Goal: Task Accomplishment & Management: Manage account settings

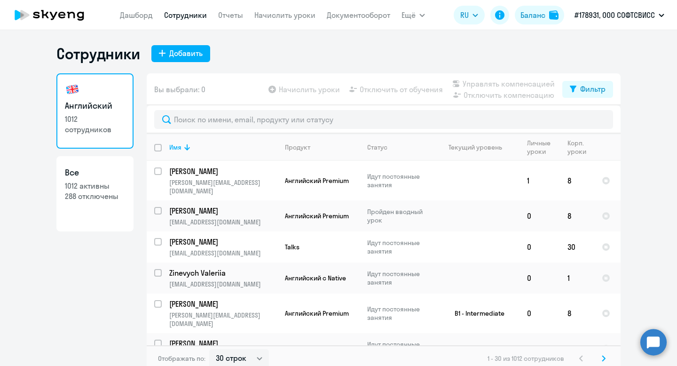
select select "30"
click at [244, 126] on input "text" at bounding box center [383, 119] width 459 height 19
type input "Glasunova"
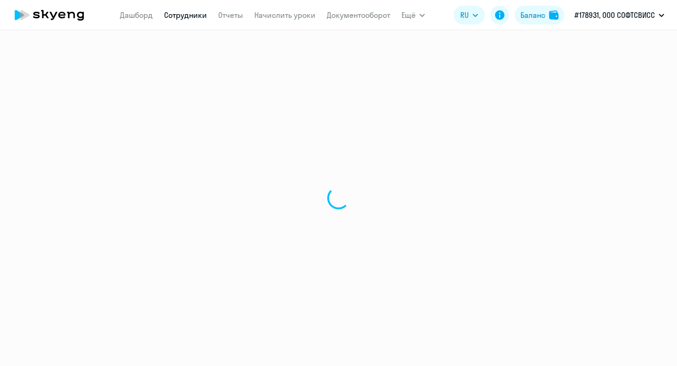
select select "30"
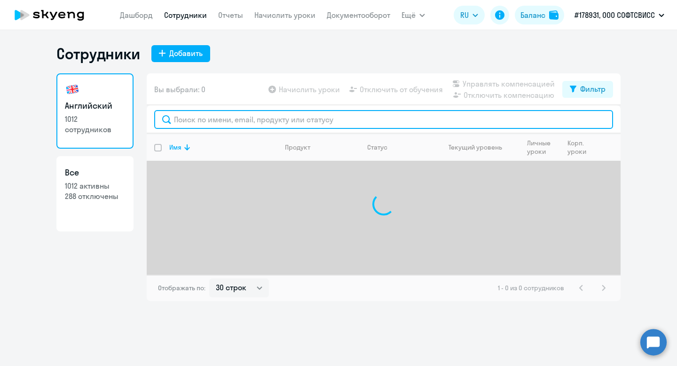
click at [265, 119] on input "text" at bounding box center [383, 119] width 459 height 19
paste input "Glasunova"
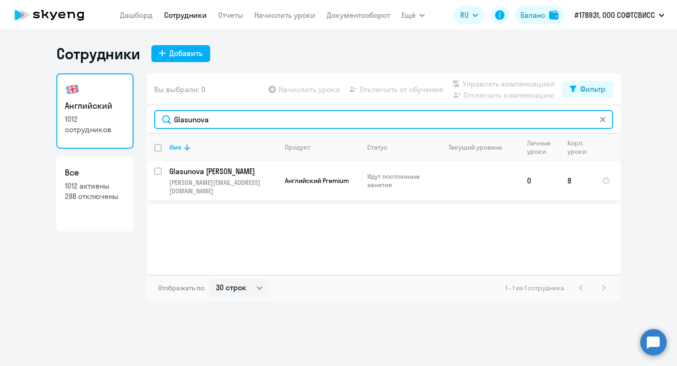
type input "Glasunova"
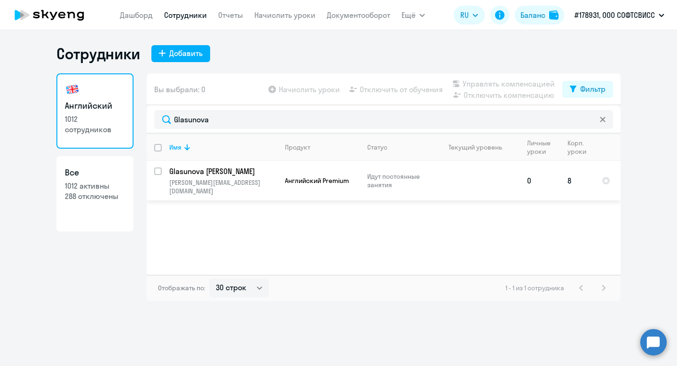
click at [202, 175] on p "Glasunova Liudmila" at bounding box center [222, 171] width 106 height 10
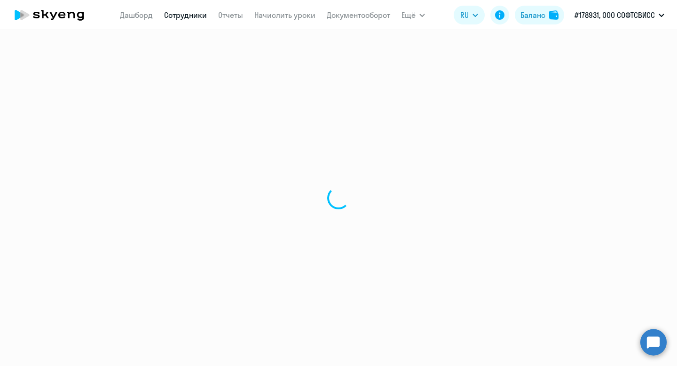
select select "english"
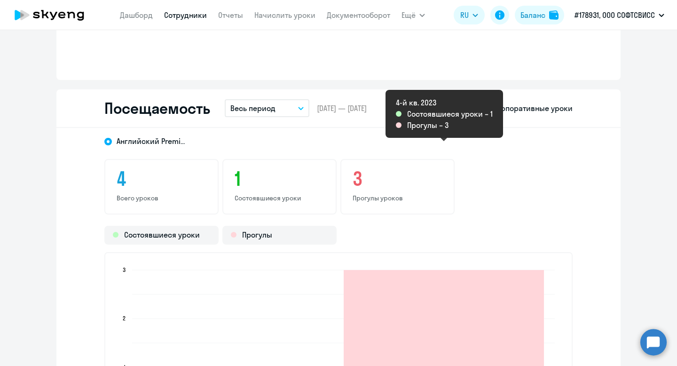
scroll to position [1069, 0]
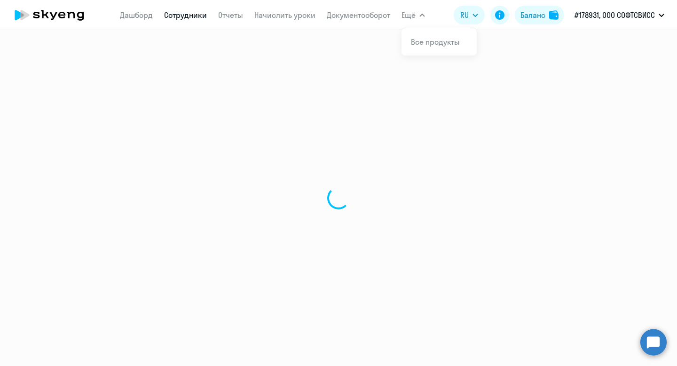
select select "30"
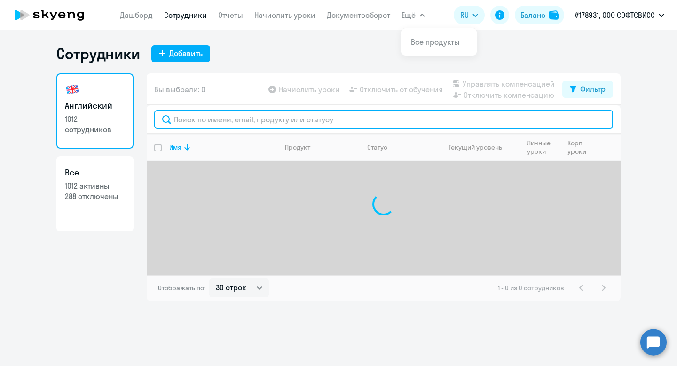
click at [276, 122] on input "text" at bounding box center [383, 119] width 459 height 19
paste input "andrei.vinakur@bgaming.com"
drag, startPoint x: 223, startPoint y: 121, endPoint x: 300, endPoint y: 120, distance: 77.1
click at [300, 120] on input "andrei.vinakur@bgaming.com" at bounding box center [383, 119] width 459 height 19
click at [217, 116] on input "andrei.vinakur@bgaming.com" at bounding box center [383, 119] width 459 height 19
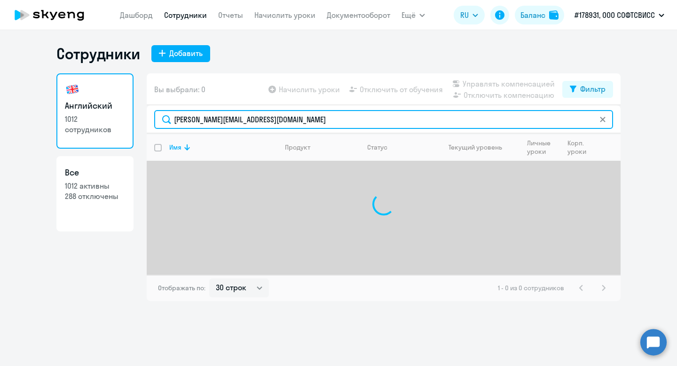
drag, startPoint x: 198, startPoint y: 121, endPoint x: 164, endPoint y: 117, distance: 34.5
click at [164, 118] on input "andrei.vinakur@bgaming.com" at bounding box center [383, 119] width 459 height 19
drag, startPoint x: 200, startPoint y: 123, endPoint x: 322, endPoint y: 122, distance: 121.8
click at [322, 122] on input "vinakur@bgaming.com" at bounding box center [383, 119] width 459 height 19
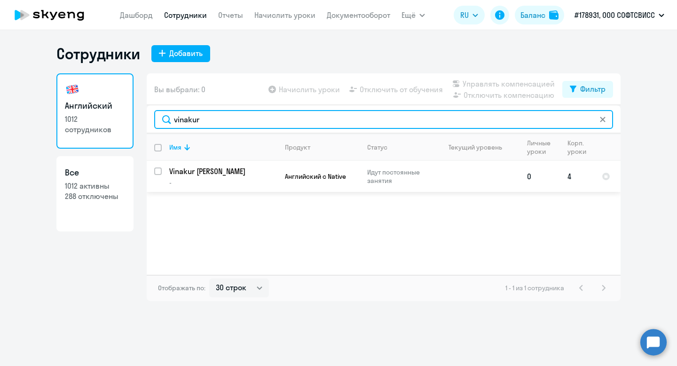
type input "vinakur"
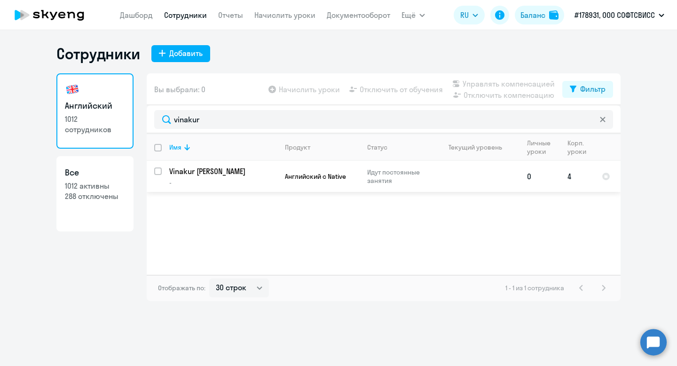
click at [204, 170] on p "Vinakur Andrei" at bounding box center [222, 171] width 106 height 10
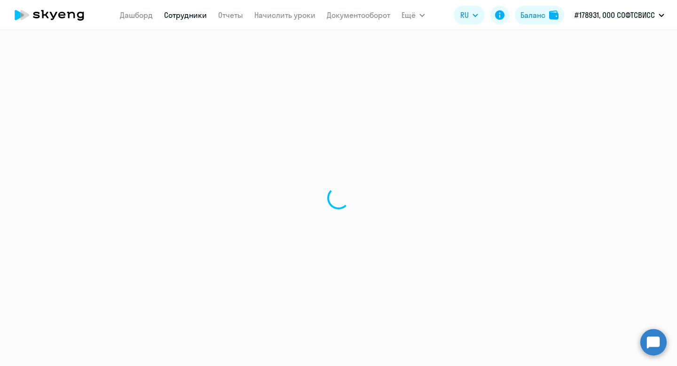
select select "english"
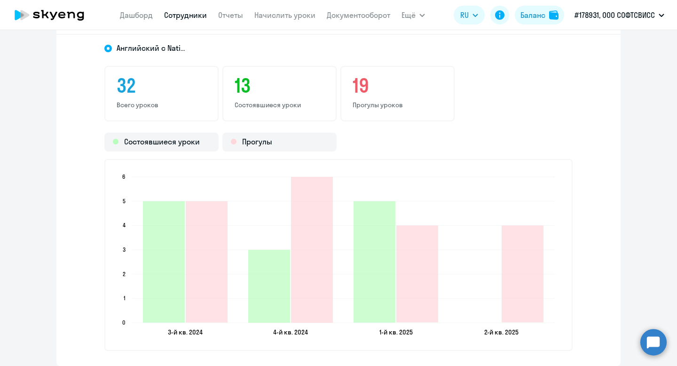
scroll to position [1139, 0]
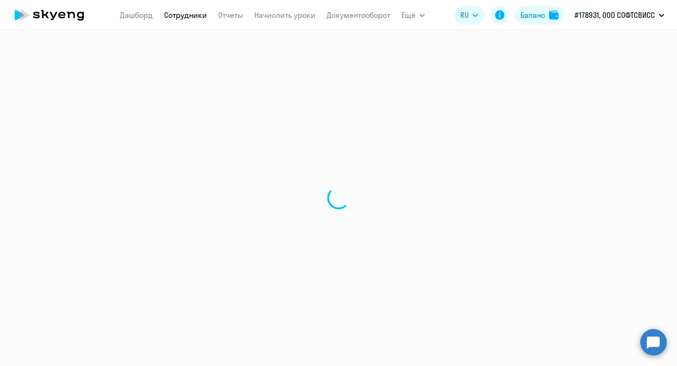
select select "30"
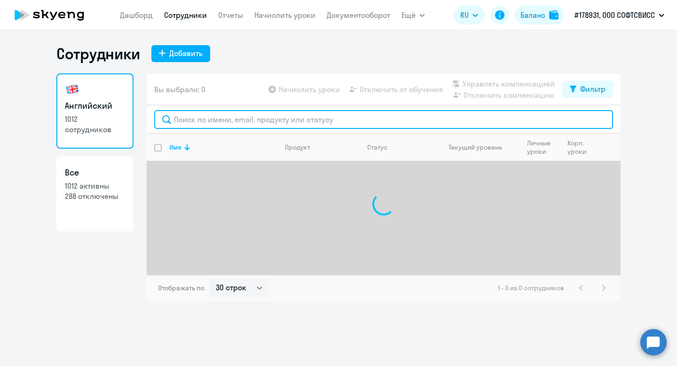
click at [276, 121] on input "text" at bounding box center [383, 119] width 459 height 19
paste input "Katsiaryna Shved"
click at [189, 120] on input "Katsiaryna Shved" at bounding box center [383, 119] width 459 height 19
type input "Shved"
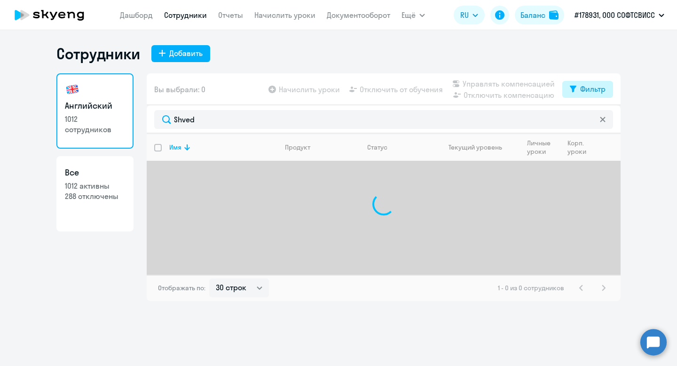
click at [582, 84] on div "Фильтр" at bounding box center [592, 88] width 25 height 11
click at [600, 125] on ds-switcher at bounding box center [598, 122] width 16 height 17
click at [598, 119] on span at bounding box center [598, 119] width 16 height 9
click at [590, 119] on input "checkbox" at bounding box center [589, 119] width 0 height 0
checkbox input "true"
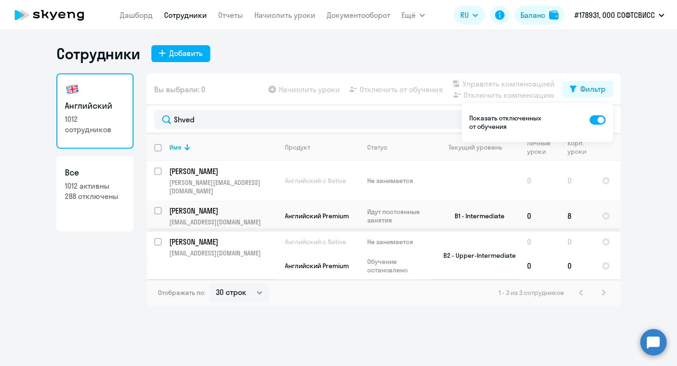
click at [227, 249] on p "[EMAIL_ADDRESS][DOMAIN_NAME]" at bounding box center [223, 253] width 108 height 8
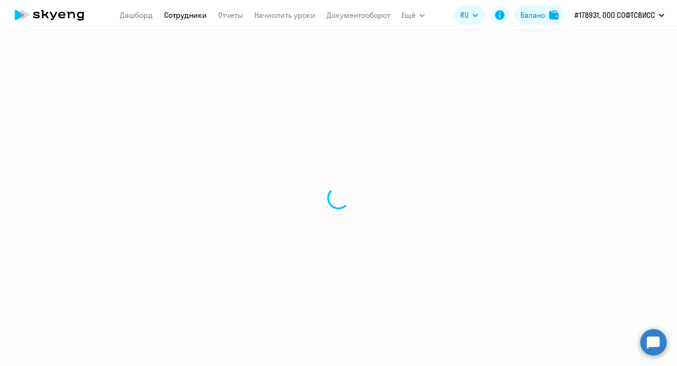
select select "english"
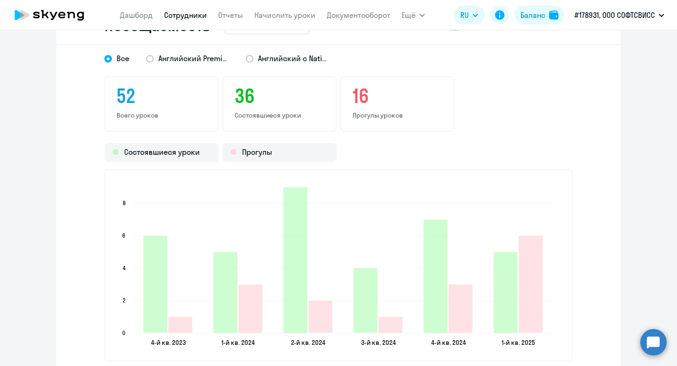
scroll to position [1249, 0]
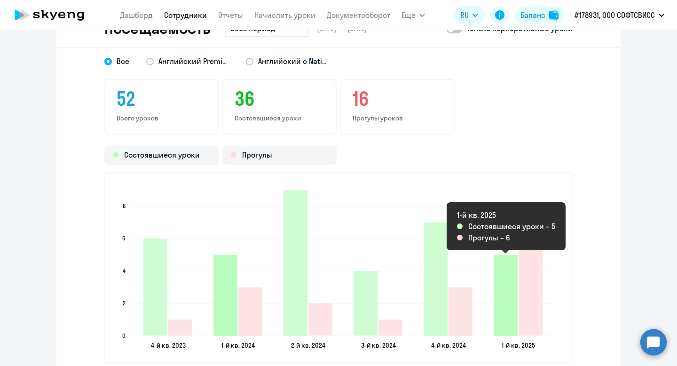
click at [510, 296] on icon "2025-03-16T23:00:00.000Z Состоявшиеся уроки 5" at bounding box center [506, 295] width 24 height 81
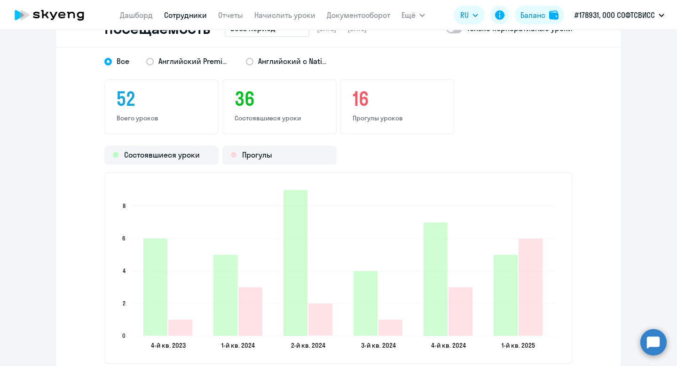
click at [143, 57] on div "Все Английский Premium Английский с Native" at bounding box center [329, 58] width 485 height 17
click at [149, 58] on span at bounding box center [150, 62] width 8 height 8
click at [0, 0] on input "Английский Premium" at bounding box center [0, 0] width 0 height 0
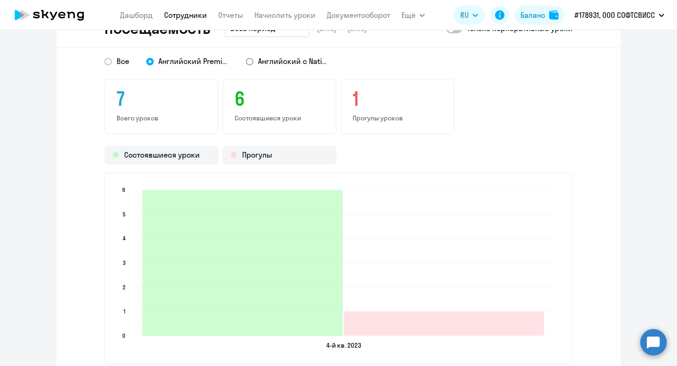
click at [249, 60] on span at bounding box center [250, 62] width 8 height 8
click at [0, 0] on input "Английский с Native" at bounding box center [0, 0] width 0 height 0
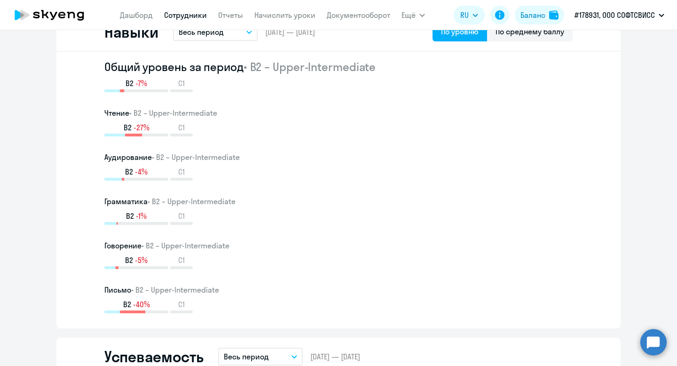
scroll to position [0, 0]
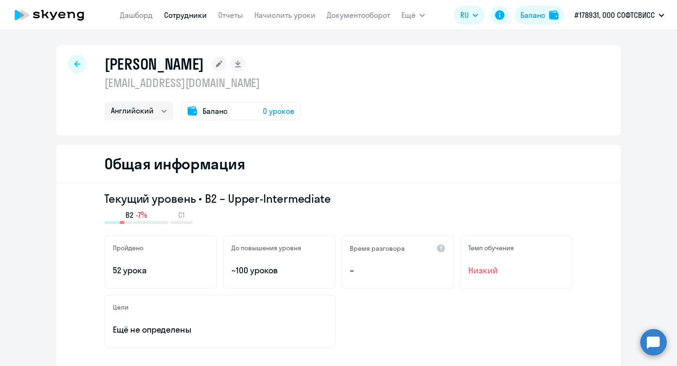
click at [133, 63] on h1 "[PERSON_NAME]" at bounding box center [154, 64] width 100 height 19
copy h1 "Shved"
click at [69, 57] on div "Shved Katsiaryna katsiaryna.shved@softswiss.com Английский Баланс 0 уроков" at bounding box center [338, 90] width 564 height 90
click at [72, 59] on div at bounding box center [77, 64] width 19 height 19
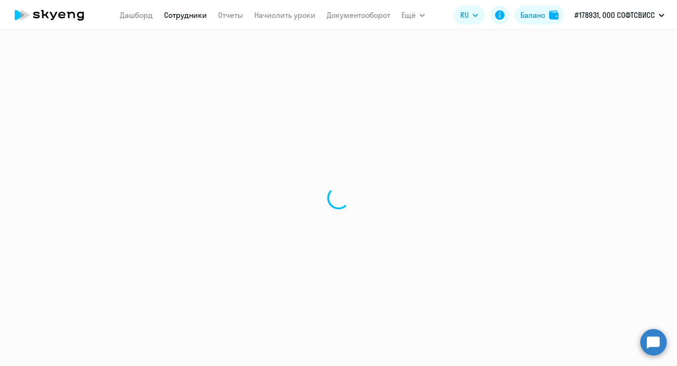
select select "30"
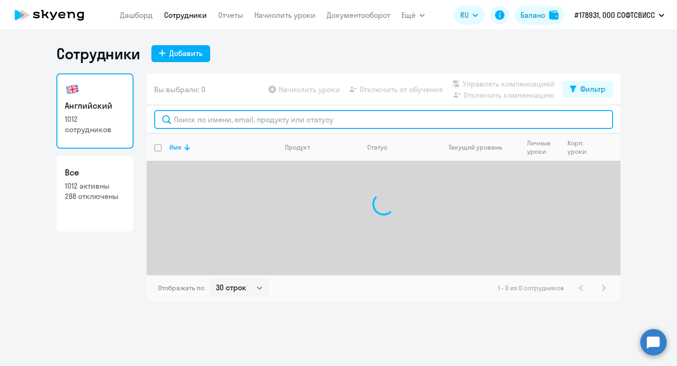
click at [258, 126] on input "text" at bounding box center [383, 119] width 459 height 19
paste input "Shved"
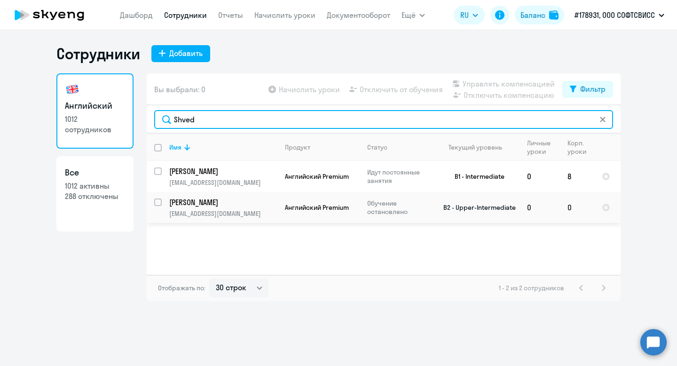
type input "Shved"
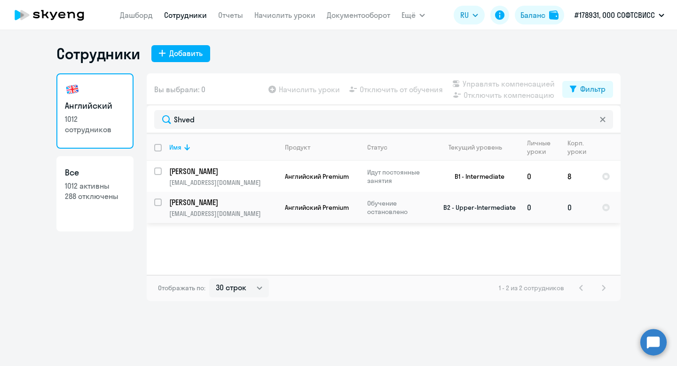
click at [154, 203] on input "select row 24256892" at bounding box center [163, 207] width 19 height 19
checkbox input "true"
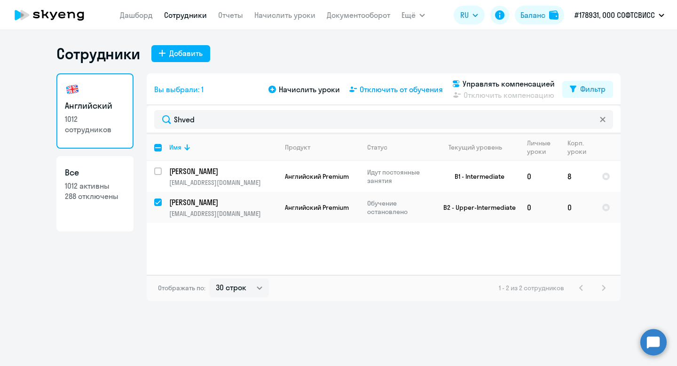
click at [368, 92] on span "Отключить от обучения" at bounding box center [401, 89] width 83 height 11
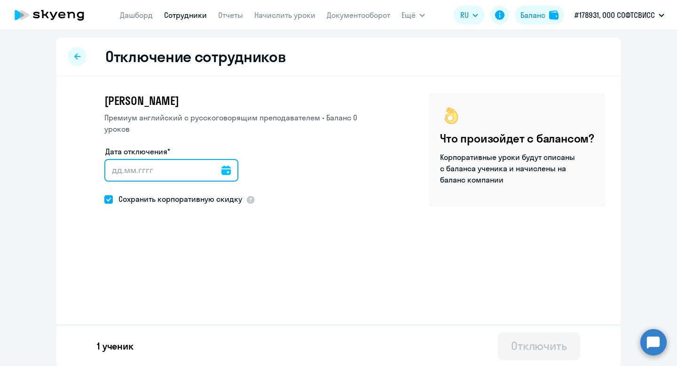
click at [222, 173] on input "Дата отключения*" at bounding box center [171, 170] width 134 height 23
click at [159, 180] on input "Дата отключения*" at bounding box center [171, 170] width 134 height 23
click at [154, 171] on input "Дата отключения*" at bounding box center [171, 170] width 134 height 23
click at [221, 168] on icon at bounding box center [225, 169] width 9 height 9
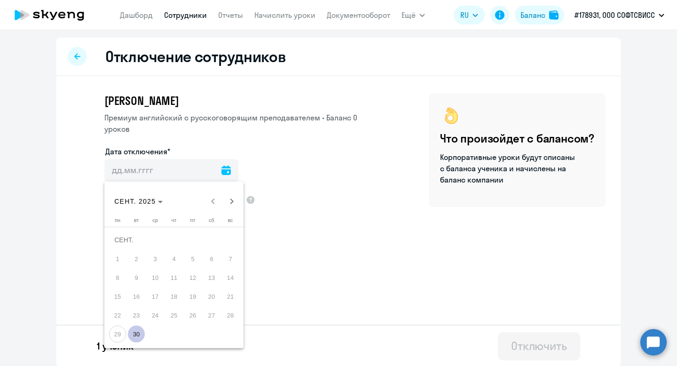
click at [137, 331] on span "30" at bounding box center [136, 333] width 17 height 17
type input "30.09.2025"
type input "30.9.2025"
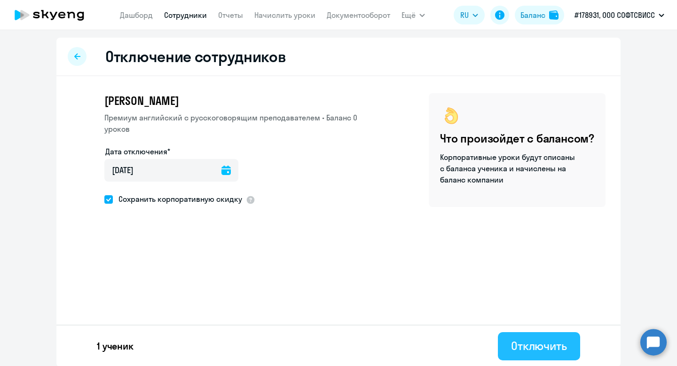
click at [547, 350] on div "Отключить" at bounding box center [539, 345] width 56 height 15
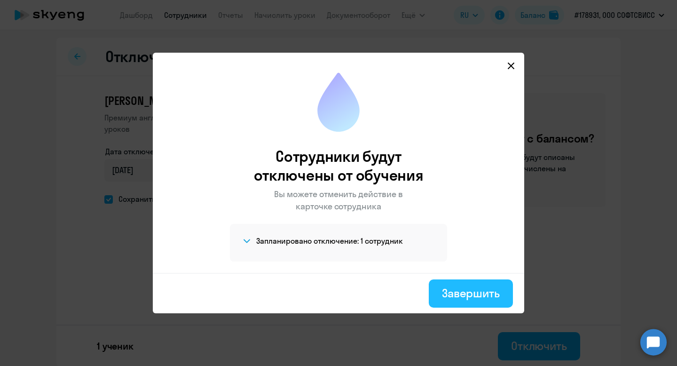
click at [463, 286] on div "Завершить" at bounding box center [471, 292] width 58 height 15
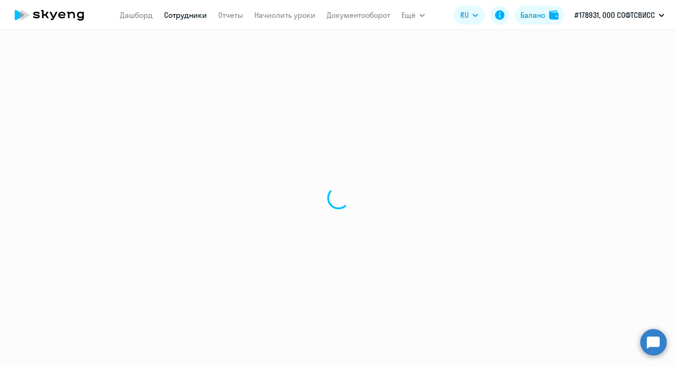
select select "30"
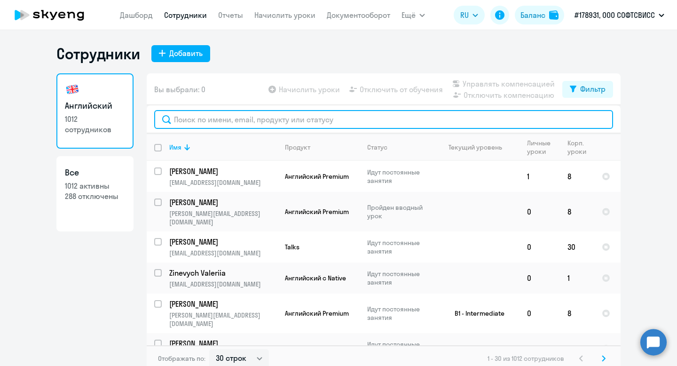
click at [240, 121] on input "text" at bounding box center [383, 119] width 459 height 19
paste input "TSYBIN"
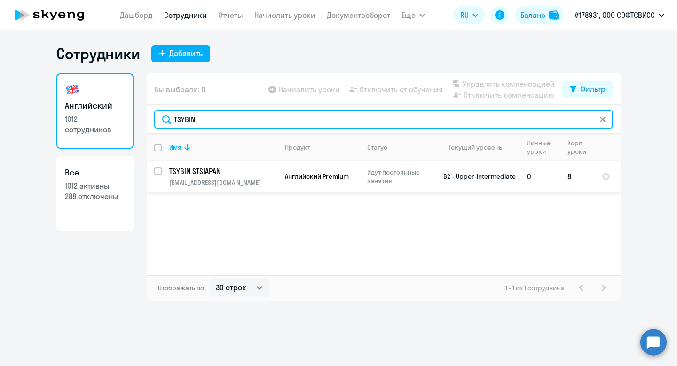
type input "TSYBIN"
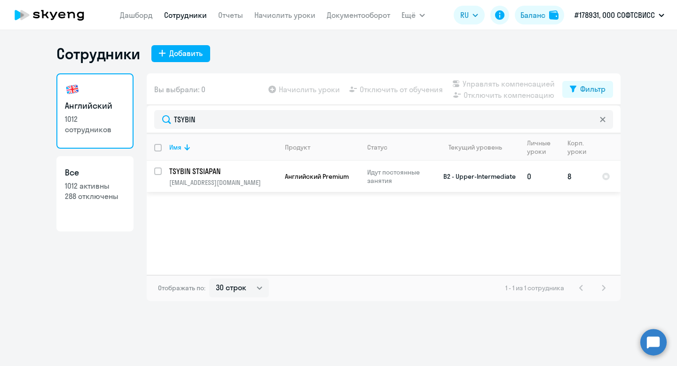
click at [186, 167] on p "TSYBIN STSIAPAN" at bounding box center [222, 171] width 106 height 10
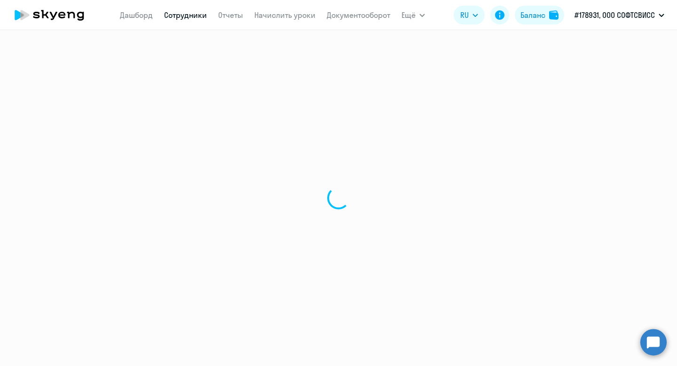
select select "english"
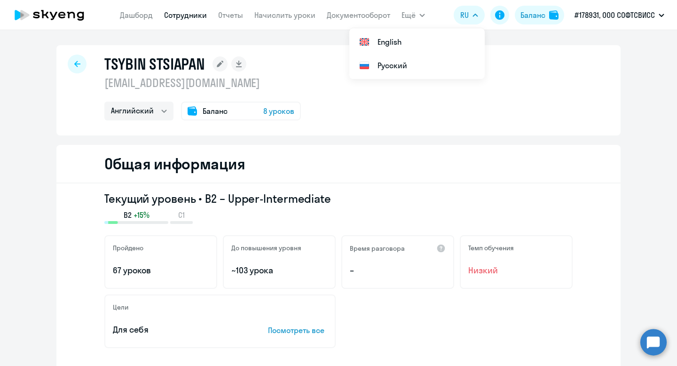
click at [81, 65] on div at bounding box center [77, 64] width 19 height 19
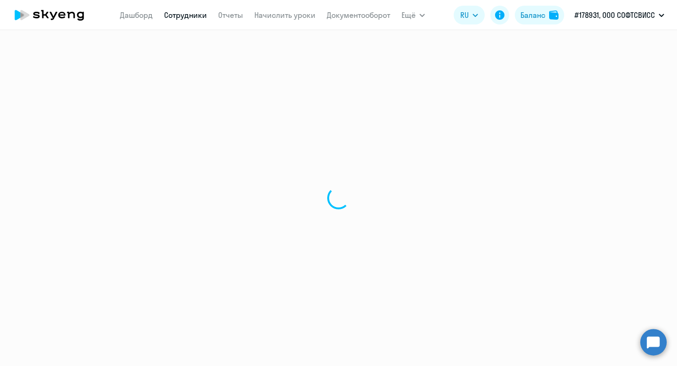
select select "30"
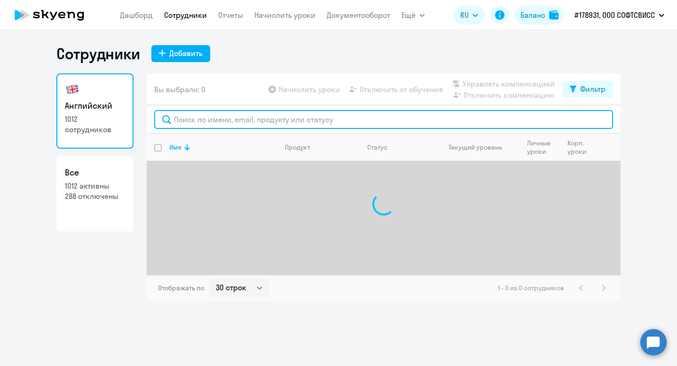
click at [212, 121] on input "text" at bounding box center [383, 119] width 459 height 19
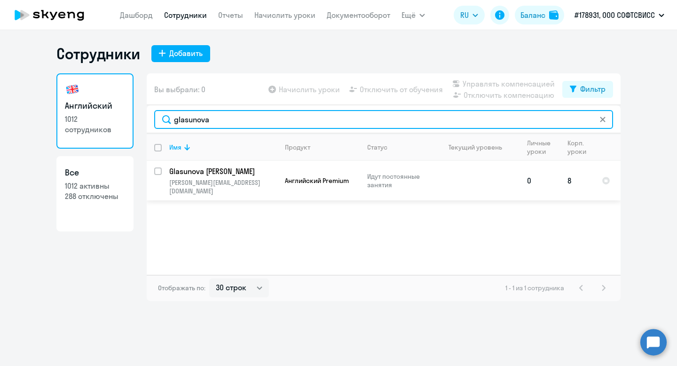
type input "glasunova"
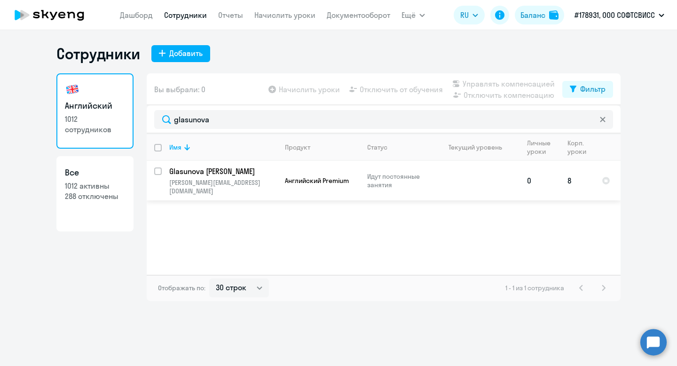
click at [199, 170] on p "Glasunova Liudmila" at bounding box center [222, 171] width 106 height 10
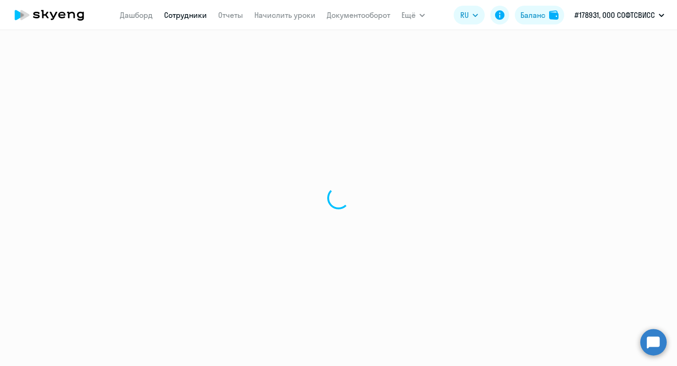
select select "english"
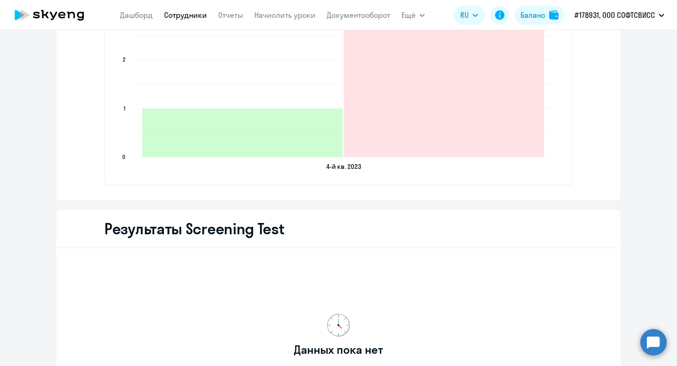
scroll to position [1473, 0]
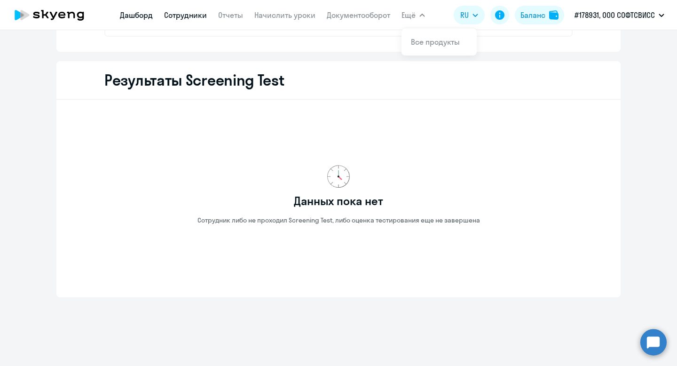
click at [129, 17] on link "Дашборд" at bounding box center [136, 14] width 33 height 9
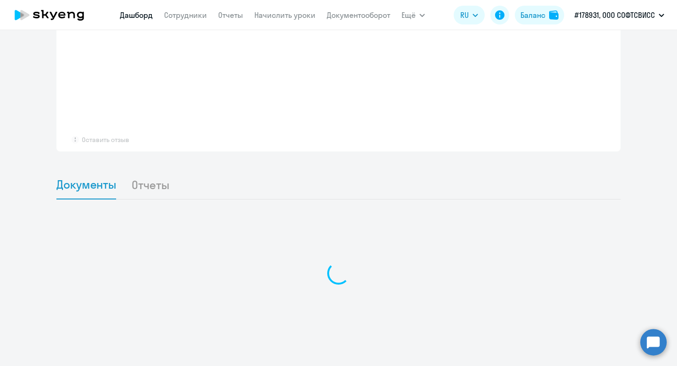
scroll to position [693, 0]
click at [200, 16] on link "Сотрудники" at bounding box center [185, 14] width 43 height 9
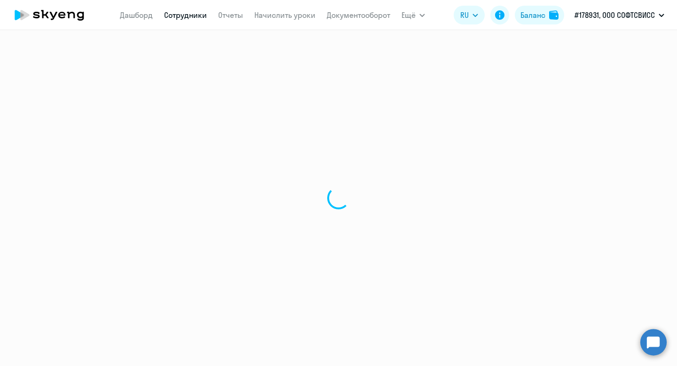
select select "30"
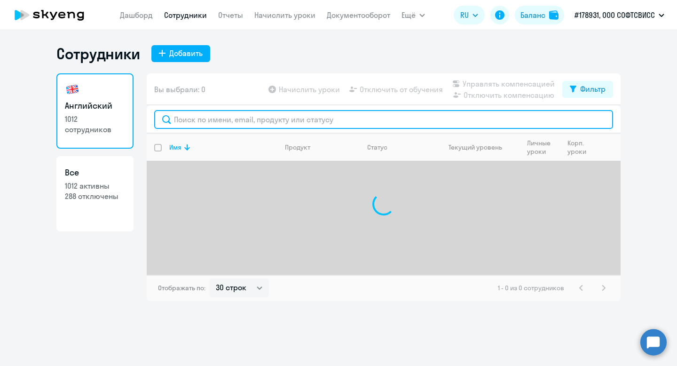
click at [283, 125] on input "text" at bounding box center [383, 119] width 459 height 19
paste input "buben"
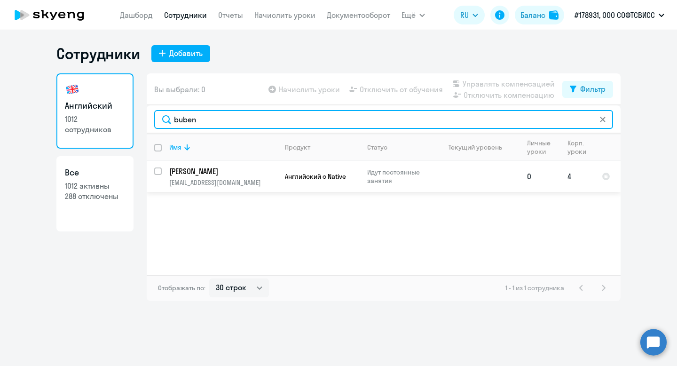
type input "buben"
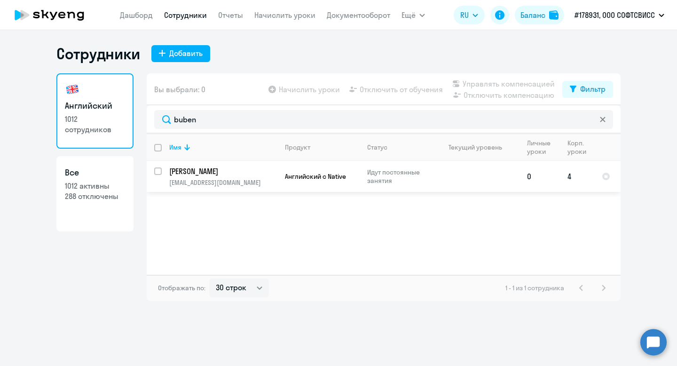
click at [215, 170] on p "Buben Viktoryia" at bounding box center [222, 171] width 106 height 10
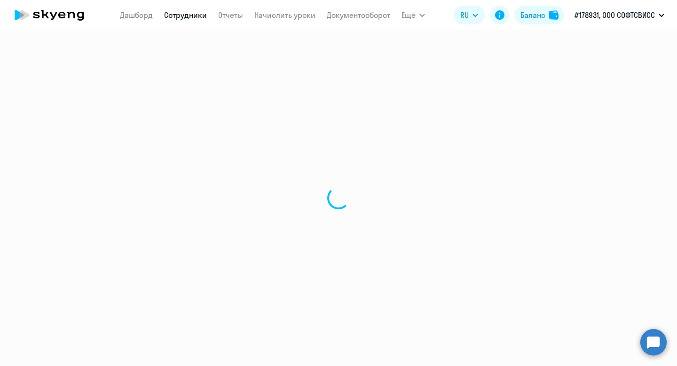
select select "english"
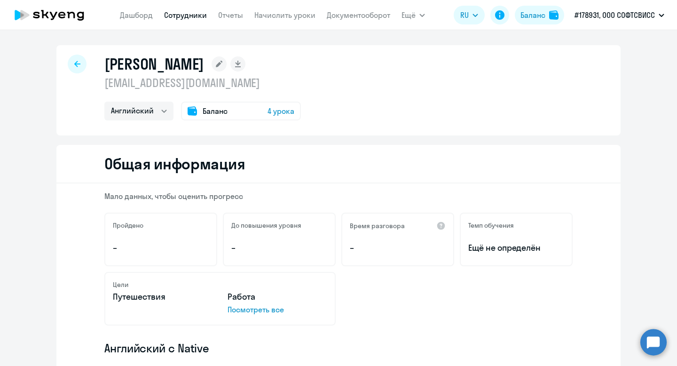
click at [78, 62] on icon at bounding box center [77, 64] width 6 height 7
select select "30"
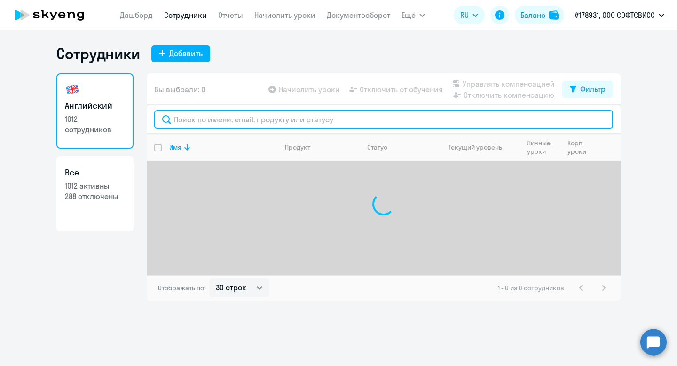
click at [310, 126] on input "text" at bounding box center [383, 119] width 459 height 19
paste input "buben"
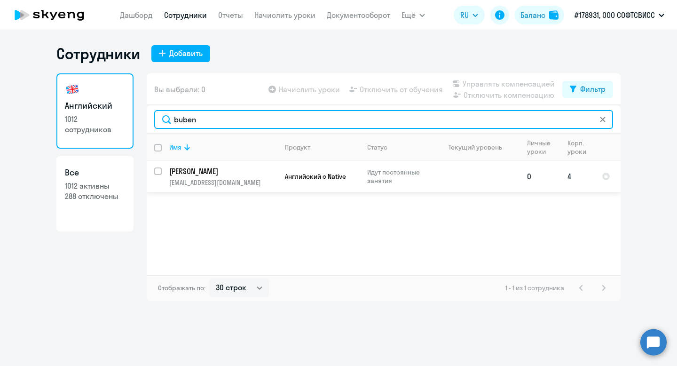
type input "buben"
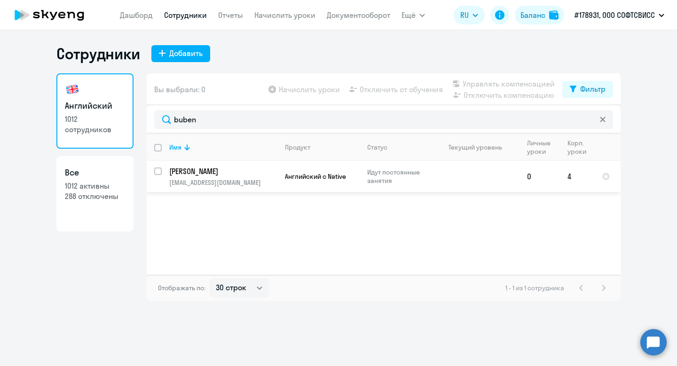
click at [158, 169] on input "select row 24272835" at bounding box center [163, 176] width 19 height 19
checkbox input "true"
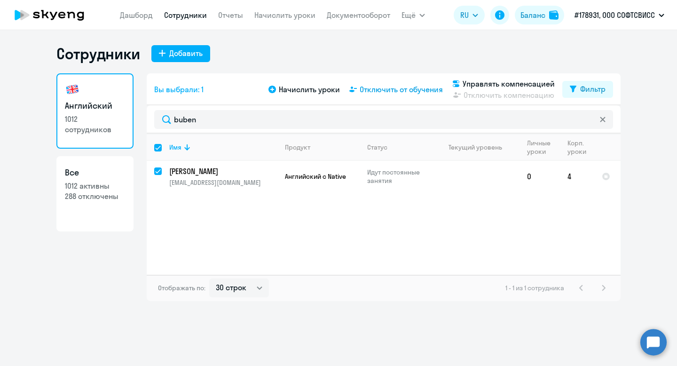
click at [405, 91] on span "Отключить от обучения" at bounding box center [401, 89] width 83 height 11
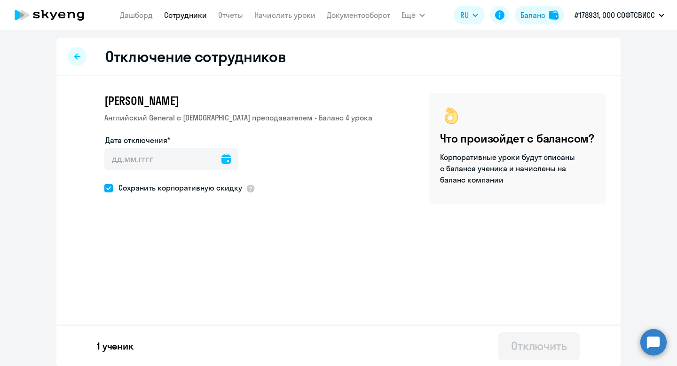
click at [221, 160] on icon at bounding box center [225, 158] width 9 height 9
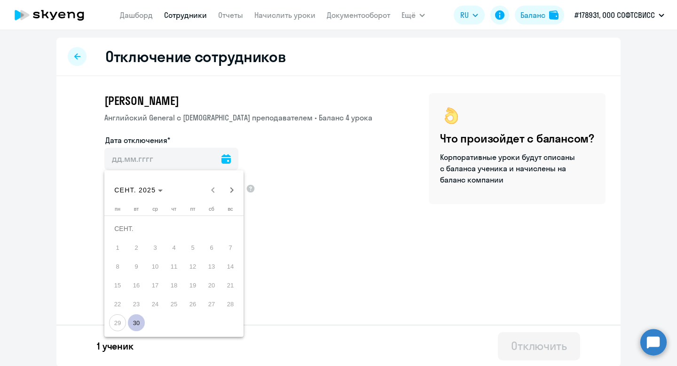
click at [138, 321] on span "30" at bounding box center [136, 322] width 17 height 17
type input "30.09.2025"
type input "30.9.2025"
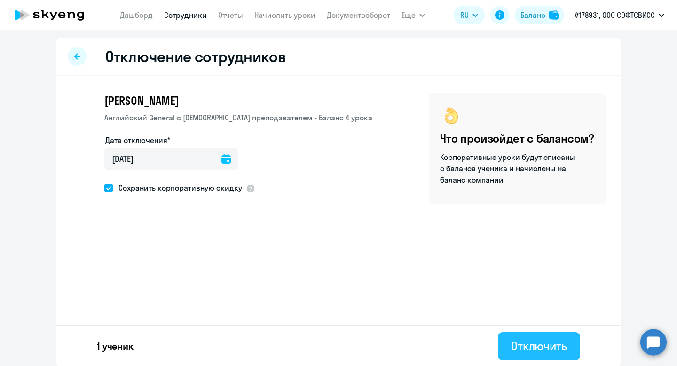
click at [551, 349] on div "Отключить" at bounding box center [539, 345] width 56 height 15
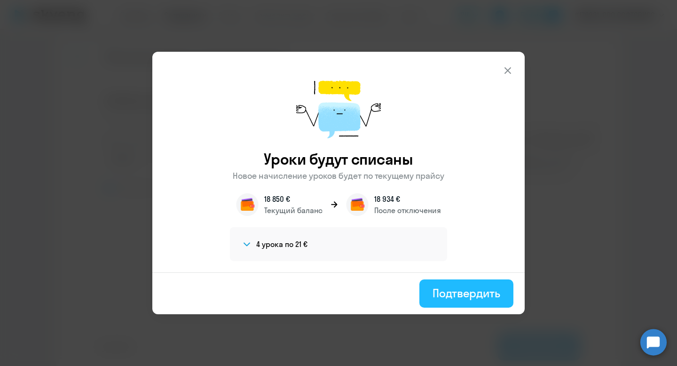
click at [468, 298] on div "Подтвердить" at bounding box center [466, 292] width 68 height 15
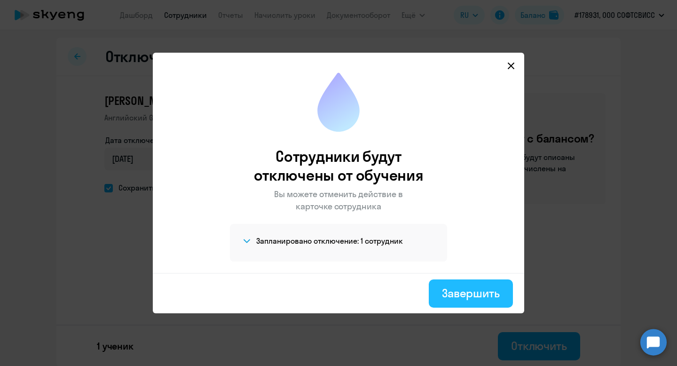
click at [480, 292] on div "Завершить" at bounding box center [471, 292] width 58 height 15
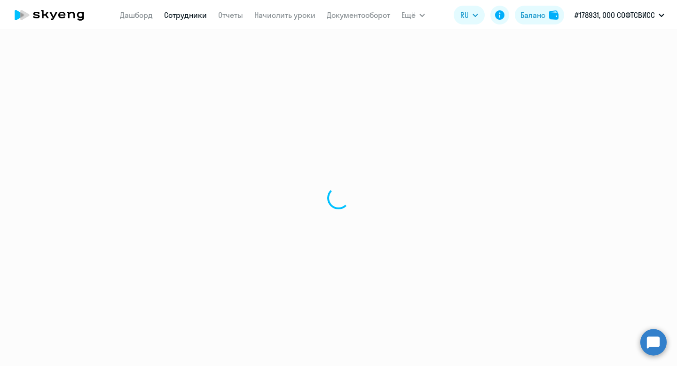
select select "30"
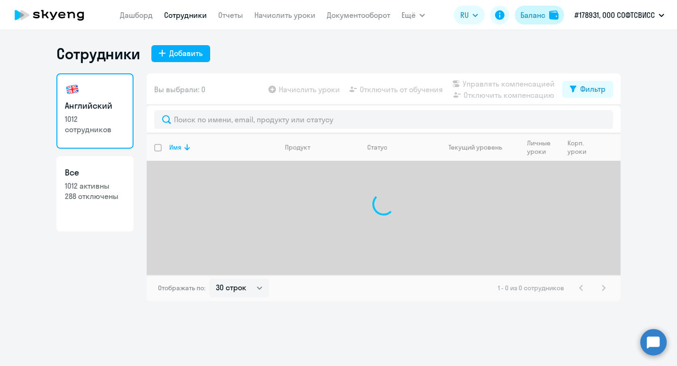
click at [543, 11] on div "Баланс" at bounding box center [532, 14] width 25 height 11
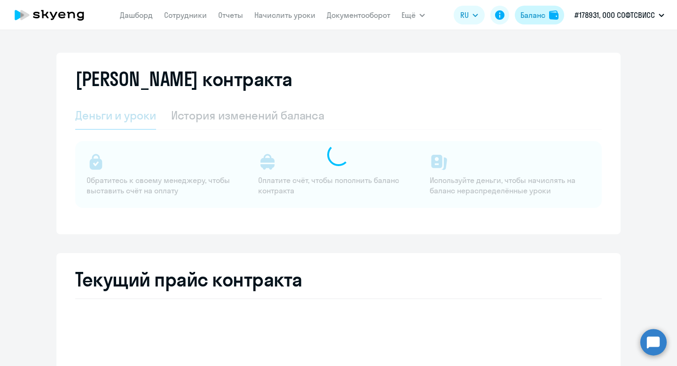
select select "english_adult_not_native_speaker"
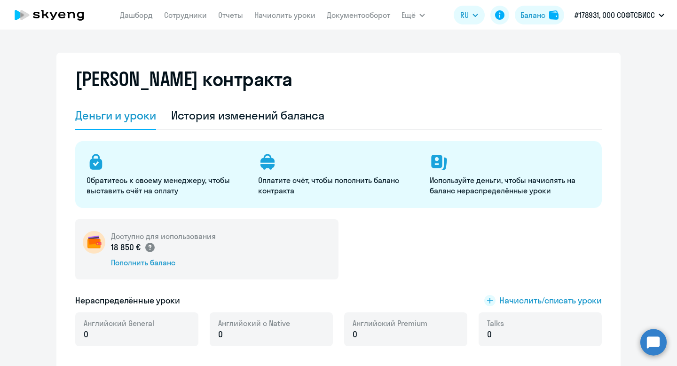
click at [148, 245] on icon at bounding box center [149, 247] width 3 height 5
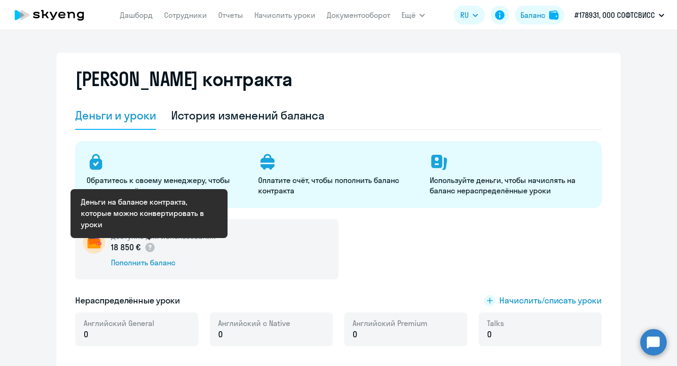
click at [297, 242] on div "Доступно для использования 18 850 € Пополнить баланс" at bounding box center [206, 249] width 263 height 60
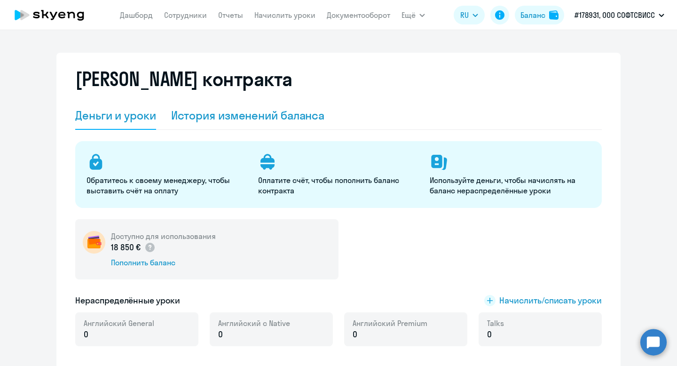
click at [245, 111] on div "История изменений баланса" at bounding box center [248, 115] width 154 height 15
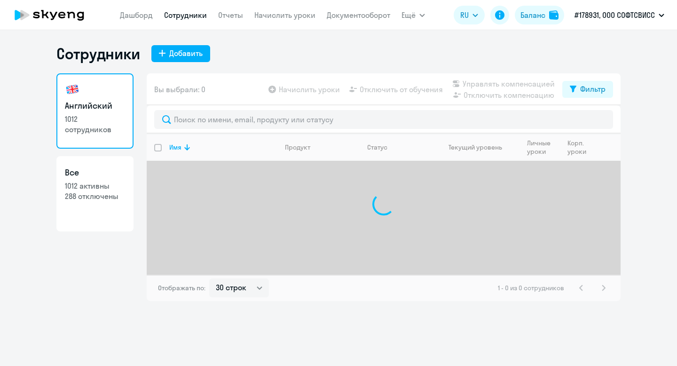
select select "30"
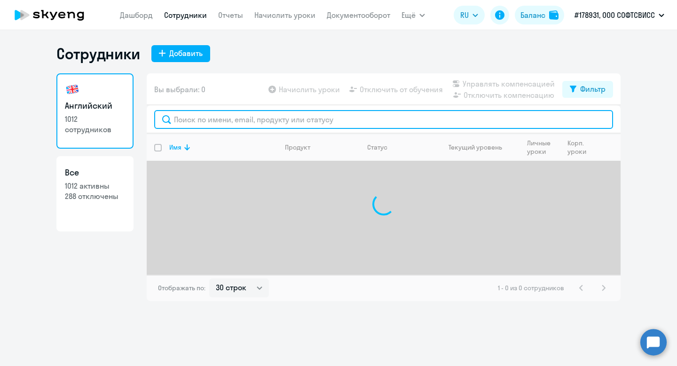
click at [231, 119] on input "text" at bounding box center [383, 119] width 459 height 19
paste input "Fatkova"
type input "Fatkova"
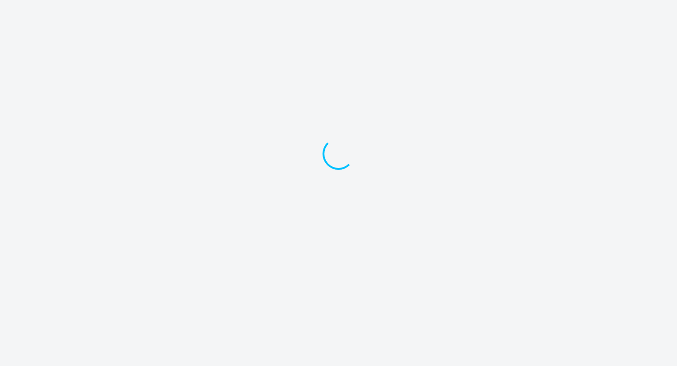
select select "30"
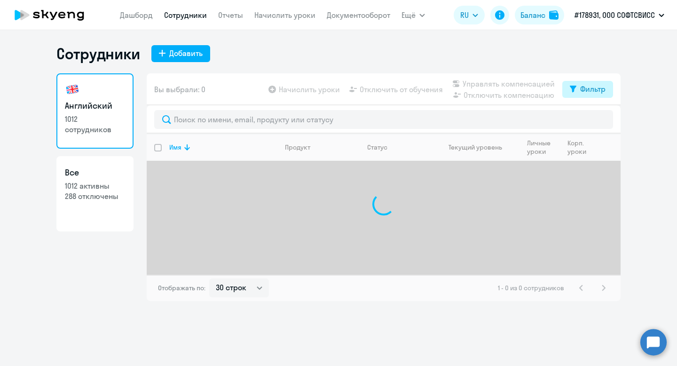
click at [597, 89] on div "Фильтр" at bounding box center [592, 88] width 25 height 11
click at [608, 123] on div "Показать отключенных от обучения" at bounding box center [537, 121] width 151 height 39
click at [599, 121] on span at bounding box center [598, 119] width 16 height 9
click at [590, 120] on input "checkbox" at bounding box center [589, 119] width 0 height 0
checkbox input "true"
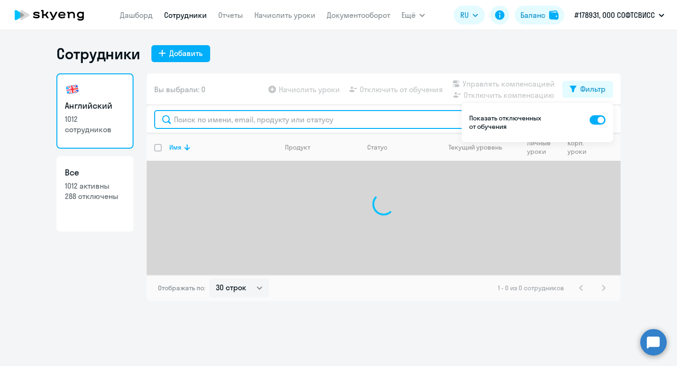
click at [359, 119] on input "text" at bounding box center [383, 119] width 459 height 19
paste input "Fatkova"
type input "Fatkova"
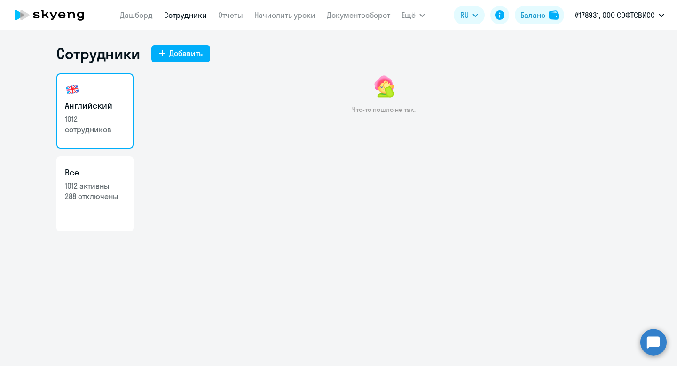
click at [189, 24] on app-header "Дашборд Сотрудники Отчеты Начислить уроки Документооборот Ещё Дашборд Сотрудник…" at bounding box center [338, 15] width 677 height 30
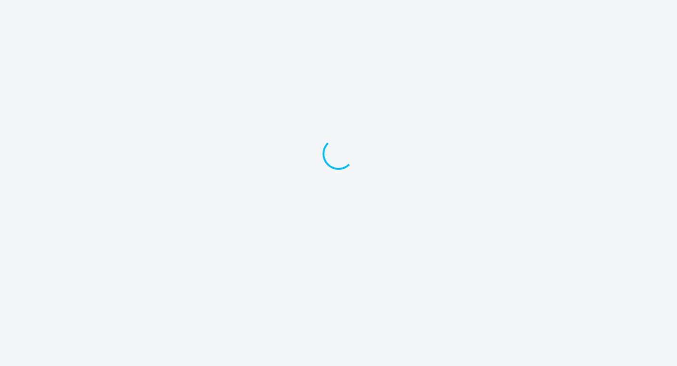
select select "30"
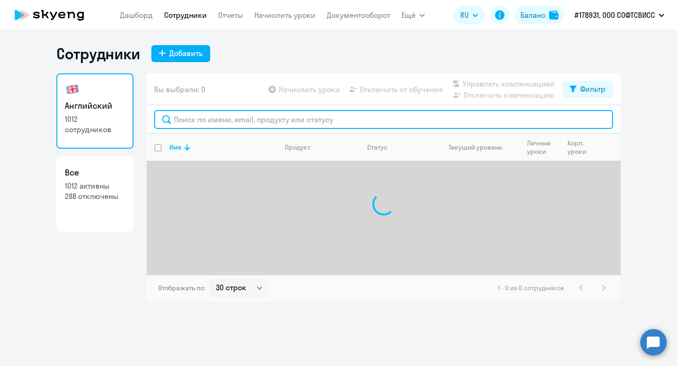
click at [290, 119] on input "text" at bounding box center [383, 119] width 459 height 19
type input "fatk"
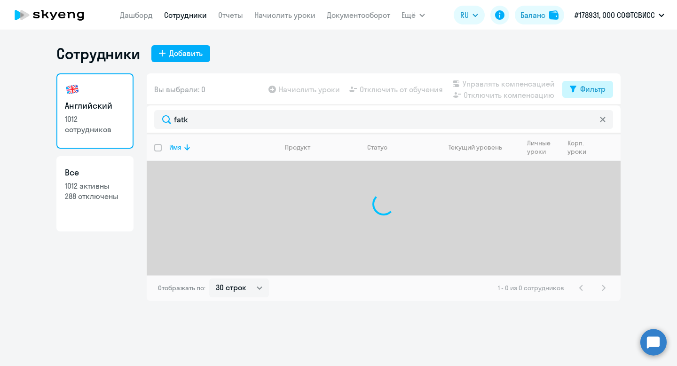
click at [589, 90] on div "Фильтр" at bounding box center [592, 88] width 25 height 11
click at [603, 121] on span at bounding box center [598, 119] width 16 height 9
click at [590, 120] on input "checkbox" at bounding box center [589, 119] width 0 height 0
checkbox input "true"
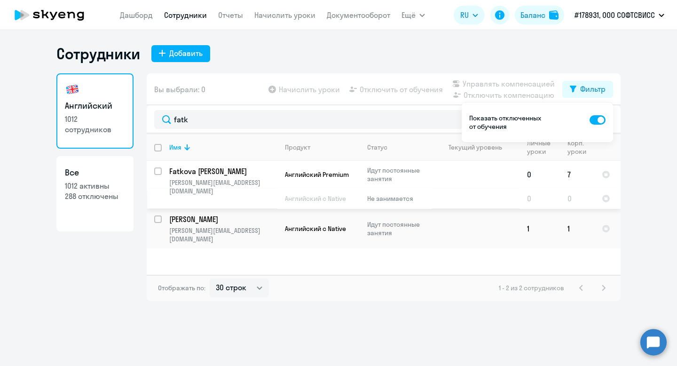
click at [156, 173] on input "select row 42696398" at bounding box center [163, 176] width 19 height 19
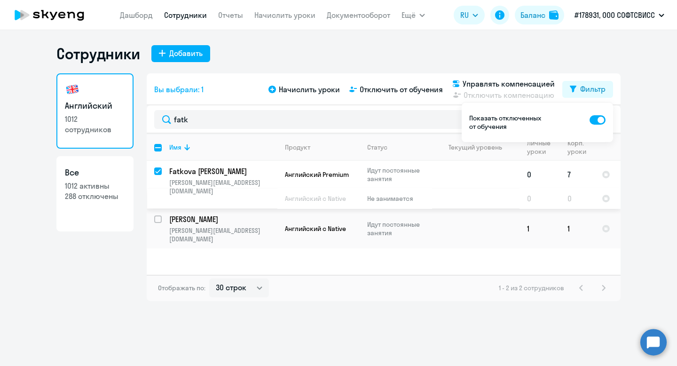
click at [158, 168] on input "deselect row 42696398" at bounding box center [163, 176] width 19 height 19
checkbox input "false"
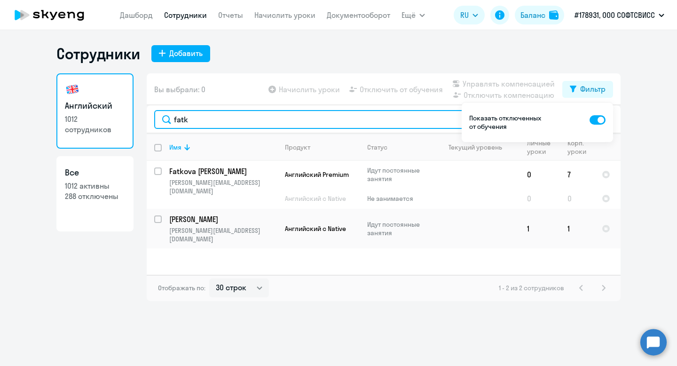
click at [183, 119] on input "fatk" at bounding box center [383, 119] width 459 height 19
paste input "Hulis"
type input "Hulis"
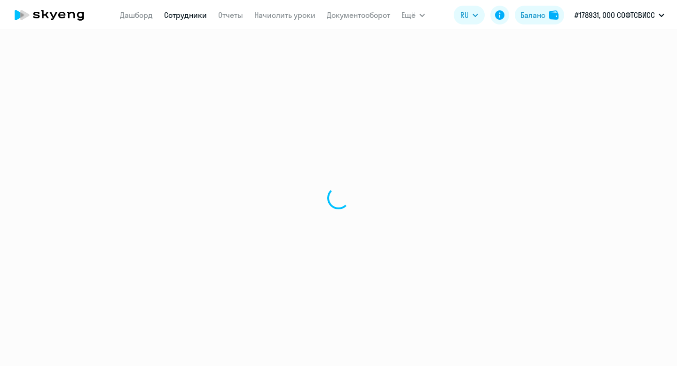
select select "30"
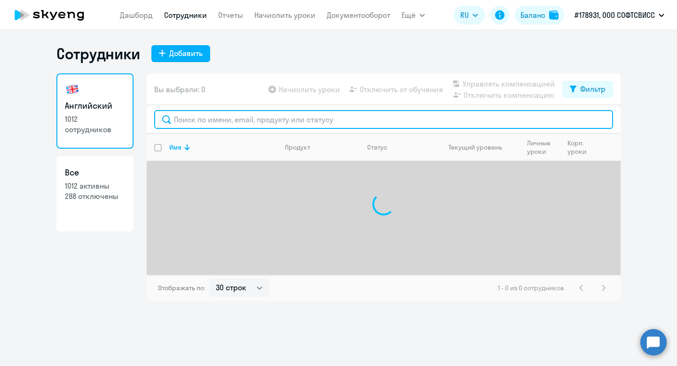
click at [219, 125] on input "text" at bounding box center [383, 119] width 459 height 19
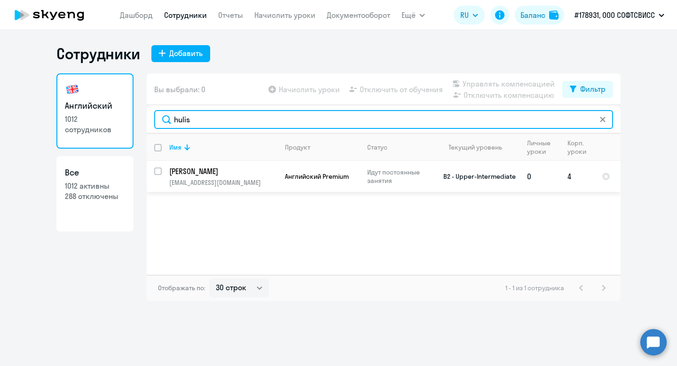
type input "hulis"
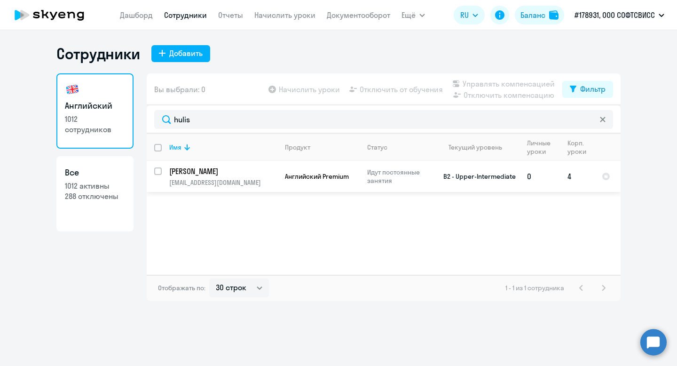
click at [158, 171] on input "select row 30821638" at bounding box center [163, 176] width 19 height 19
checkbox input "true"
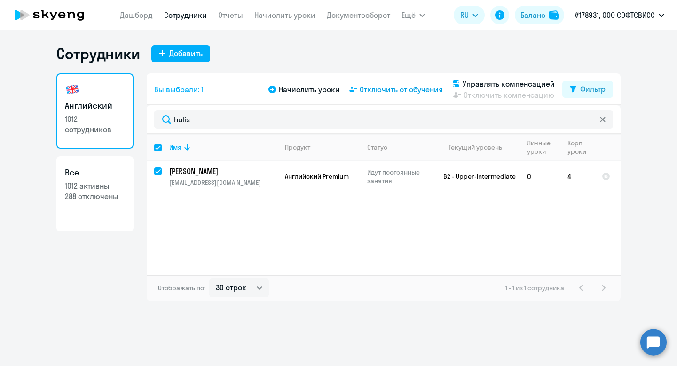
click at [395, 88] on span "Отключить от обучения" at bounding box center [401, 89] width 83 height 11
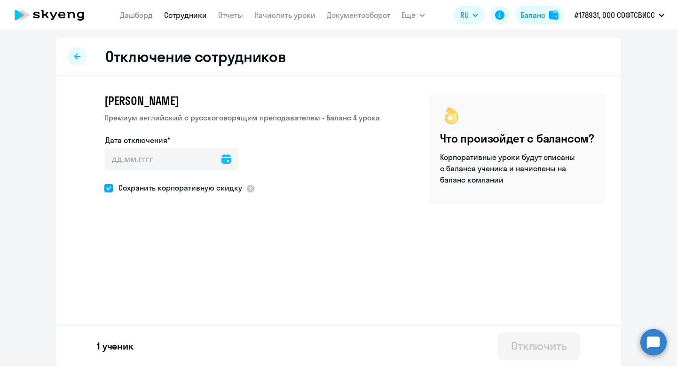
click at [221, 161] on icon at bounding box center [225, 158] width 9 height 9
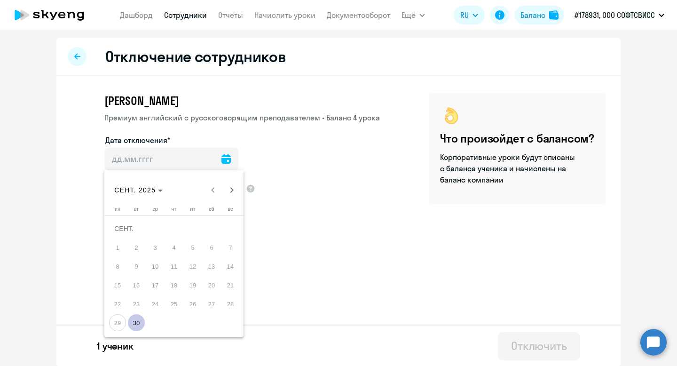
click at [137, 325] on span "30" at bounding box center [136, 322] width 17 height 17
type input "30.09.2025"
type input "30.9.2025"
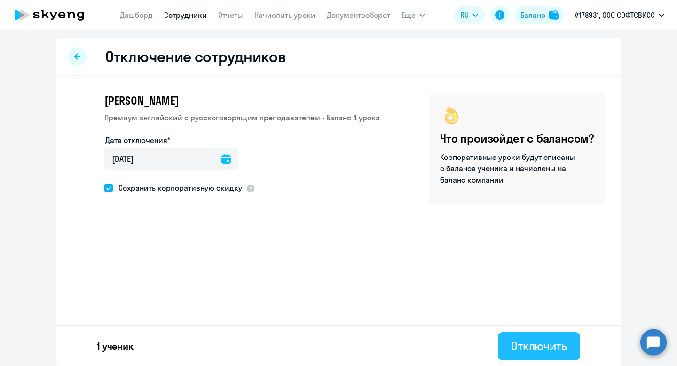
click at [553, 346] on div "Отключить" at bounding box center [539, 345] width 56 height 15
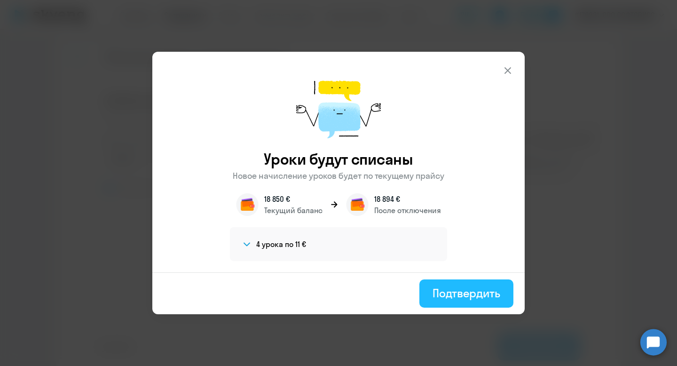
click at [472, 295] on div "Подтвердить" at bounding box center [466, 292] width 68 height 15
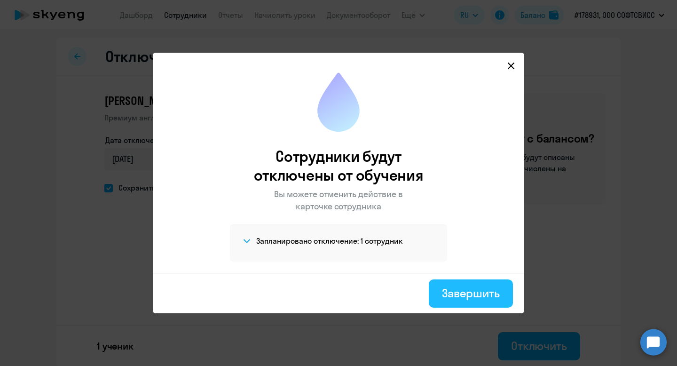
click at [471, 298] on div "Завершить" at bounding box center [471, 292] width 58 height 15
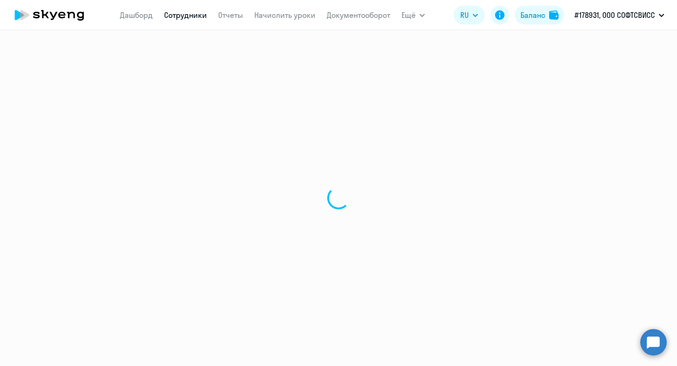
select select "30"
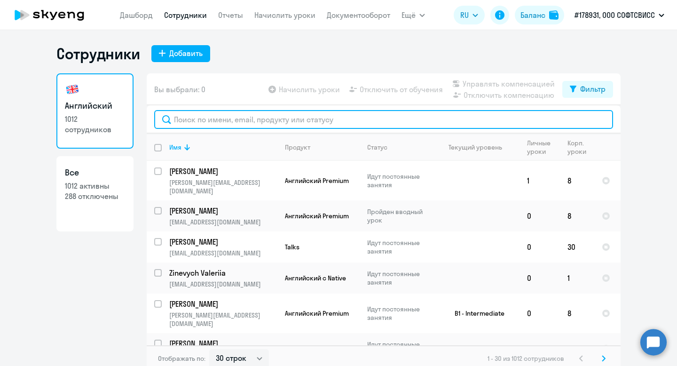
click at [209, 119] on input "text" at bounding box center [383, 119] width 459 height 19
paste input "Glasunova"
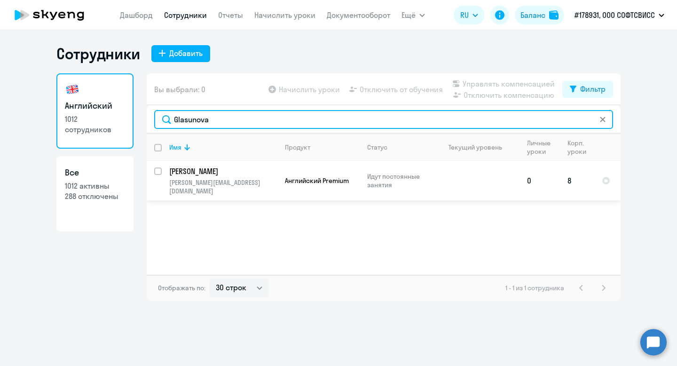
type input "Glasunova"
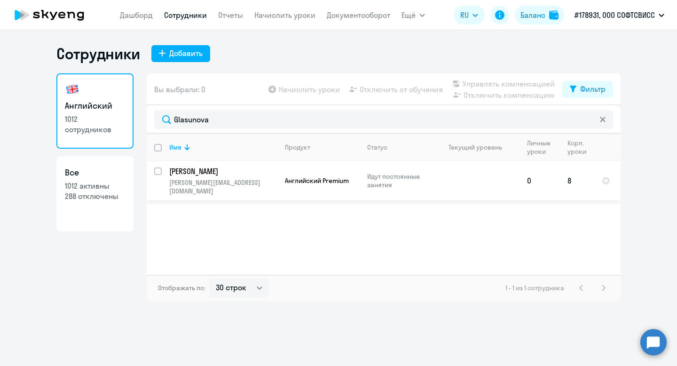
click at [158, 171] on input "select row 24261700" at bounding box center [163, 176] width 19 height 19
checkbox input "true"
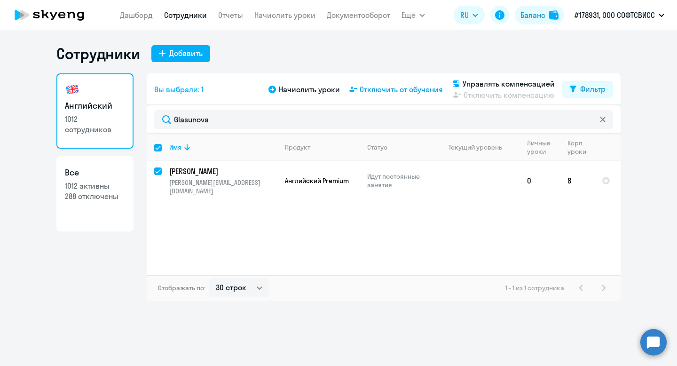
click at [405, 93] on span "Отключить от обучения" at bounding box center [401, 89] width 83 height 11
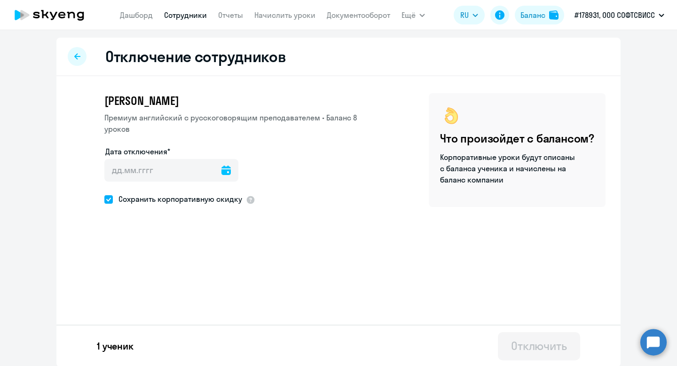
click at [221, 165] on icon at bounding box center [225, 169] width 9 height 9
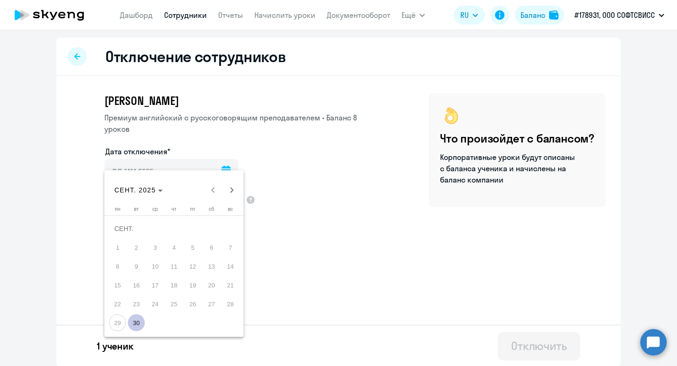
click at [138, 320] on span "30" at bounding box center [136, 322] width 17 height 17
type input "30.09.2025"
type input "30.9.2025"
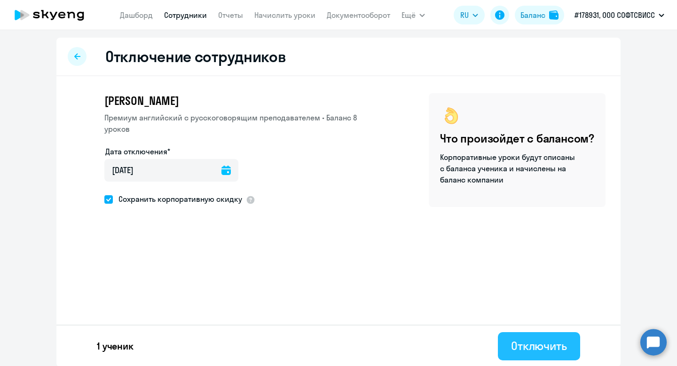
click at [544, 348] on div "Отключить" at bounding box center [539, 345] width 56 height 15
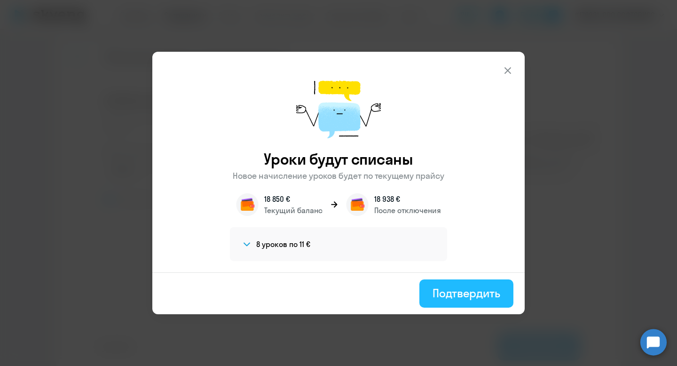
click at [466, 293] on div "Подтвердить" at bounding box center [466, 292] width 68 height 15
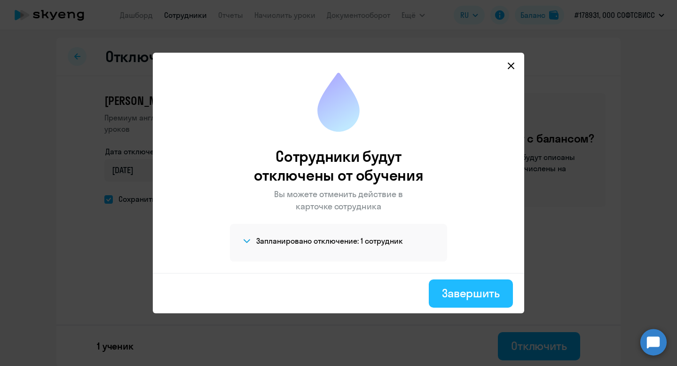
click at [483, 296] on div "Завершить" at bounding box center [471, 292] width 58 height 15
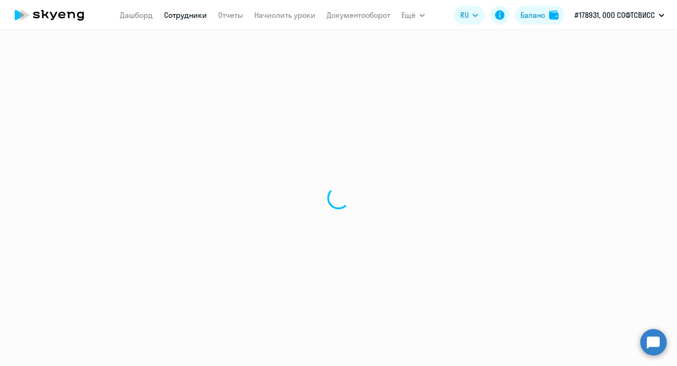
select select "30"
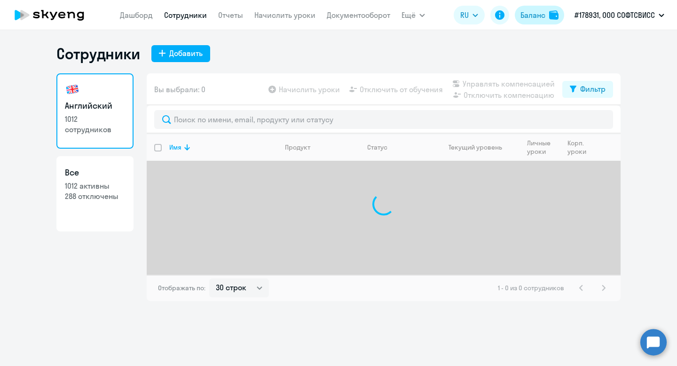
click at [543, 13] on div "Баланс" at bounding box center [532, 14] width 25 height 11
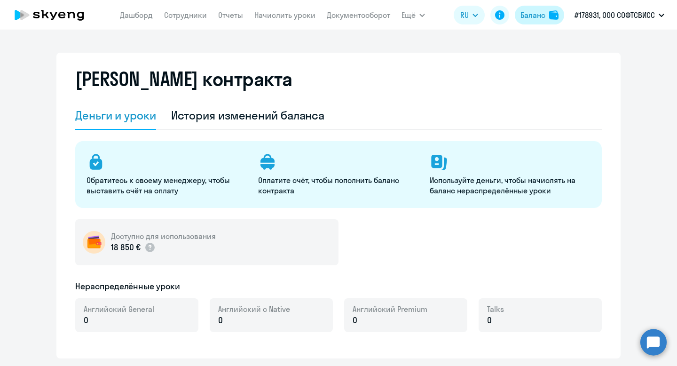
select select "english_adult_not_native_speaker"
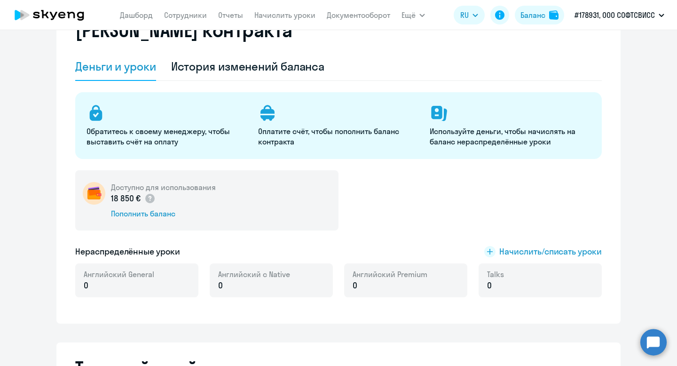
scroll to position [14, 0]
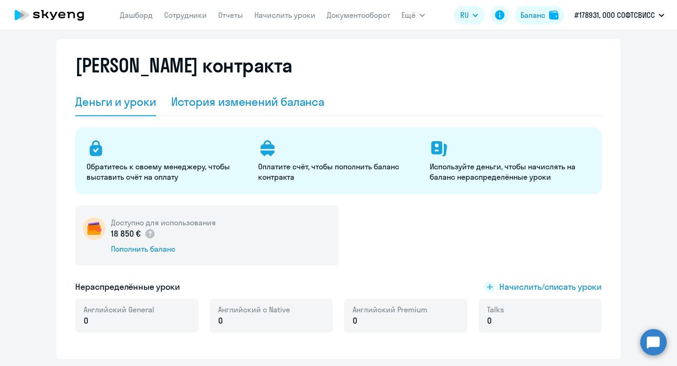
click at [216, 102] on div "История изменений баланса" at bounding box center [248, 101] width 154 height 15
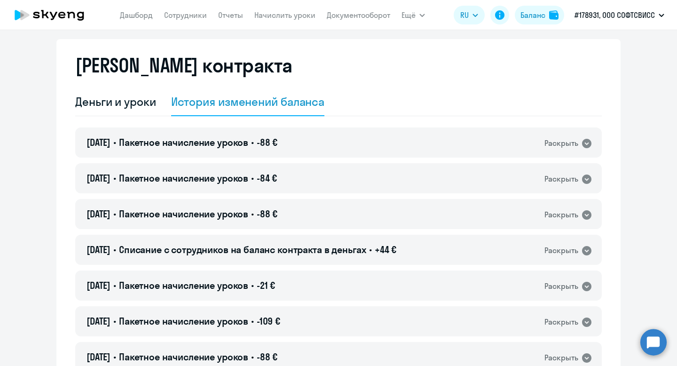
click at [134, 103] on div "Деньги и уроки" at bounding box center [115, 101] width 81 height 15
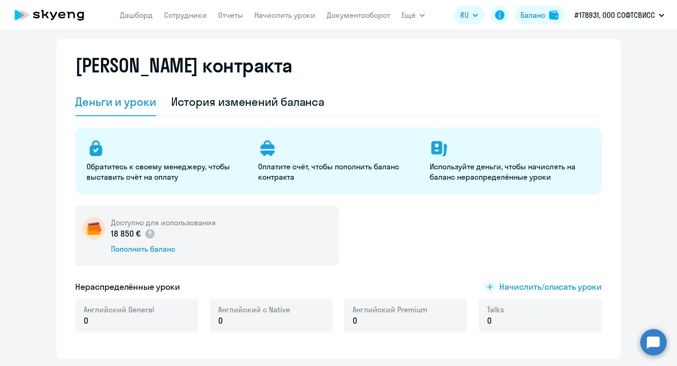
click at [162, 21] on nav "Дашборд Сотрудники Отчеты Начислить уроки Документооборот" at bounding box center [255, 15] width 270 height 19
click at [186, 20] on app-menu-item-link "Сотрудники" at bounding box center [185, 15] width 43 height 12
click at [193, 6] on nav "Дашборд Сотрудники Отчеты Начислить уроки Документооборот" at bounding box center [255, 15] width 270 height 19
click at [193, 18] on link "Сотрудники" at bounding box center [185, 14] width 43 height 9
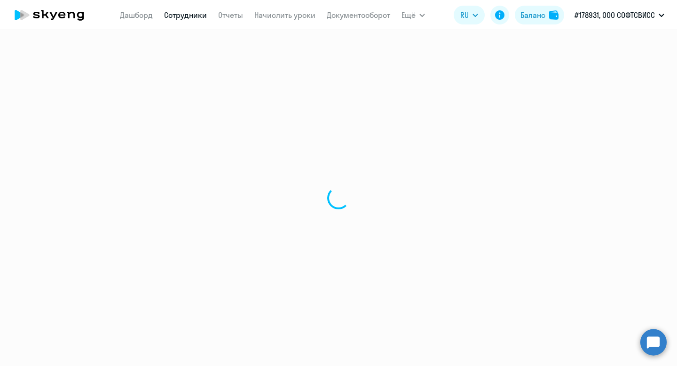
select select "30"
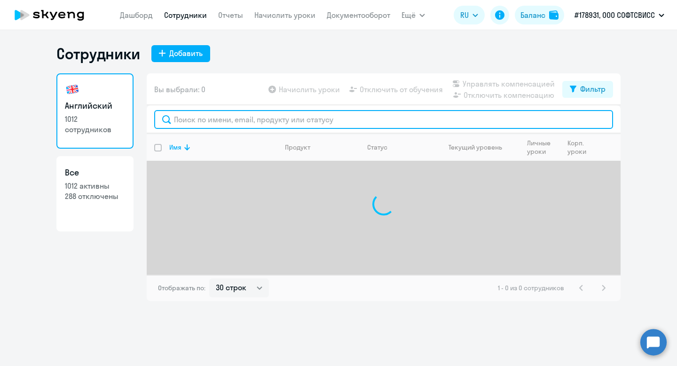
click at [268, 122] on input "text" at bounding box center [383, 119] width 459 height 19
paste input "Klymenko"
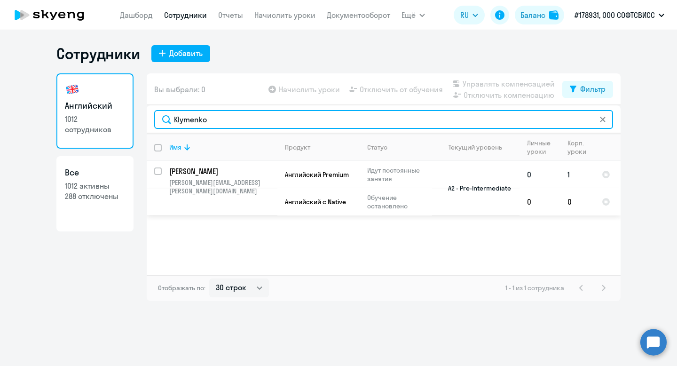
type input "Klymenko"
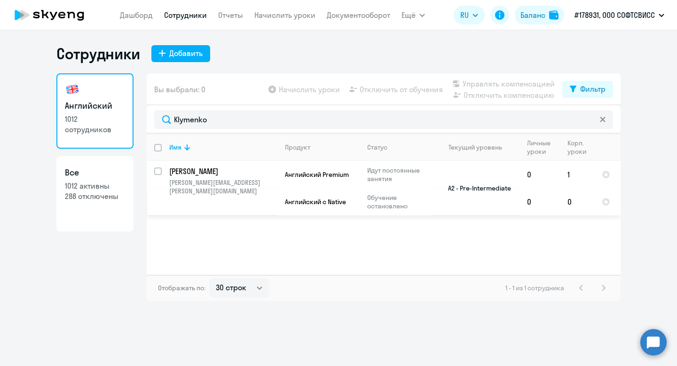
click at [173, 170] on p "Klymenko Dmytro" at bounding box center [222, 171] width 106 height 10
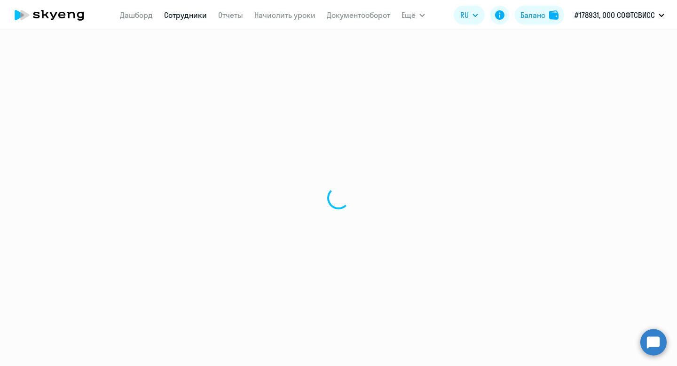
select select "english"
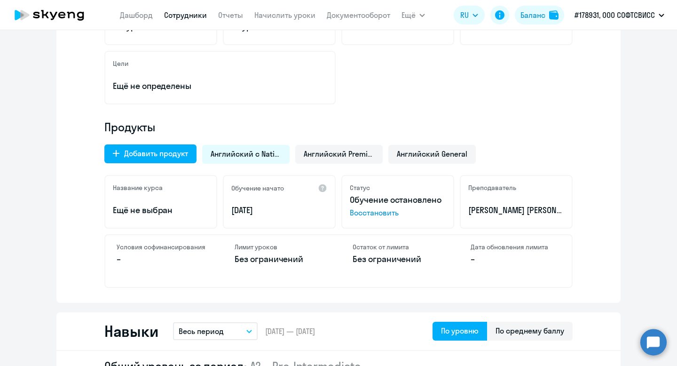
scroll to position [245, 0]
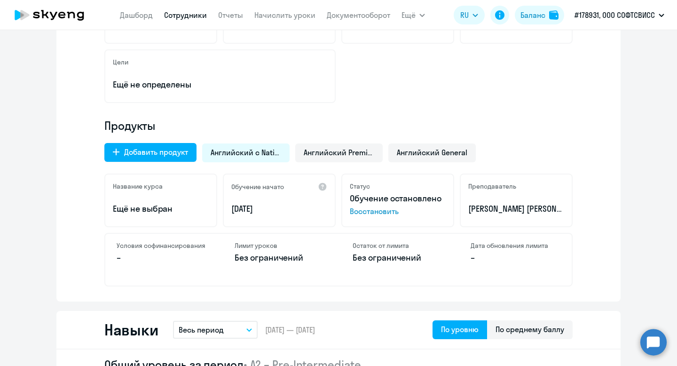
click at [252, 148] on span "Английский с Native" at bounding box center [246, 152] width 71 height 10
click at [328, 153] on span "Английский Premium" at bounding box center [339, 152] width 71 height 10
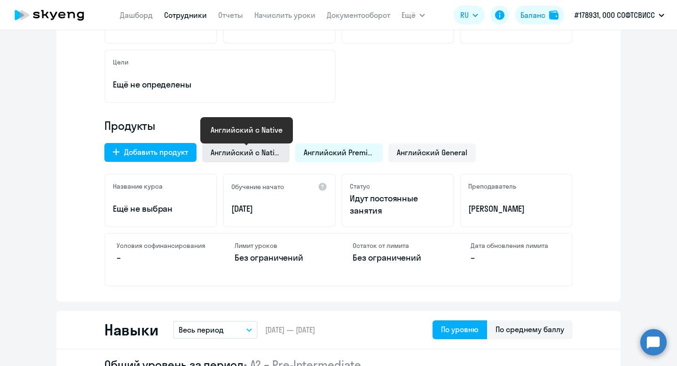
click at [232, 151] on span "Английский с Native" at bounding box center [246, 152] width 71 height 10
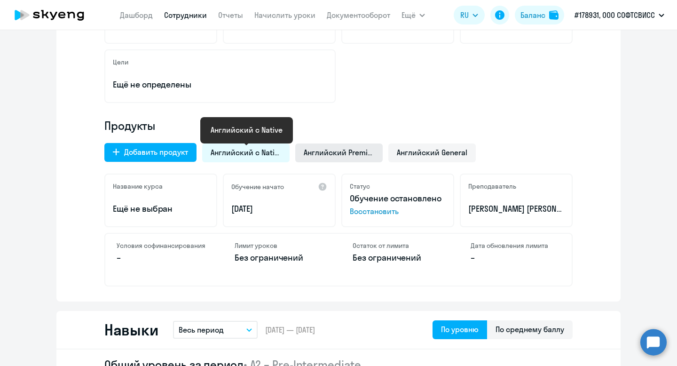
click at [338, 153] on span "Английский Premium" at bounding box center [339, 152] width 71 height 10
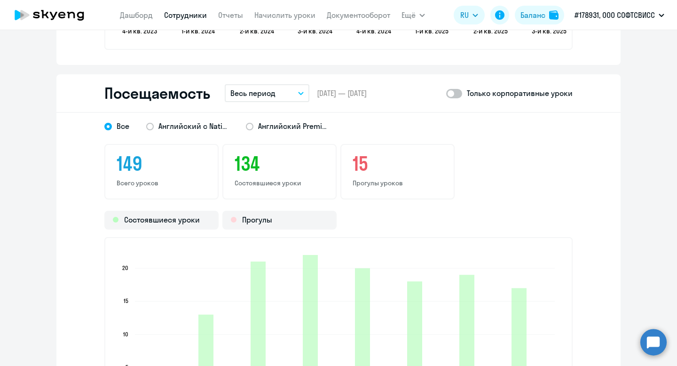
scroll to position [1184, 0]
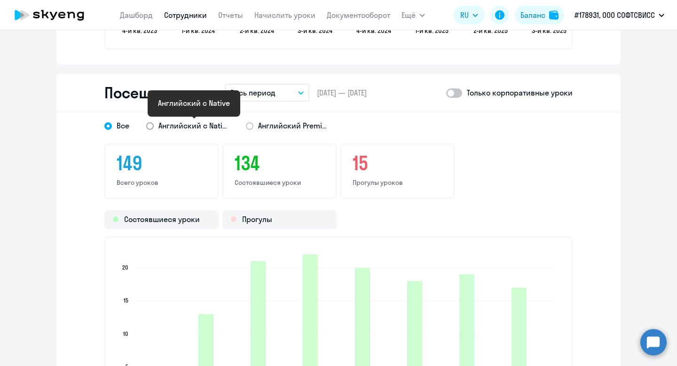
click at [192, 128] on span "Английский с Native" at bounding box center [193, 125] width 71 height 10
click at [0, 0] on input "Английский с Native" at bounding box center [0, 0] width 0 height 0
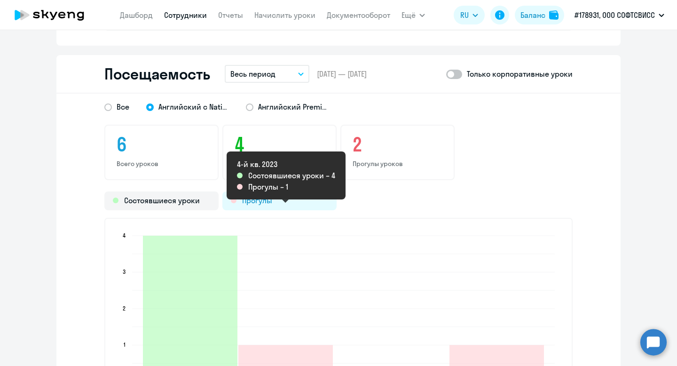
scroll to position [1190, 0]
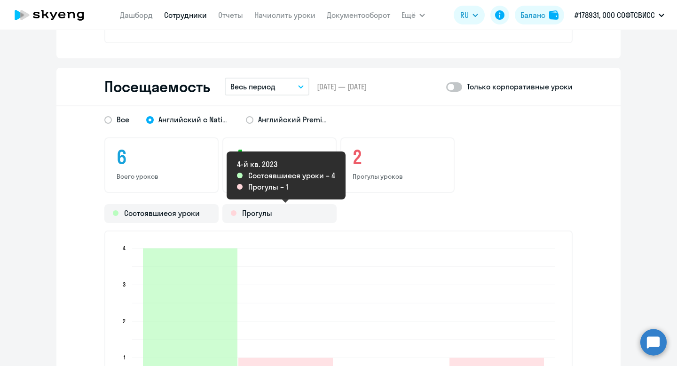
click at [284, 113] on div "Все Английский с Native Английский Premium" at bounding box center [329, 116] width 485 height 17
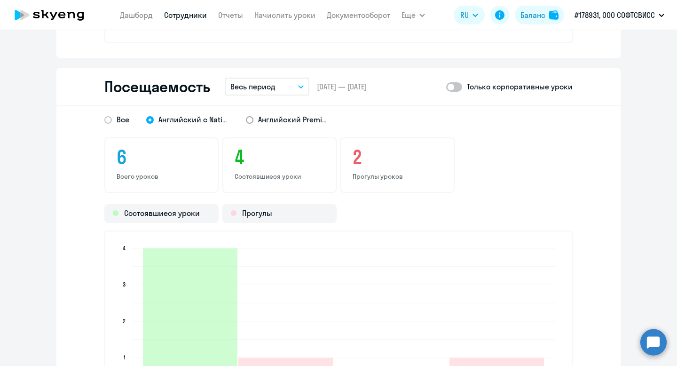
click at [285, 117] on span "Английский Premium" at bounding box center [293, 119] width 71 height 10
click at [0, 0] on input "Английский Premium" at bounding box center [0, 0] width 0 height 0
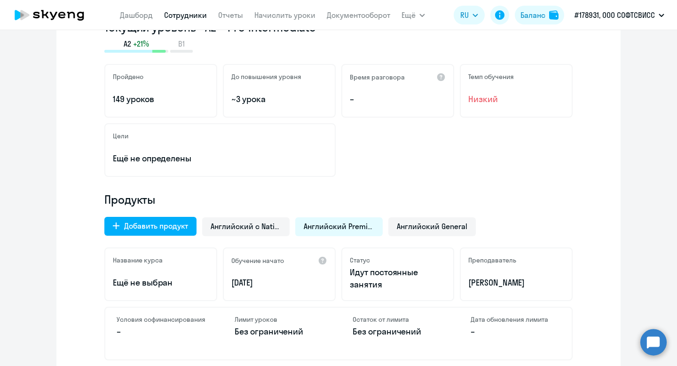
scroll to position [0, 0]
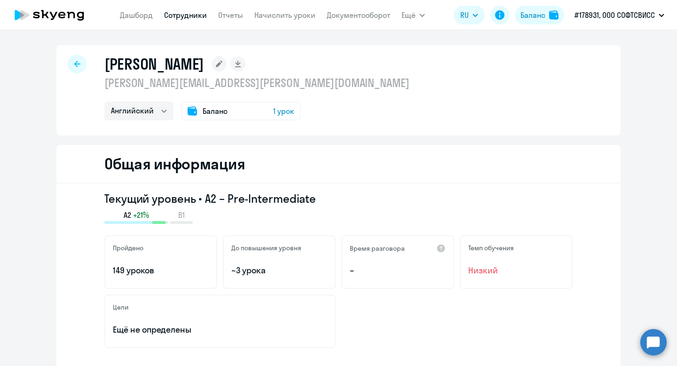
click at [74, 62] on icon at bounding box center [77, 64] width 6 height 7
select select "30"
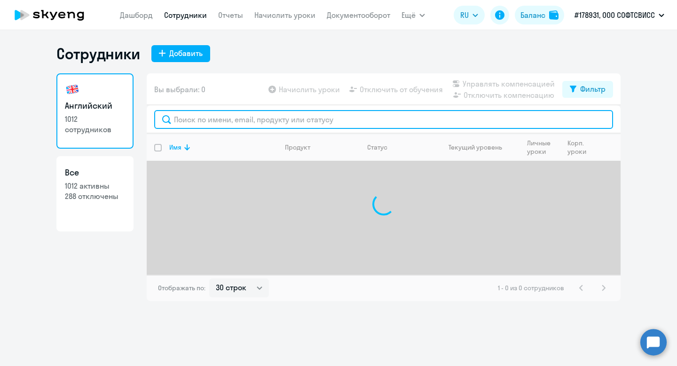
click at [275, 126] on input "text" at bounding box center [383, 119] width 459 height 19
paste input "Yarets"
type input "Yarets"
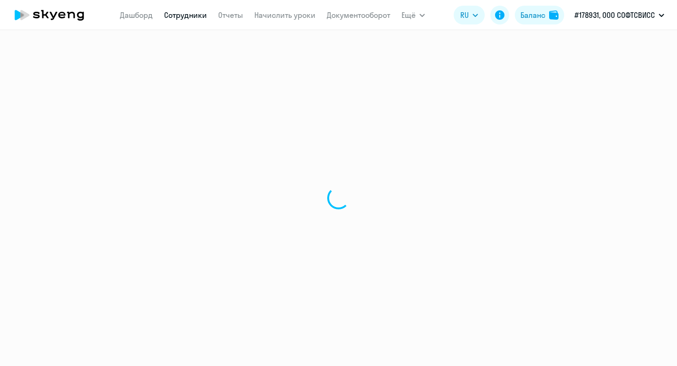
select select "30"
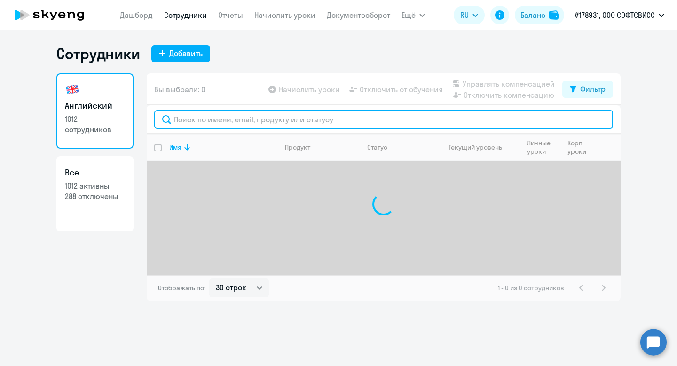
click at [304, 120] on input "text" at bounding box center [383, 119] width 459 height 19
paste input "Yarets"
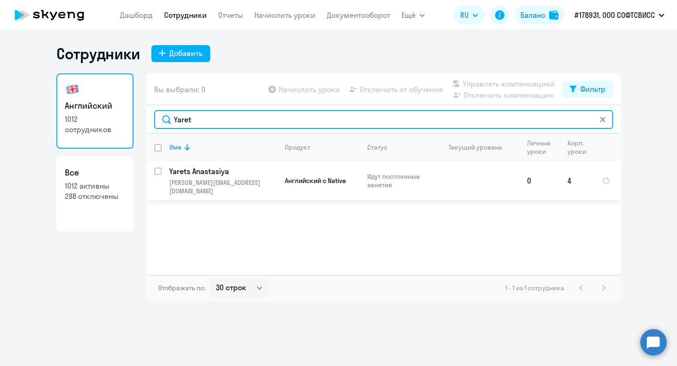
type input "Yaret"
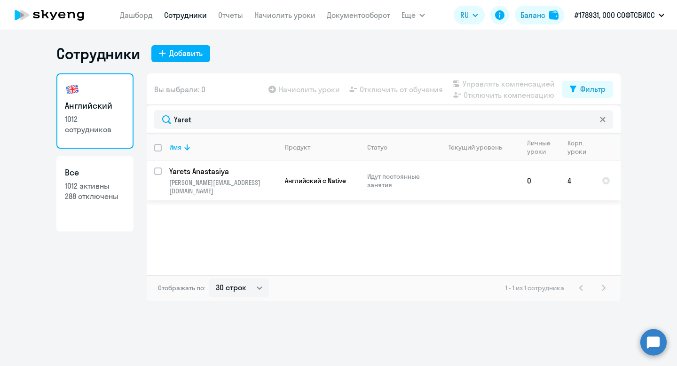
click at [229, 161] on td "Yarets Anastasiya anastasiya.yarets@softswiss.com" at bounding box center [220, 180] width 116 height 39
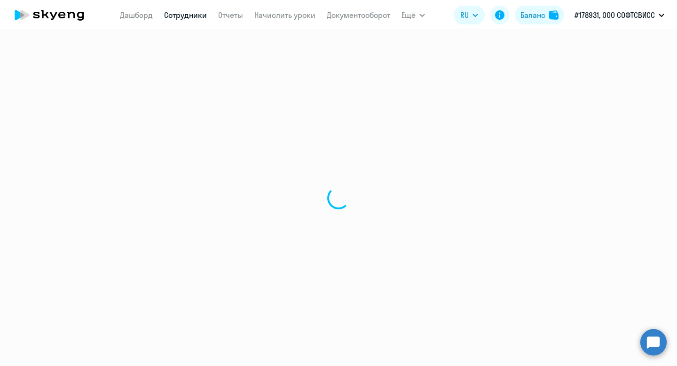
select select "english"
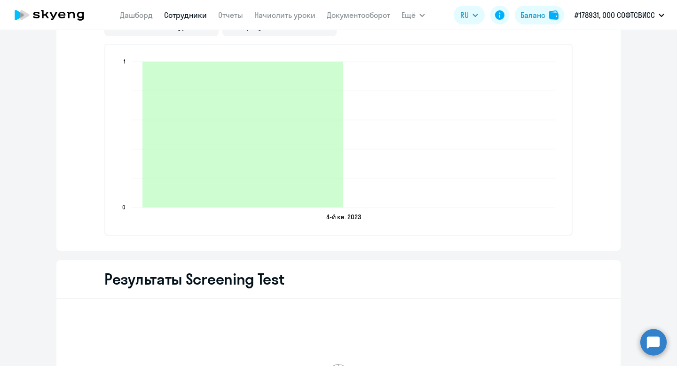
scroll to position [1328, 0]
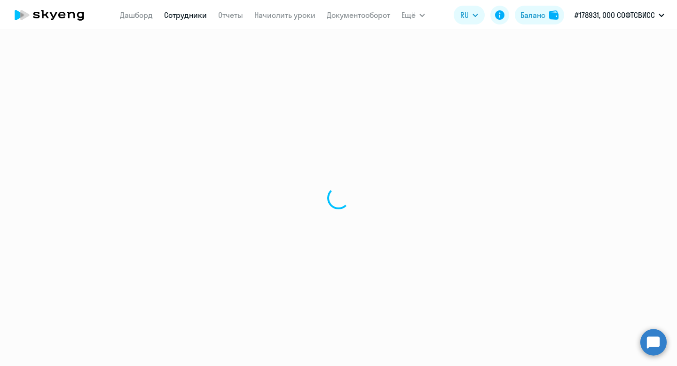
select select "30"
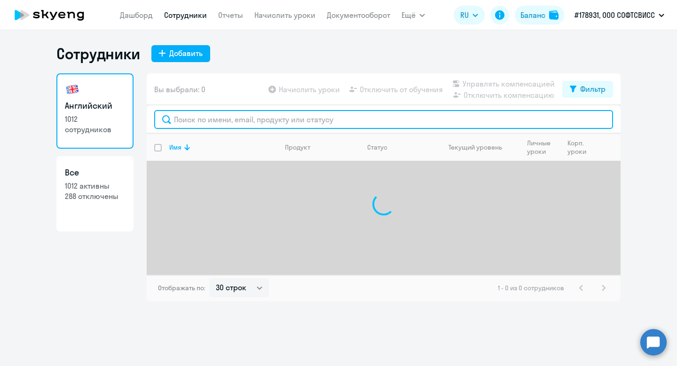
click at [204, 127] on input "text" at bounding box center [383, 119] width 459 height 19
paste input "Hanchar"
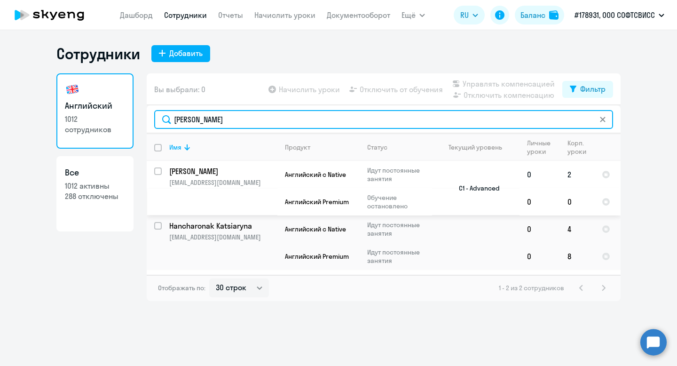
type input "Hanchar"
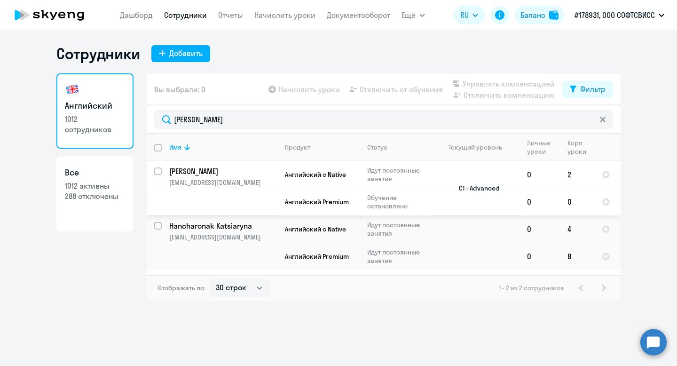
click at [211, 171] on p "Marharyta Hanchar" at bounding box center [222, 171] width 106 height 10
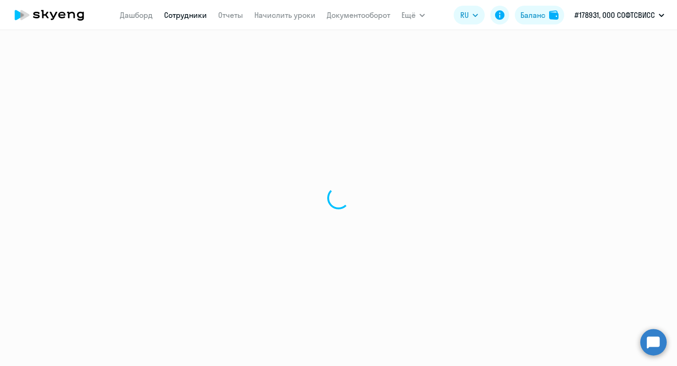
select select "english"
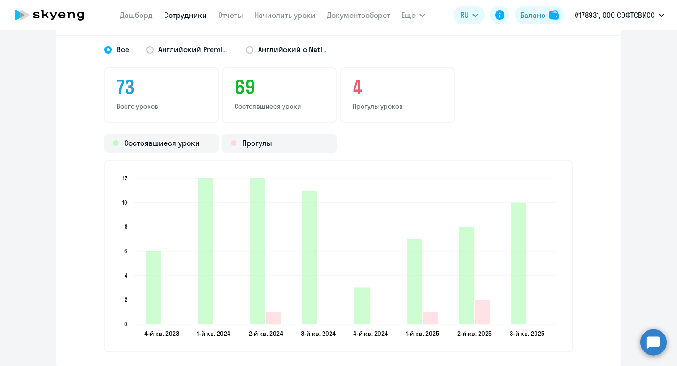
scroll to position [1260, 0]
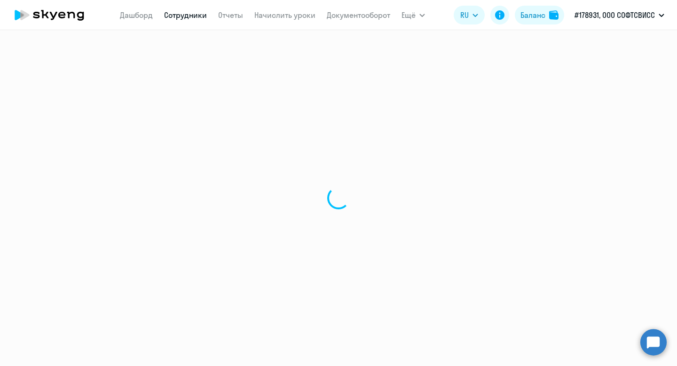
select select "30"
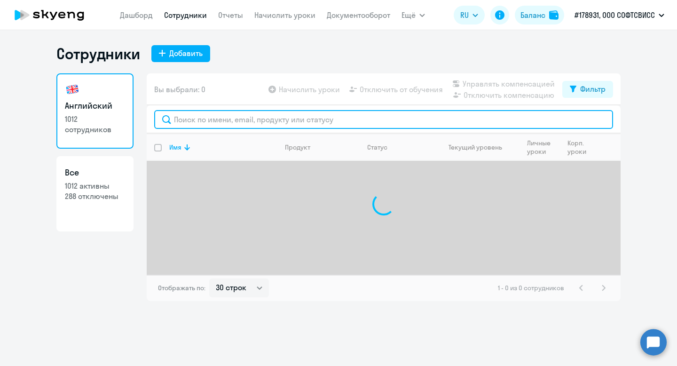
click at [265, 118] on input "text" at bounding box center [383, 119] width 459 height 19
paste input "Tsukanau"
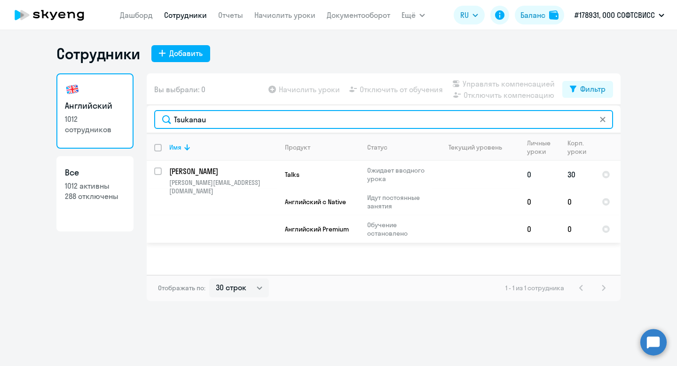
type input "Tsukanau"
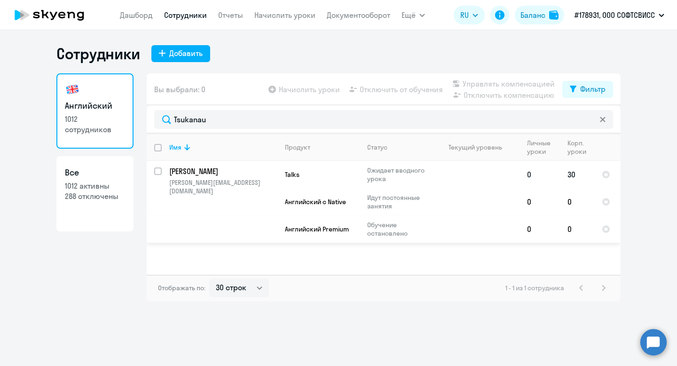
click at [214, 169] on p "Tsukanau Andrei" at bounding box center [222, 171] width 106 height 10
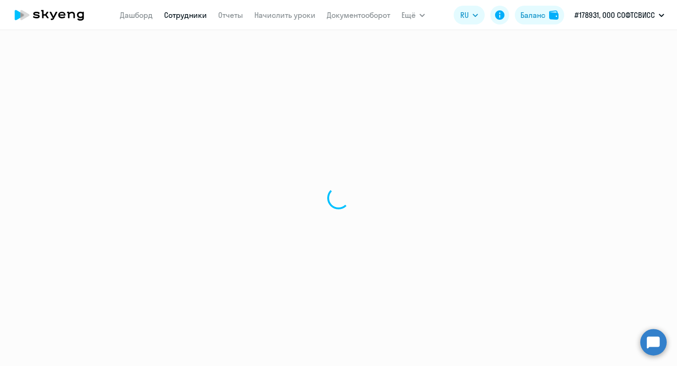
select select "english"
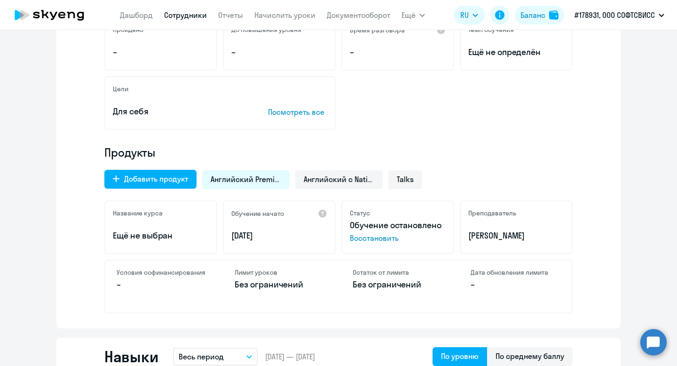
scroll to position [195, 0]
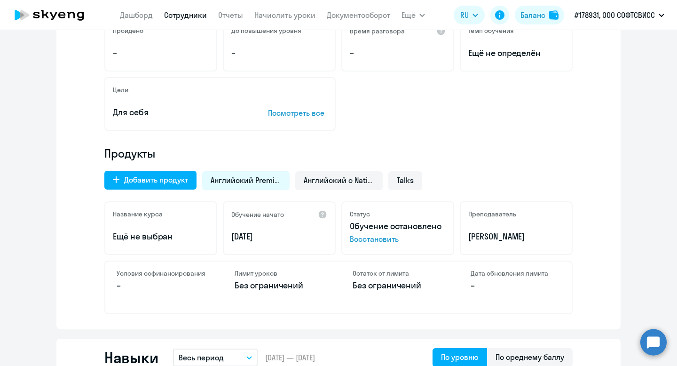
click at [248, 176] on span "Английский Premium" at bounding box center [246, 180] width 71 height 10
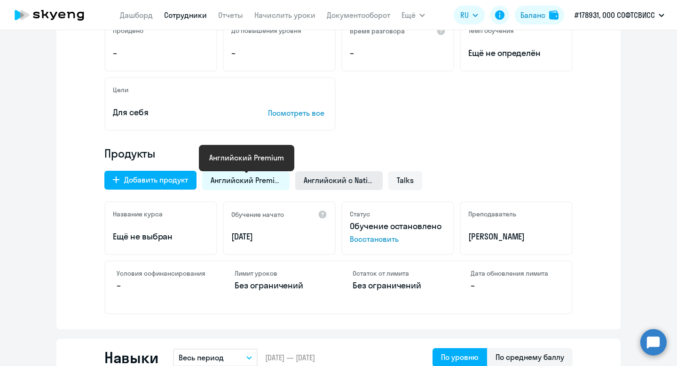
click at [322, 181] on span "Английский с Native" at bounding box center [339, 180] width 71 height 10
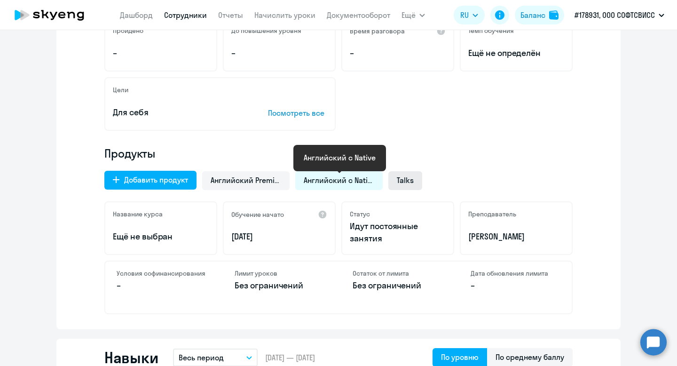
click at [405, 183] on span "Talks" at bounding box center [405, 180] width 17 height 10
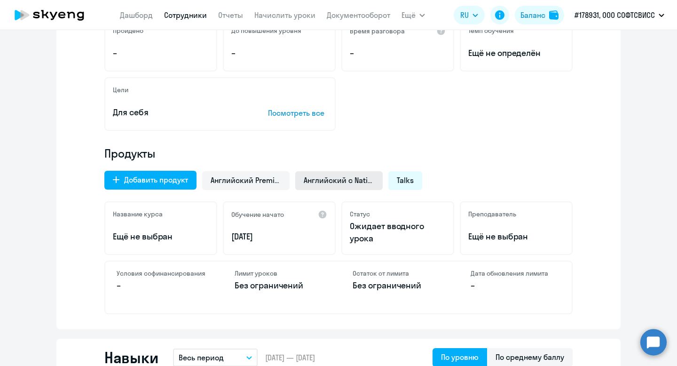
click at [330, 183] on span "Английский с Native" at bounding box center [339, 180] width 71 height 10
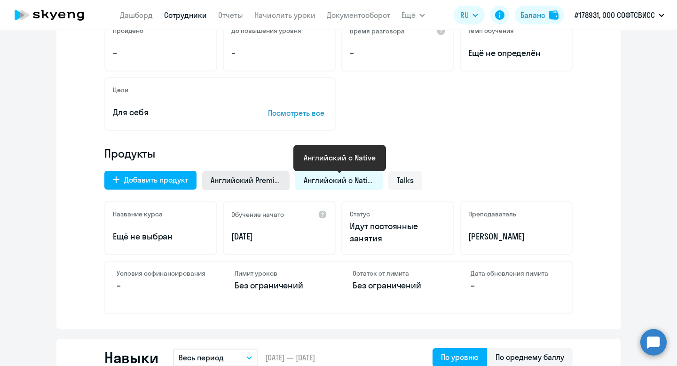
click at [234, 184] on span "Английский Premium" at bounding box center [246, 180] width 71 height 10
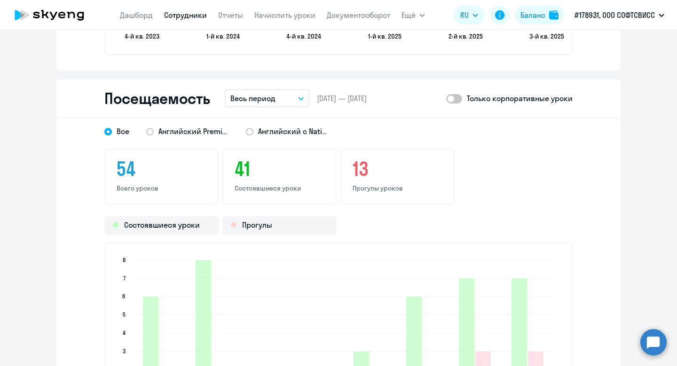
scroll to position [1075, 0]
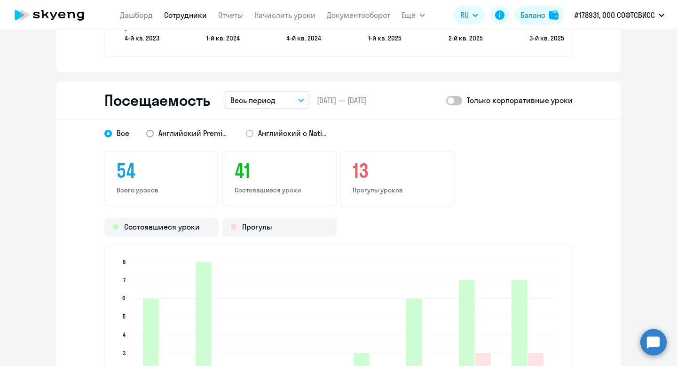
click at [175, 136] on span "Английский Premium" at bounding box center [193, 133] width 71 height 10
click at [0, 0] on input "Английский Premium" at bounding box center [0, 0] width 0 height 0
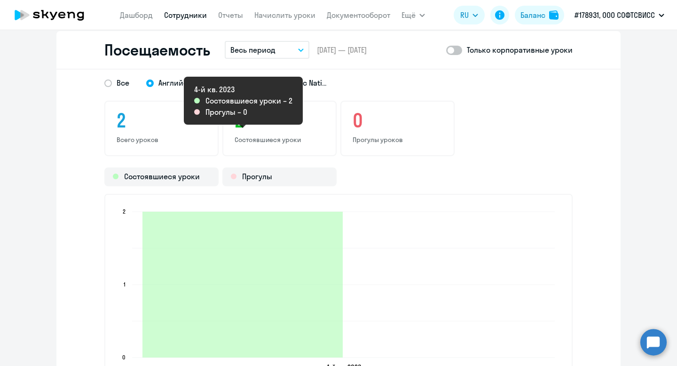
scroll to position [1117, 0]
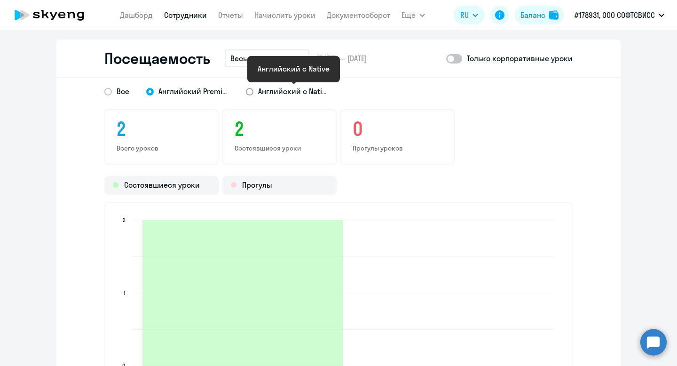
click at [281, 94] on span "Английский с Native" at bounding box center [293, 91] width 71 height 10
click at [0, 0] on input "Английский с Native" at bounding box center [0, 0] width 0 height 0
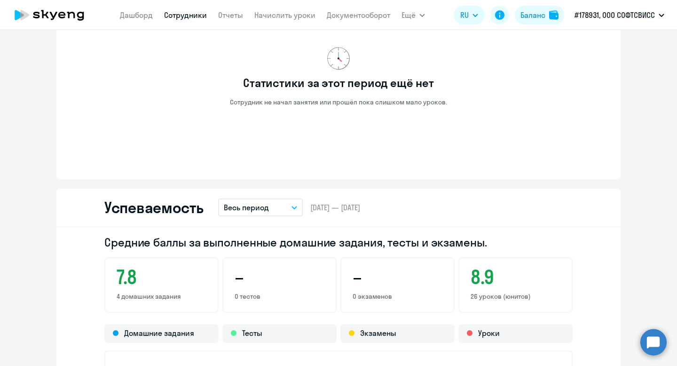
scroll to position [28, 0]
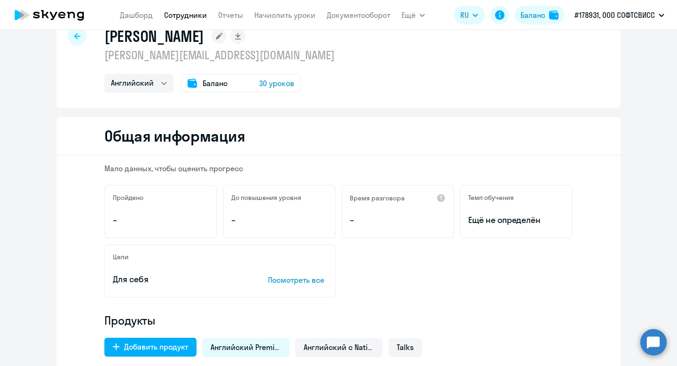
click at [74, 35] on icon at bounding box center [77, 36] width 6 height 7
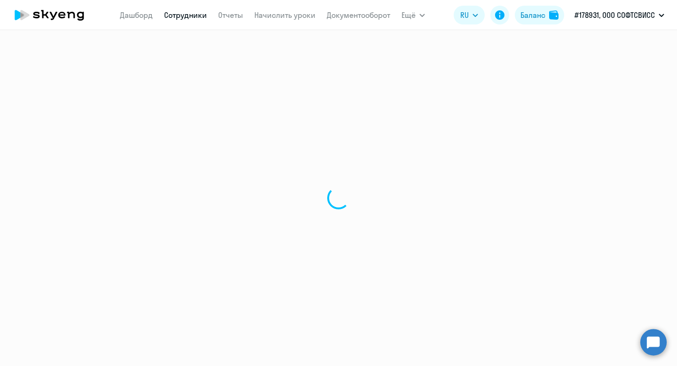
select select "30"
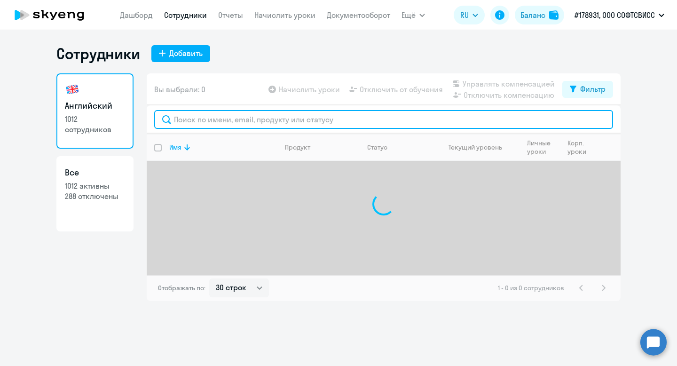
click at [250, 122] on input "text" at bounding box center [383, 119] width 459 height 19
paste input "Tsukanau"
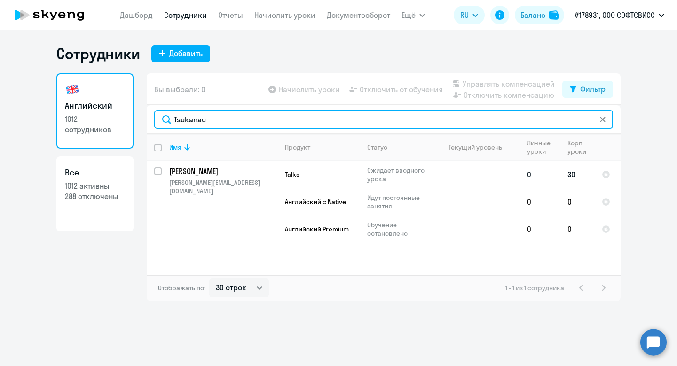
type input "Tsukanau"
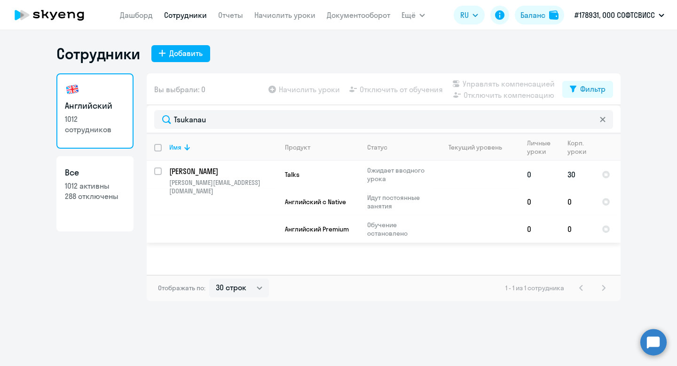
click at [186, 173] on p "Tsukanau Andrei" at bounding box center [222, 171] width 106 height 10
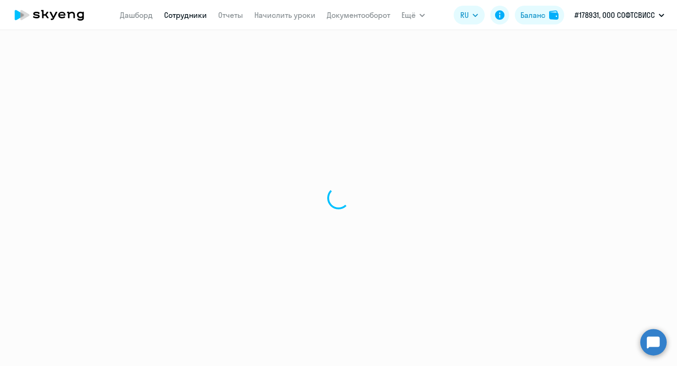
select select "english"
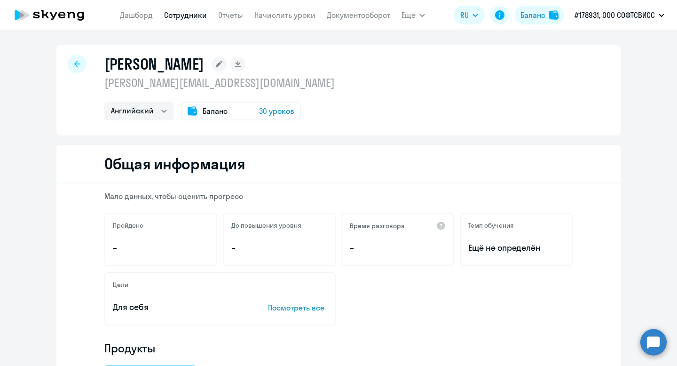
click at [72, 63] on div at bounding box center [77, 64] width 19 height 19
select select "30"
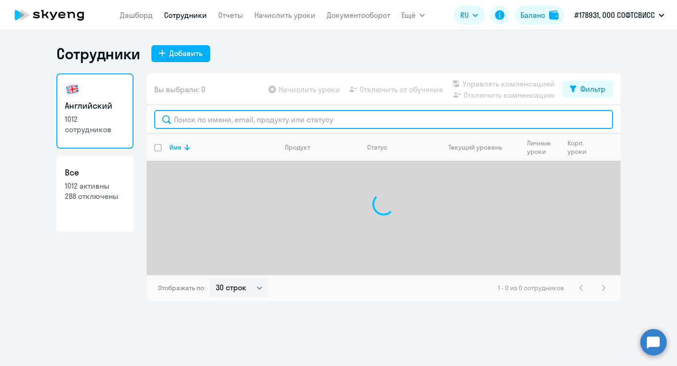
click at [243, 119] on input "text" at bounding box center [383, 119] width 459 height 19
paste input "Tsukanau"
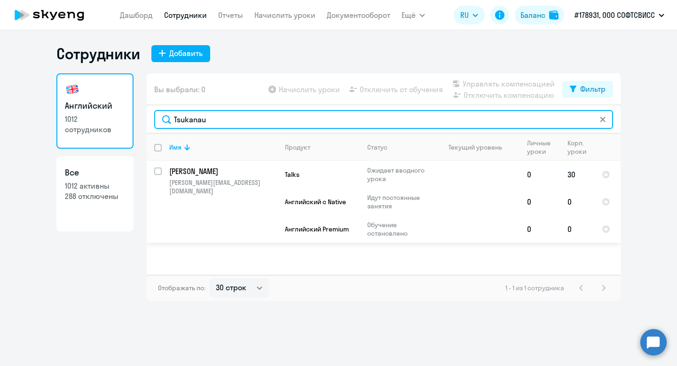
type input "Tsukanau"
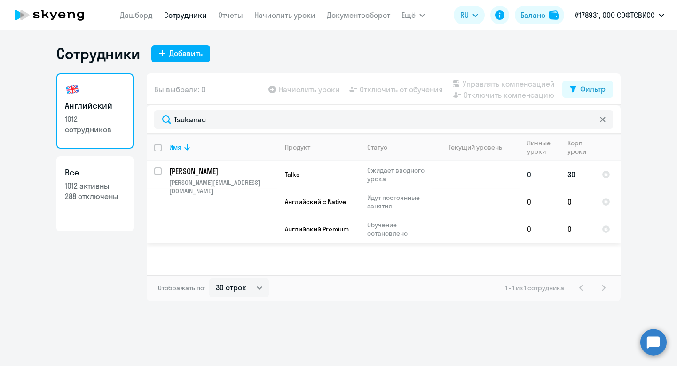
click at [156, 171] on input "select row 24274616" at bounding box center [163, 176] width 19 height 19
checkbox input "true"
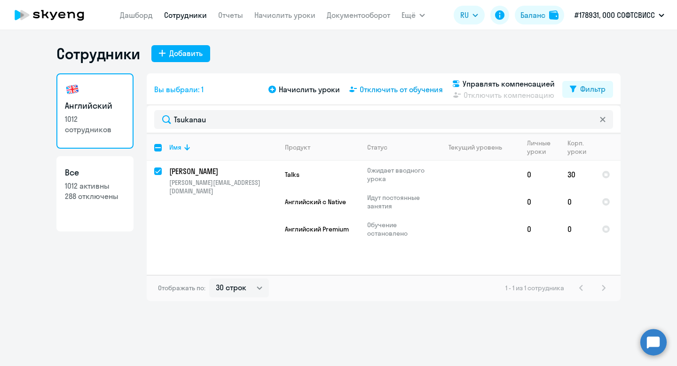
click at [404, 94] on span "Отключить от обучения" at bounding box center [401, 89] width 83 height 11
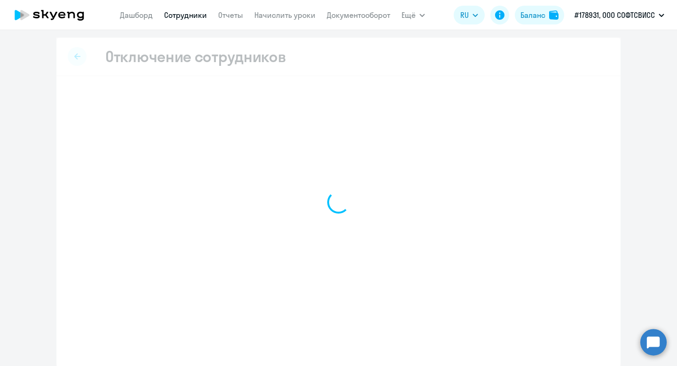
select select "all"
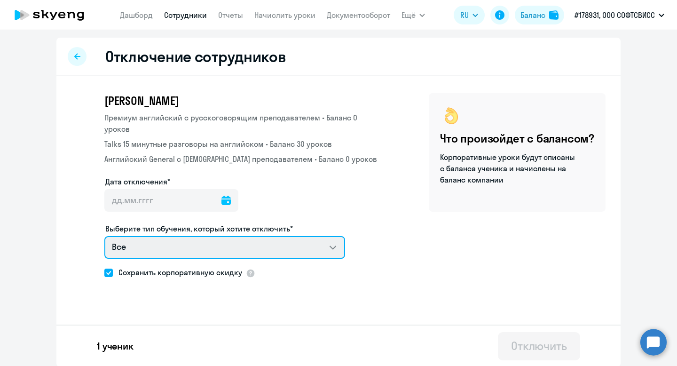
click at [277, 248] on select "Все Премиум английский с русскоговорящим преподавателем Talks 15 минутные разго…" at bounding box center [224, 247] width 241 height 23
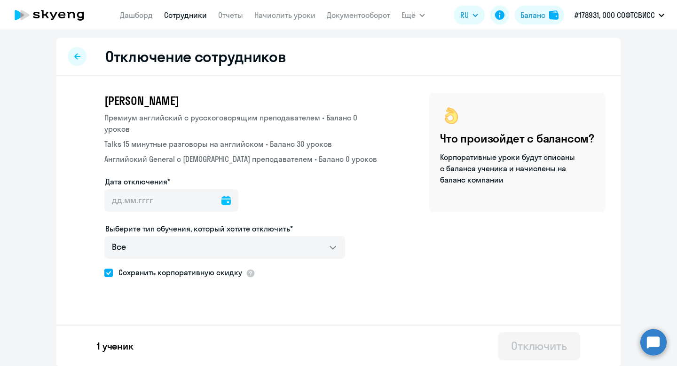
click at [80, 60] on div at bounding box center [77, 56] width 19 height 19
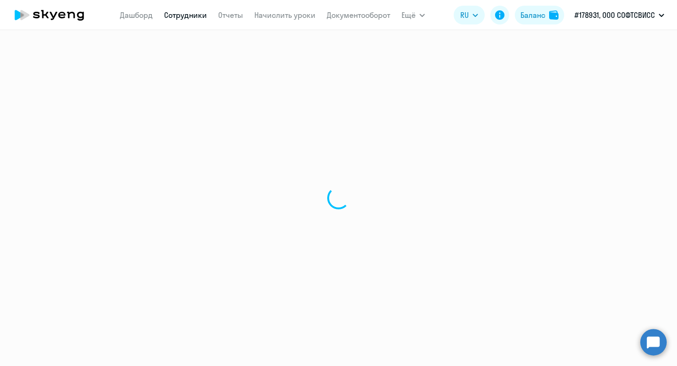
select select "30"
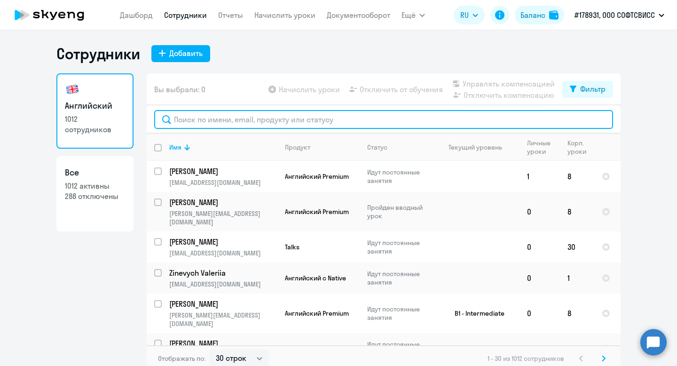
click at [211, 112] on input "text" at bounding box center [383, 119] width 459 height 19
paste input "Konstantinov"
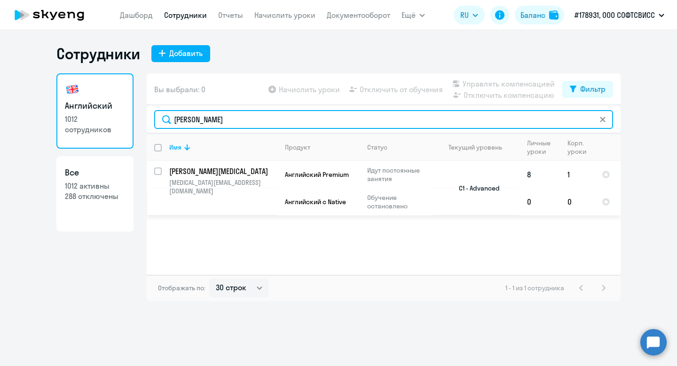
type input "Konstantinov"
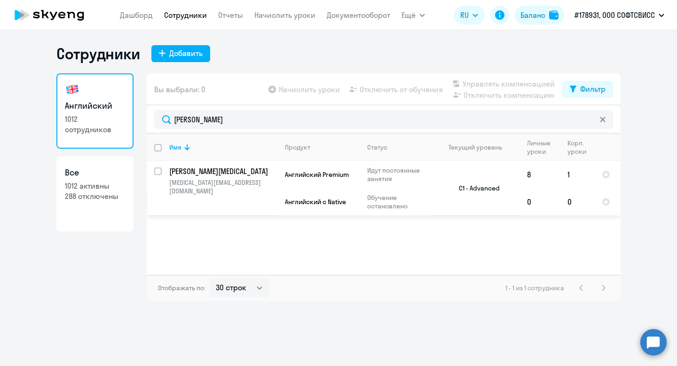
click at [193, 169] on p "Konstantinov Nikita" at bounding box center [222, 171] width 106 height 10
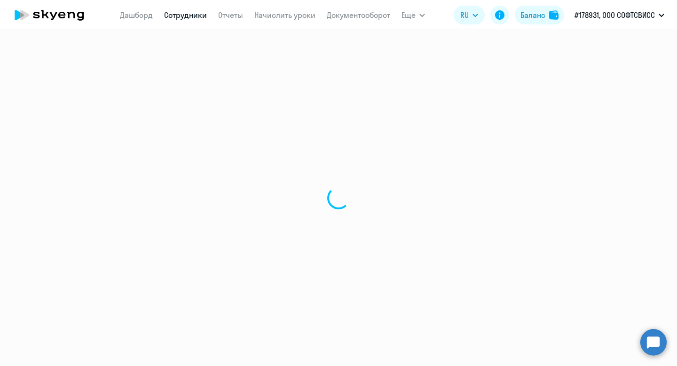
select select "english"
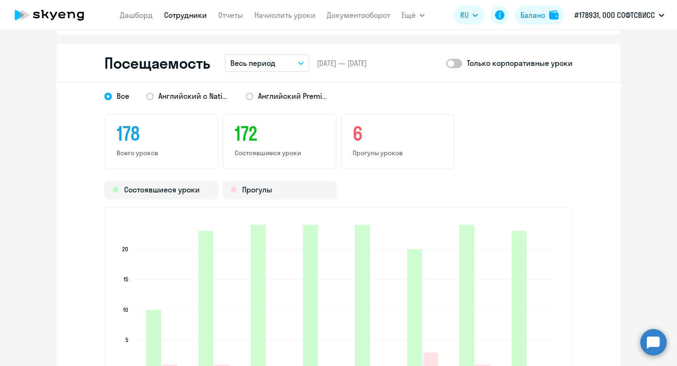
scroll to position [1214, 0]
click at [198, 100] on span "Английский с Native" at bounding box center [193, 95] width 71 height 10
click at [0, 0] on input "Английский с Native" at bounding box center [0, 0] width 0 height 0
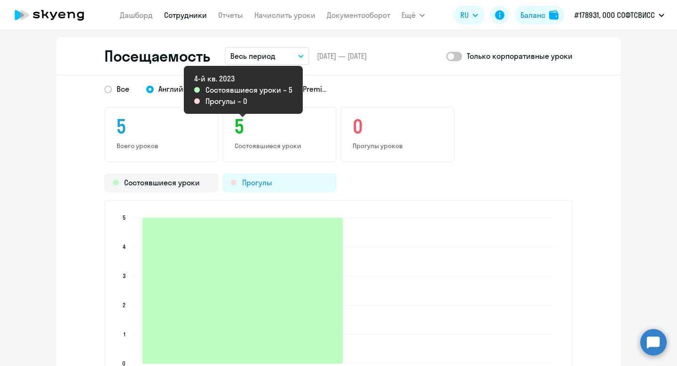
scroll to position [1205, 0]
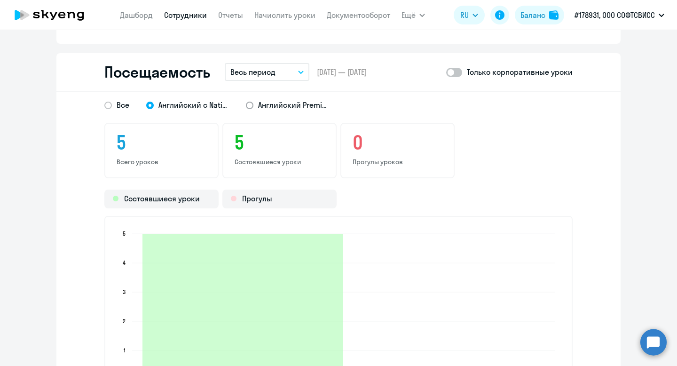
click at [314, 108] on span "Английский Premium" at bounding box center [293, 105] width 71 height 10
click at [0, 0] on input "Английский Premium" at bounding box center [0, 0] width 0 height 0
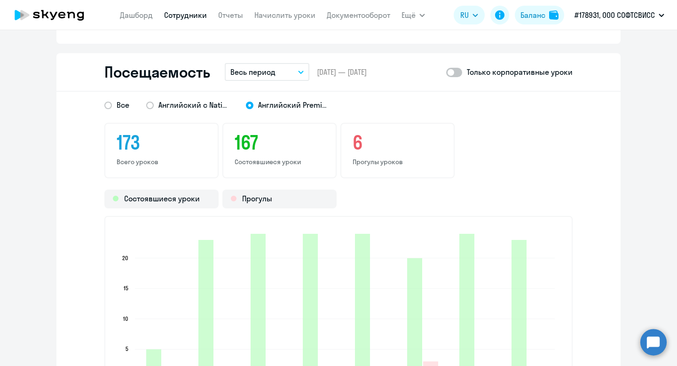
scroll to position [1243, 0]
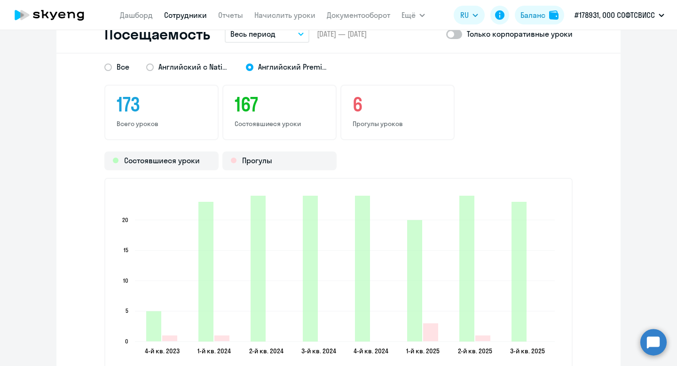
click at [463, 38] on div "Только корпоративные уроки" at bounding box center [509, 33] width 126 height 11
click at [460, 37] on span at bounding box center [454, 34] width 16 height 9
click at [446, 34] on input "checkbox" at bounding box center [446, 34] width 0 height 0
checkbox input "true"
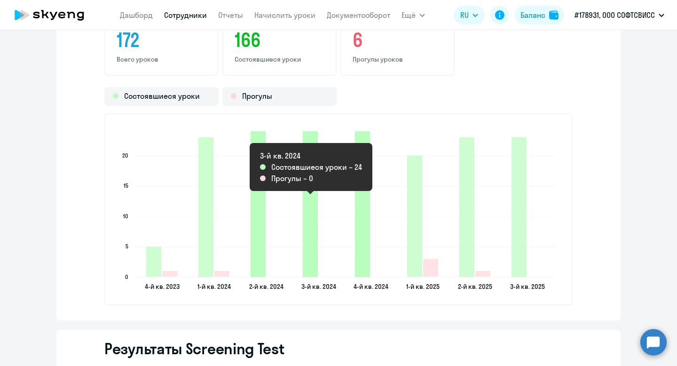
scroll to position [1308, 0]
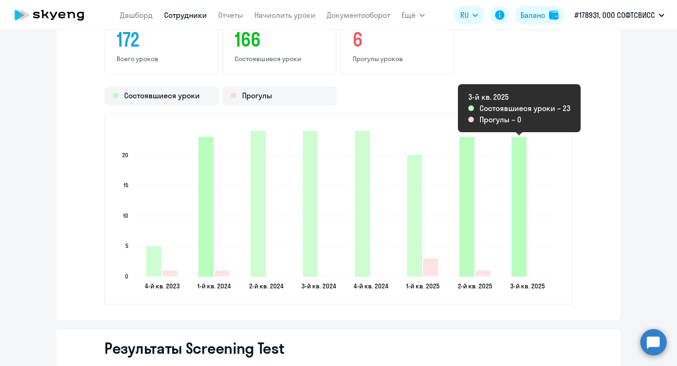
click at [517, 216] on icon "2025-09-25T22:00:00.000Z Состоявшиеся уроки 23" at bounding box center [518, 207] width 15 height 140
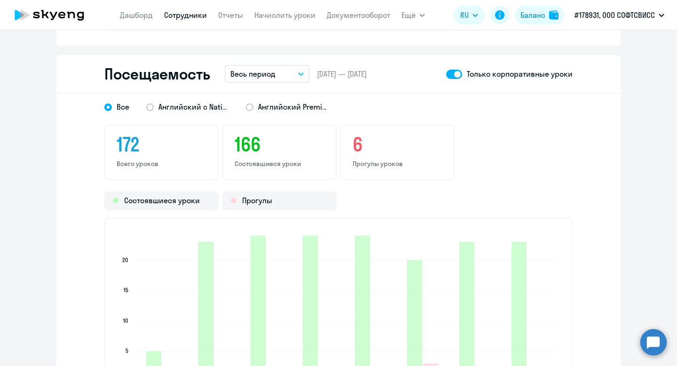
scroll to position [1201, 0]
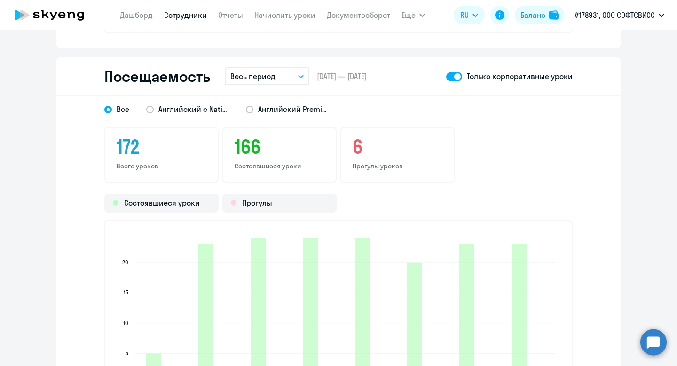
click at [293, 72] on button "Весь период" at bounding box center [267, 76] width 85 height 18
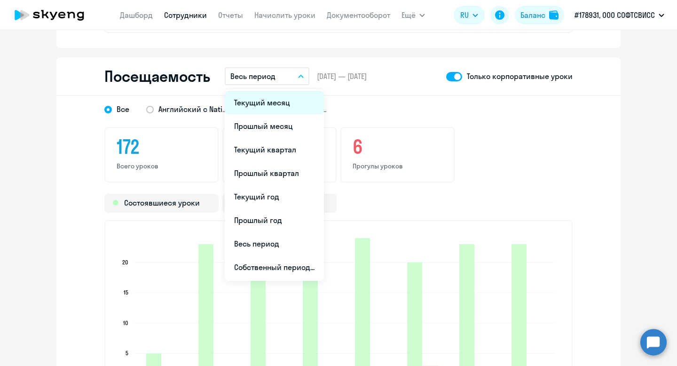
click at [275, 103] on li "Текущий месяц" at bounding box center [274, 103] width 99 height 24
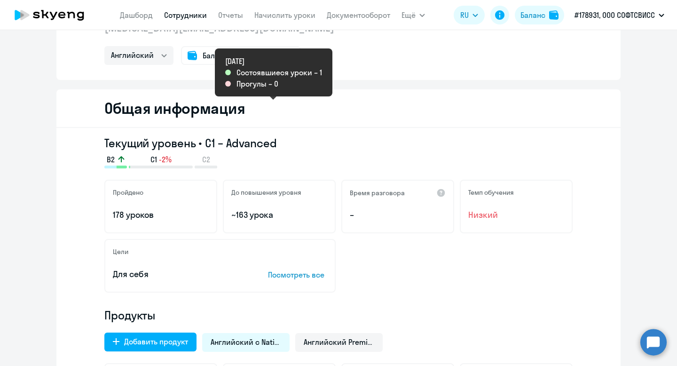
scroll to position [0, 0]
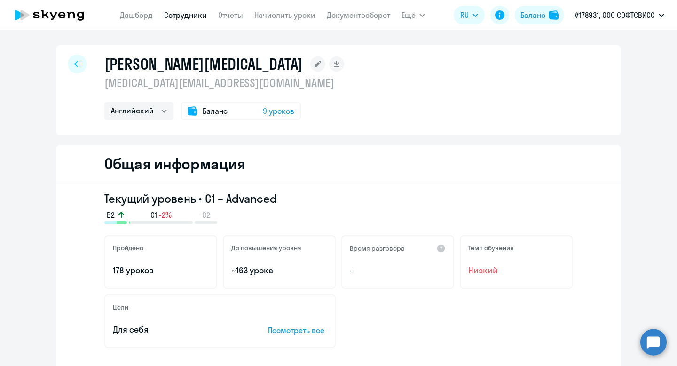
click at [71, 65] on div at bounding box center [77, 64] width 19 height 19
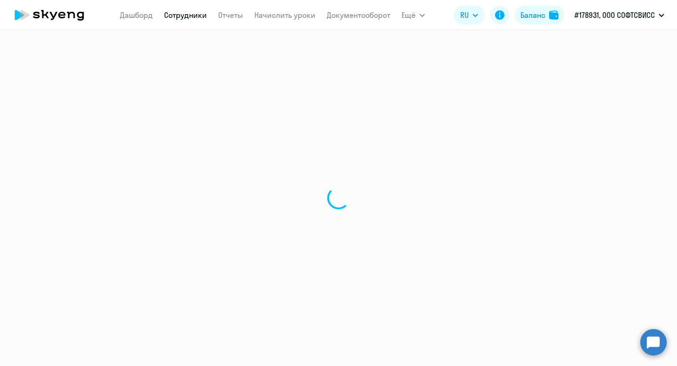
select select "30"
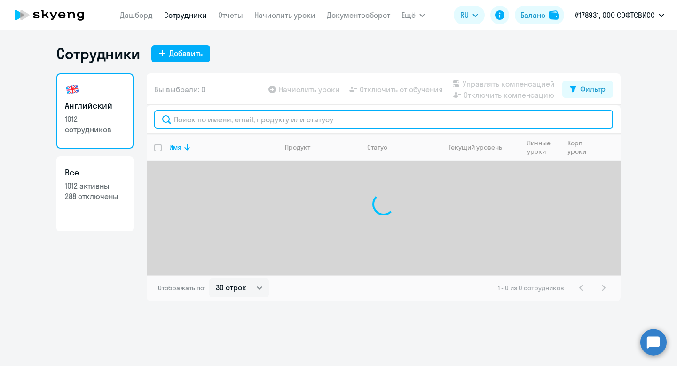
click at [195, 121] on input "text" at bounding box center [383, 119] width 459 height 19
paste input "Orlov"
type input "Orlov"
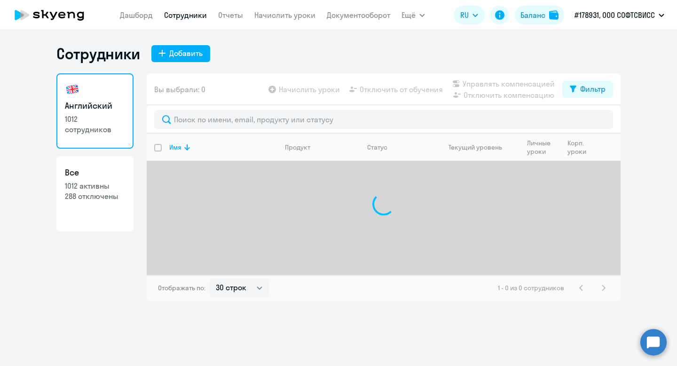
select select "30"
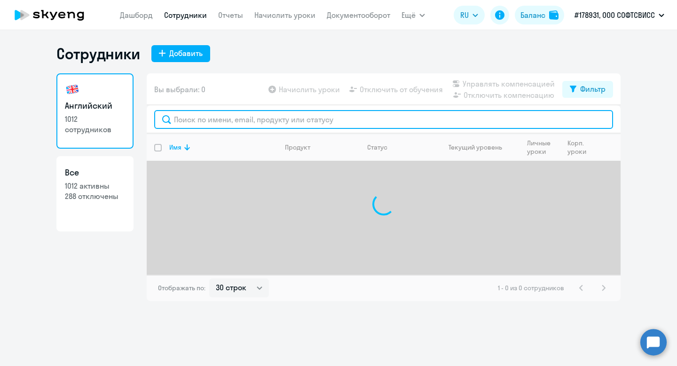
click at [247, 117] on input "text" at bounding box center [383, 119] width 459 height 19
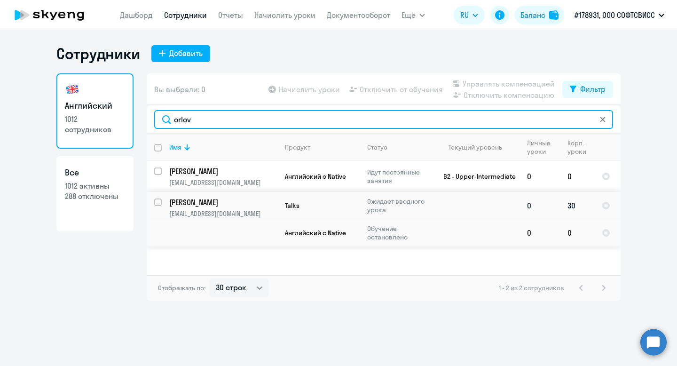
type input "orlov"
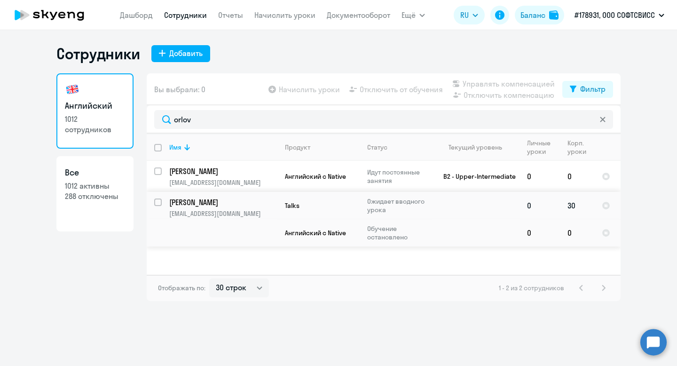
click at [158, 202] on input "select row 23776022" at bounding box center [163, 207] width 19 height 19
checkbox input "true"
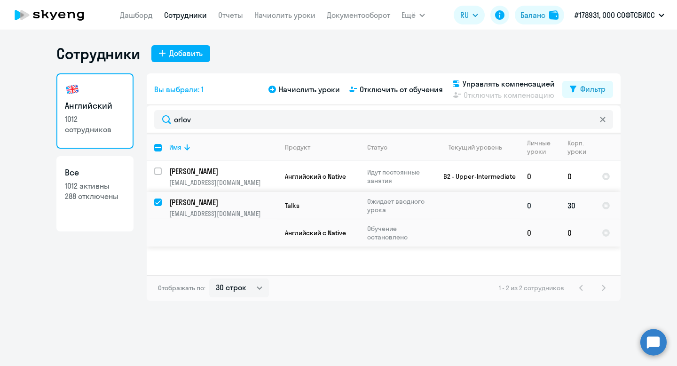
click at [197, 201] on p "[PERSON_NAME]" at bounding box center [222, 202] width 106 height 10
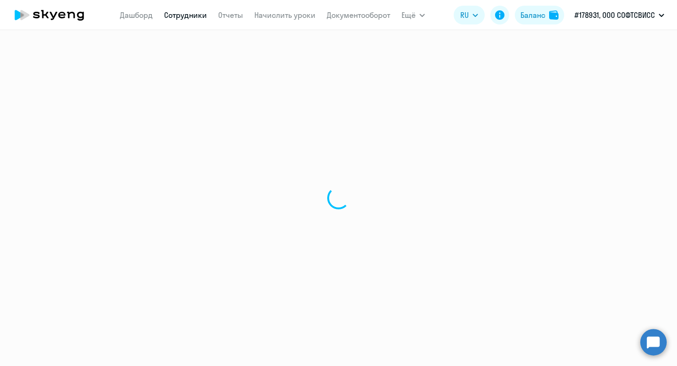
select select "english"
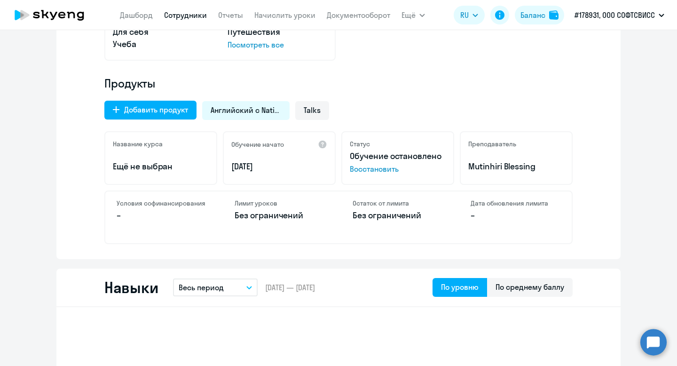
scroll to position [262, 0]
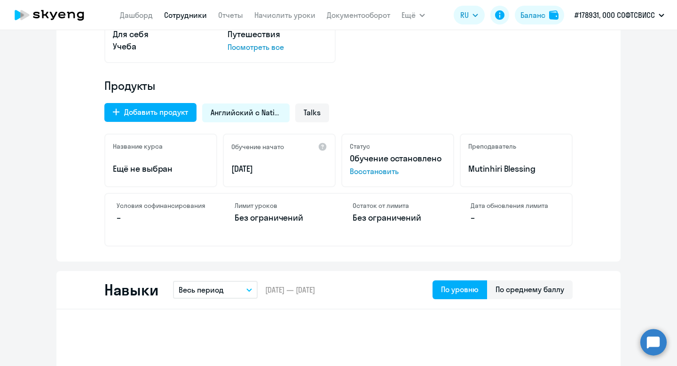
click at [268, 111] on span "Английский с Native" at bounding box center [246, 112] width 71 height 10
click at [323, 115] on div "Talks" at bounding box center [312, 112] width 34 height 19
click at [259, 108] on span "Английский с Native" at bounding box center [246, 112] width 71 height 10
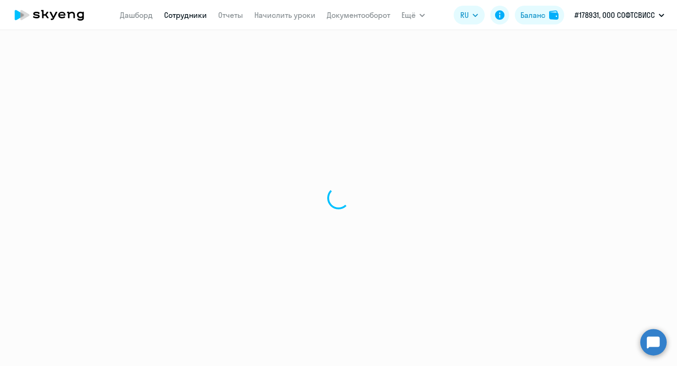
select select "30"
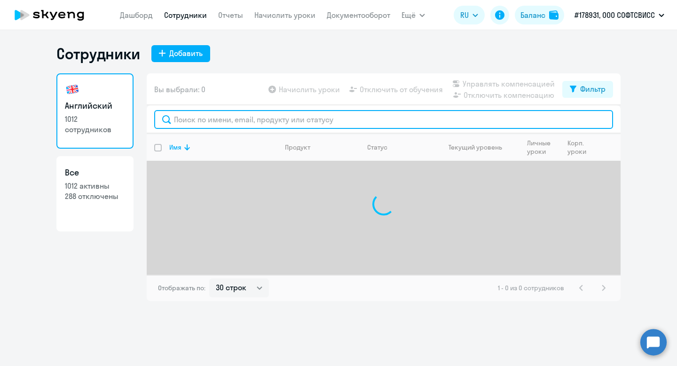
click at [214, 119] on input "text" at bounding box center [383, 119] width 459 height 19
paste input "[PERSON_NAME]"
click at [186, 116] on input "[PERSON_NAME]" at bounding box center [383, 119] width 459 height 19
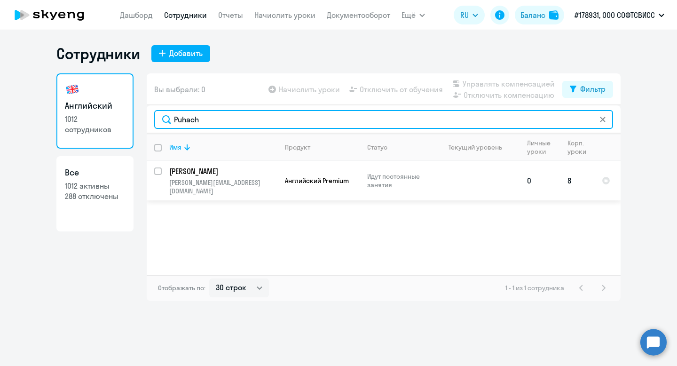
type input "Puhach"
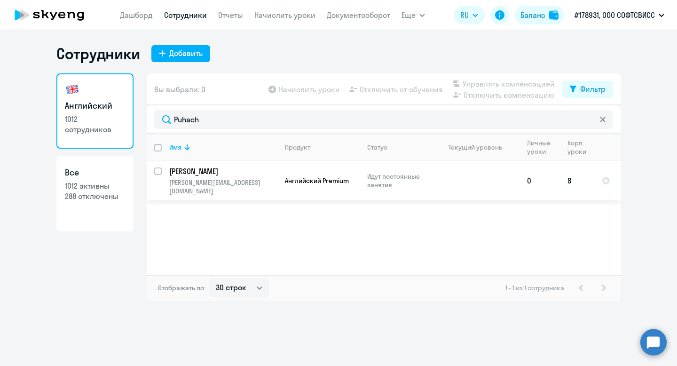
click at [190, 161] on td "[PERSON_NAME] [PERSON_NAME][EMAIL_ADDRESS][DOMAIN_NAME]" at bounding box center [220, 180] width 116 height 39
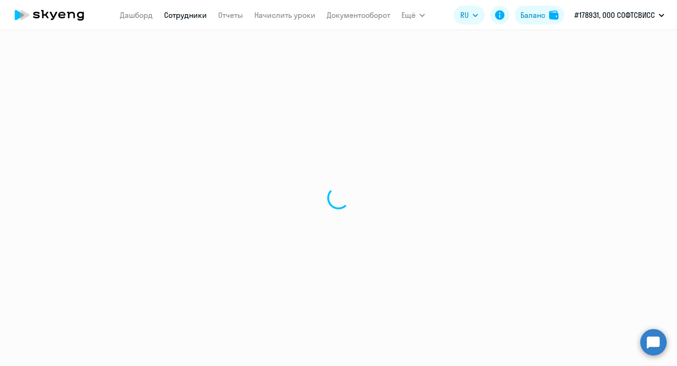
select select "english"
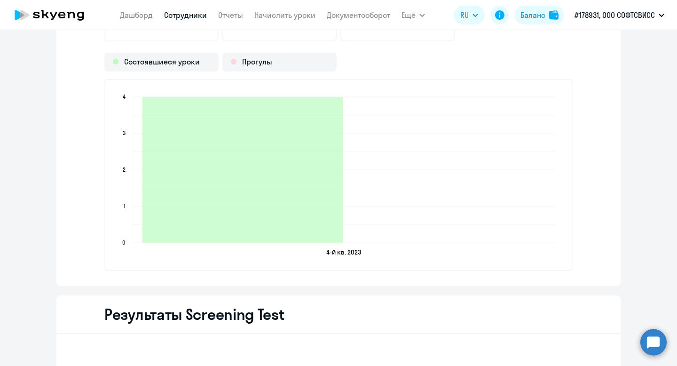
scroll to position [1241, 0]
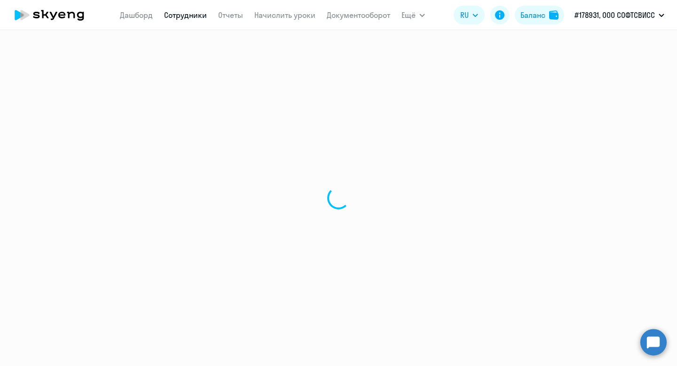
select select "30"
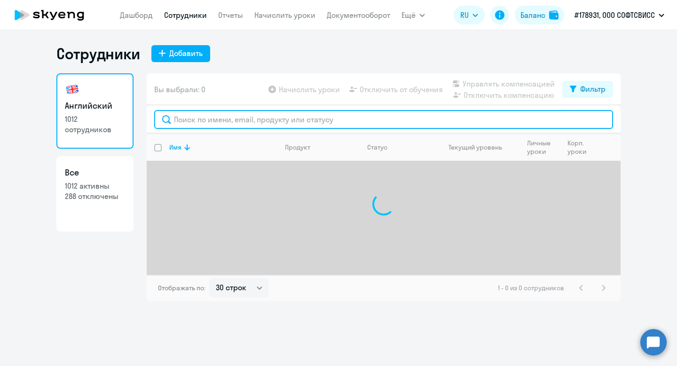
click at [240, 118] on input "text" at bounding box center [383, 119] width 459 height 19
paste input "[GEOGRAPHIC_DATA]"
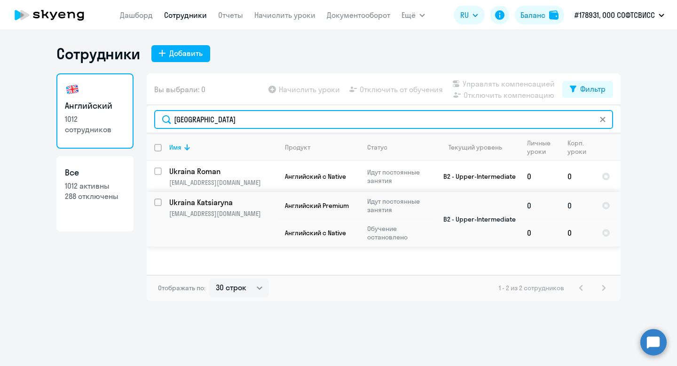
type input "[GEOGRAPHIC_DATA]"
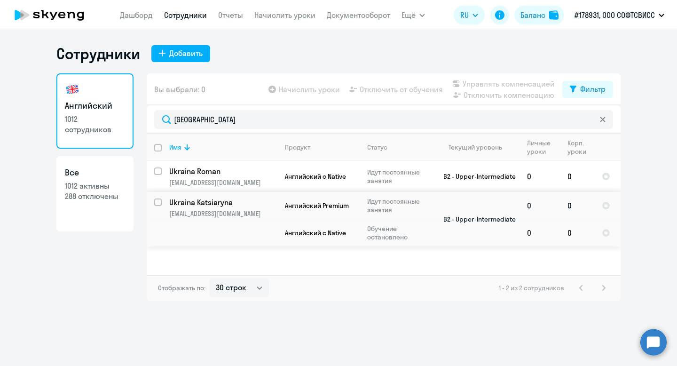
click at [208, 202] on p "Ukraina Katsiaryna" at bounding box center [222, 202] width 106 height 10
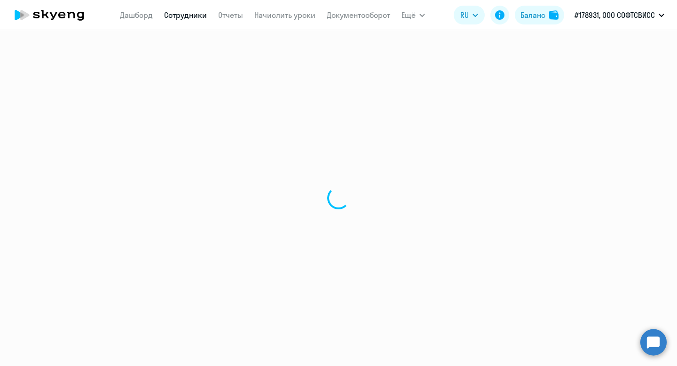
select select "english"
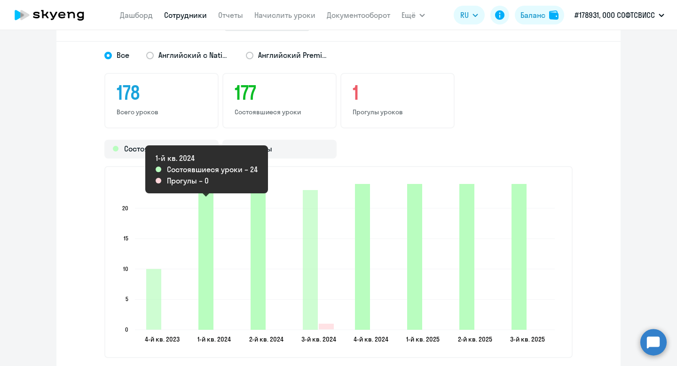
scroll to position [1259, 0]
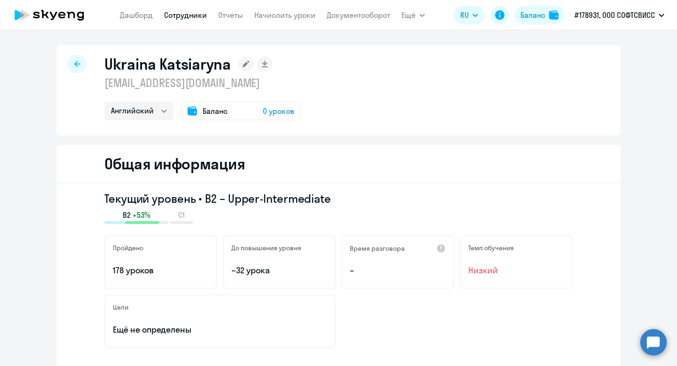
select select "30"
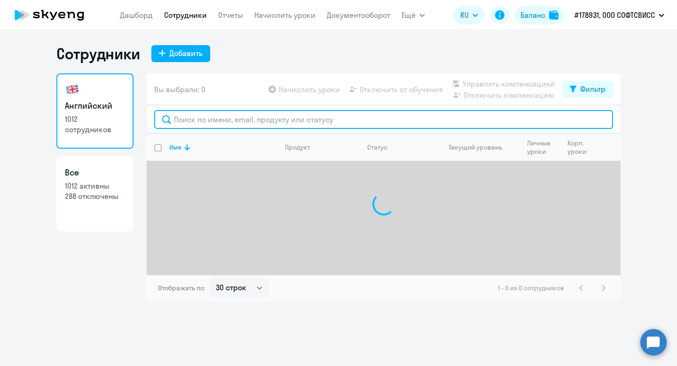
click at [215, 118] on input "text" at bounding box center [383, 119] width 459 height 19
type input "v"
paste input "Tserakhava"
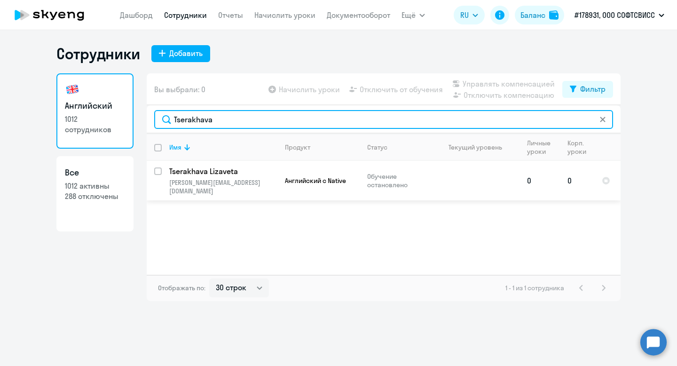
type input "Tserakhava"
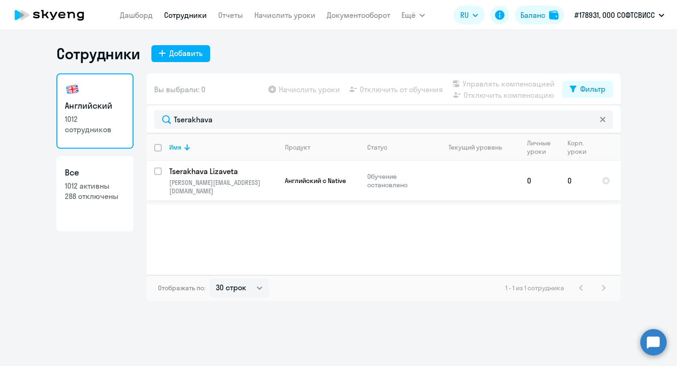
click at [206, 168] on p "Tserakhava Lizaveta" at bounding box center [222, 171] width 106 height 10
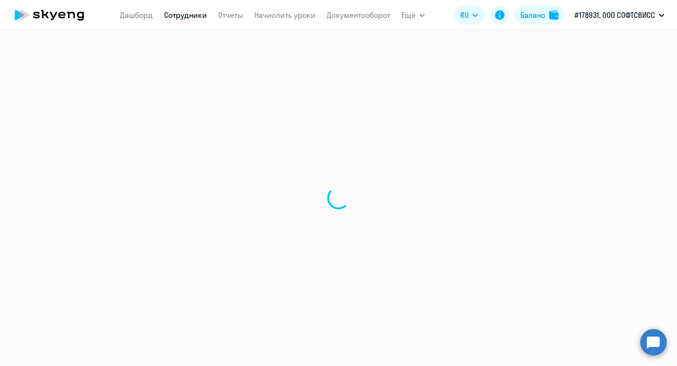
select select "english"
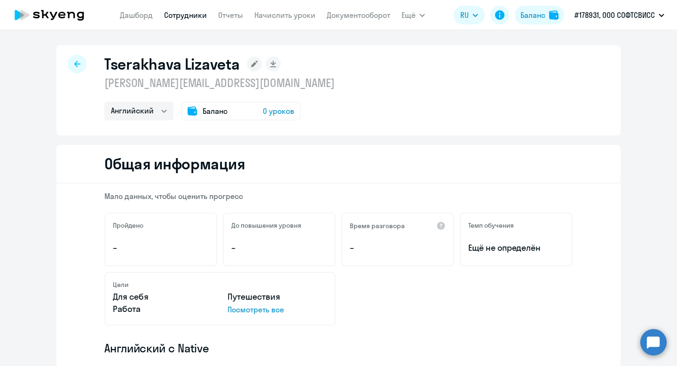
click at [74, 63] on icon at bounding box center [77, 64] width 6 height 7
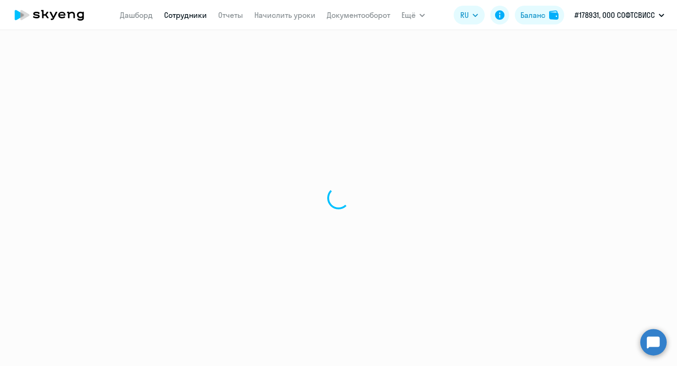
select select "30"
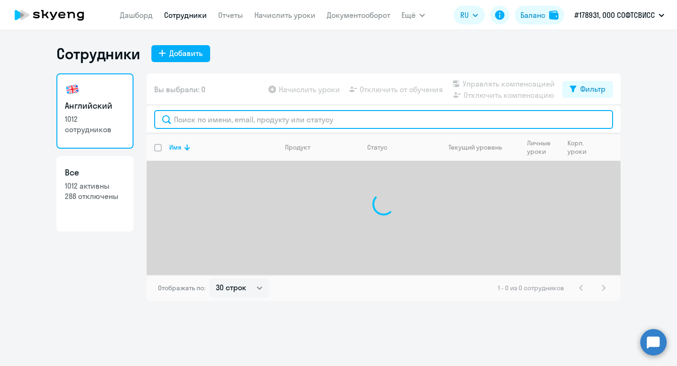
click at [222, 120] on input "text" at bounding box center [383, 119] width 459 height 19
paste input "Tserakhava"
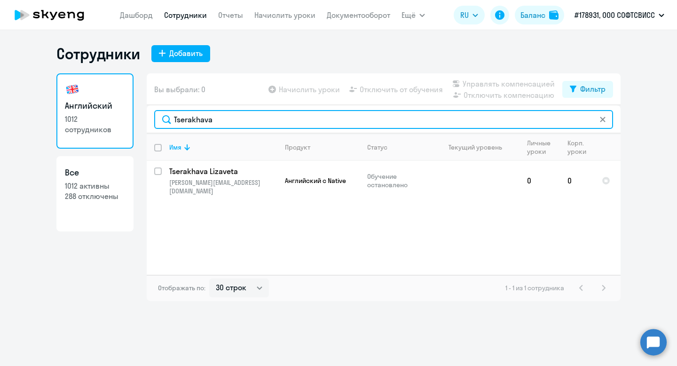
click at [192, 122] on input "Tserakhava" at bounding box center [383, 119] width 459 height 19
paste input "Dernako"
type input "Dernakova"
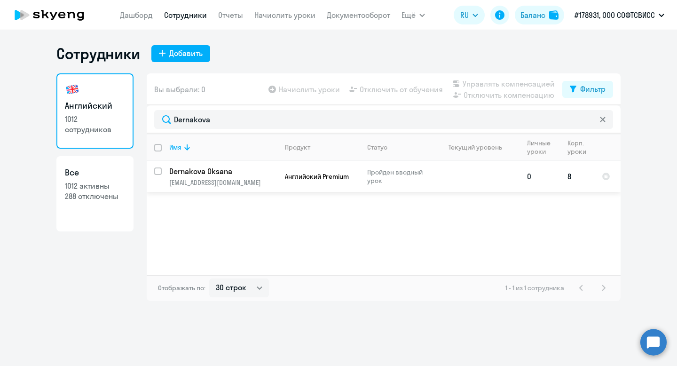
click at [213, 171] on p "Dernakova Oksana" at bounding box center [222, 171] width 106 height 10
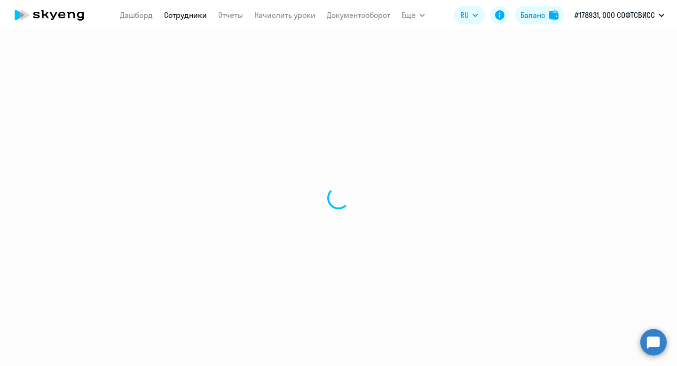
select select "english"
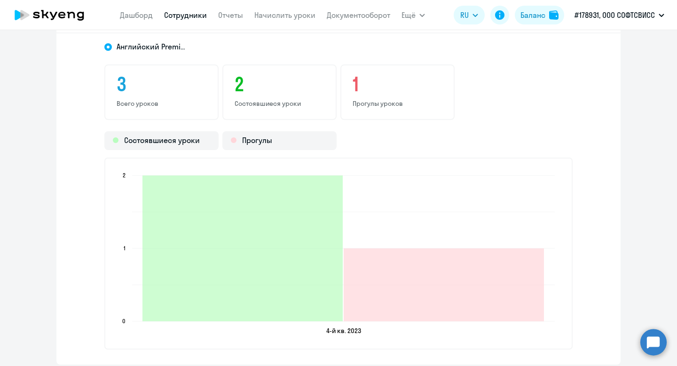
scroll to position [1183, 0]
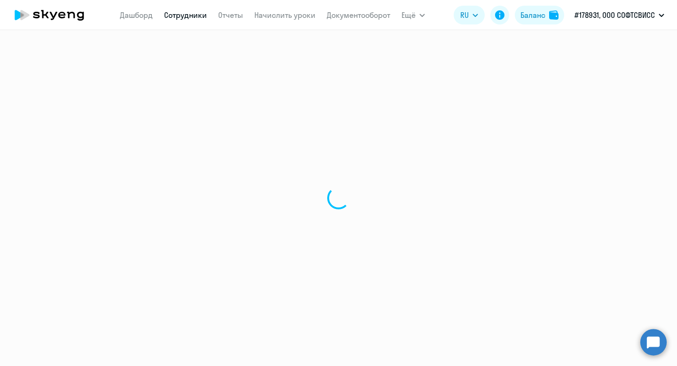
select select "30"
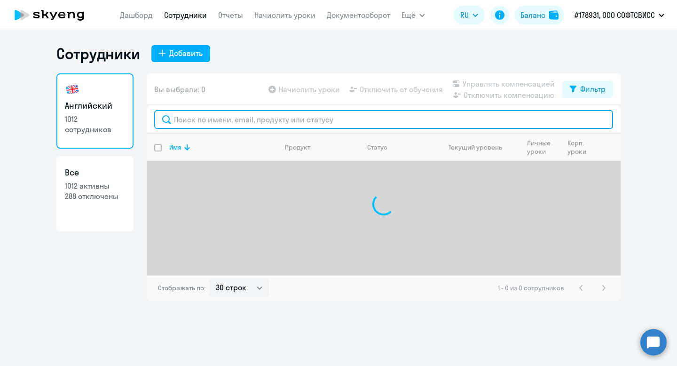
click at [275, 114] on input "text" at bounding box center [383, 119] width 459 height 19
type input "v"
paste input "Shved"
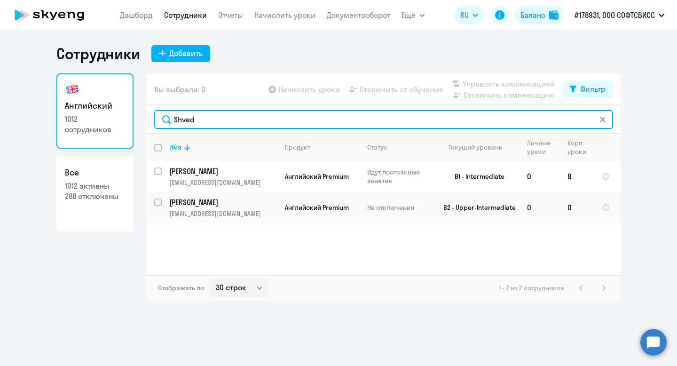
click at [180, 114] on input "Shved" at bounding box center [383, 119] width 459 height 19
paste input "Mulitsa"
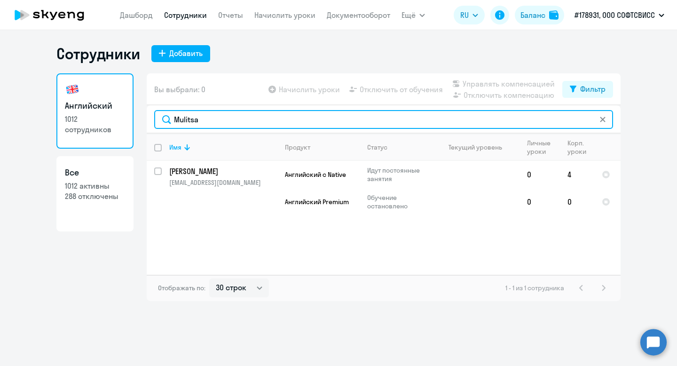
drag, startPoint x: 180, startPoint y: 114, endPoint x: 107, endPoint y: 4, distance: 131.9
click at [165, 101] on div "Вы выбрали: 0 Начислить уроки Отключить от обучения Управлять компенсацией Откл…" at bounding box center [384, 187] width 474 height 228
click at [191, 114] on input "Mulitsa" at bounding box center [383, 119] width 459 height 19
paste input "Dymousky"
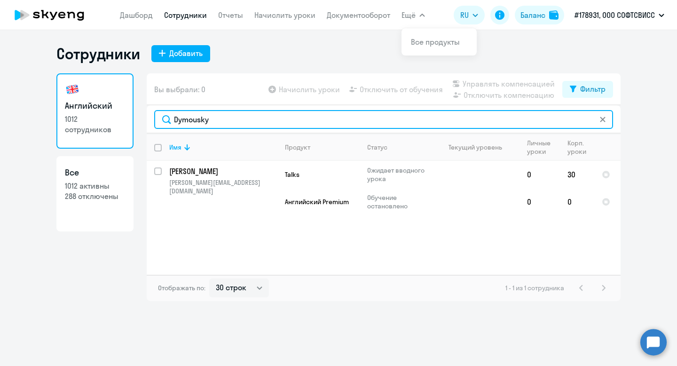
click at [190, 122] on input "Dymousky" at bounding box center [383, 119] width 459 height 19
paste input "Vialichka"
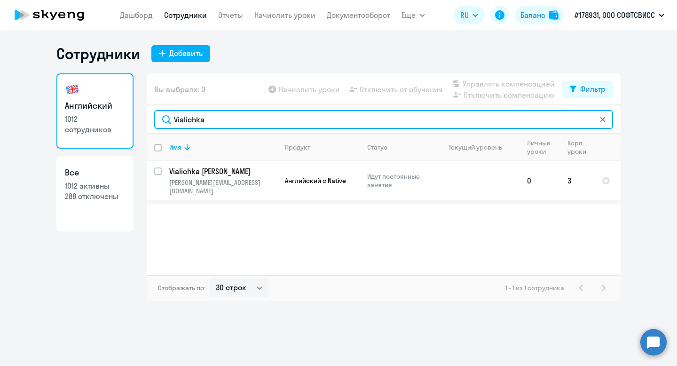
type input "Vialichka"
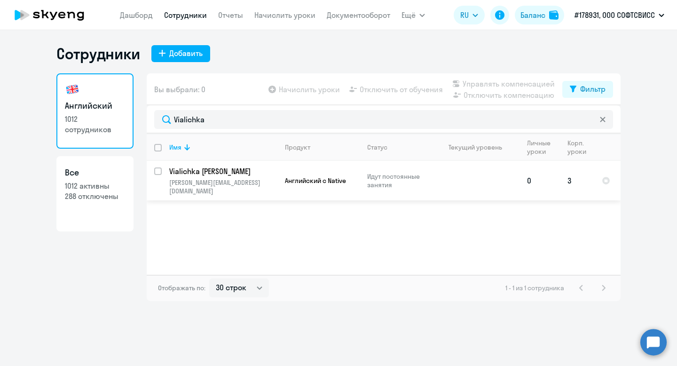
click at [190, 173] on p "Vialichka [PERSON_NAME]" at bounding box center [222, 171] width 106 height 10
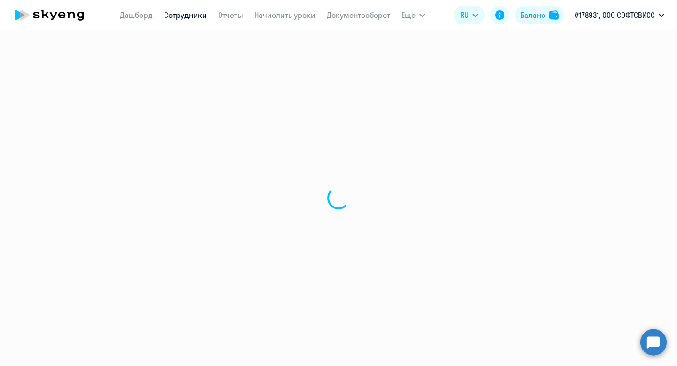
select select "english"
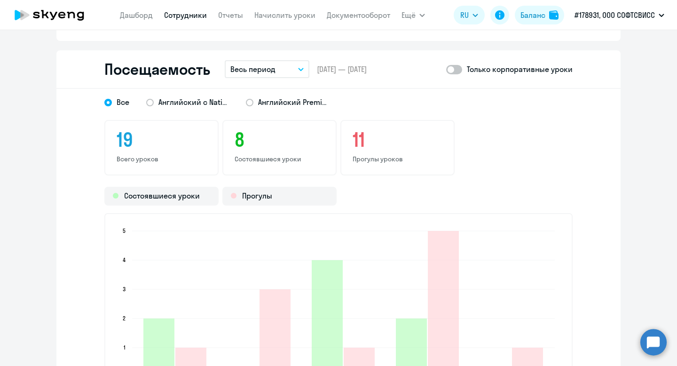
scroll to position [1105, 0]
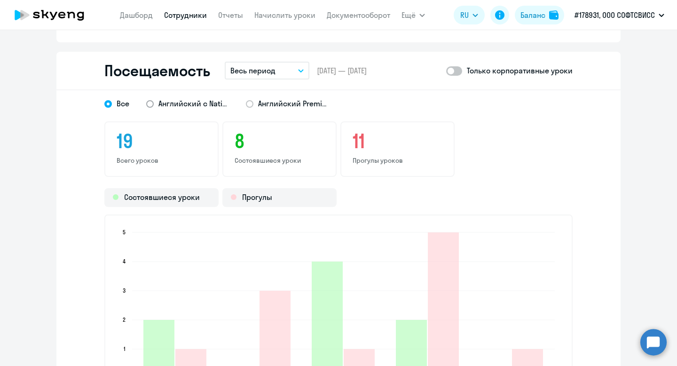
click at [181, 104] on span "Английский с Native" at bounding box center [193, 103] width 71 height 10
click at [0, 0] on input "Английский с Native" at bounding box center [0, 0] width 0 height 0
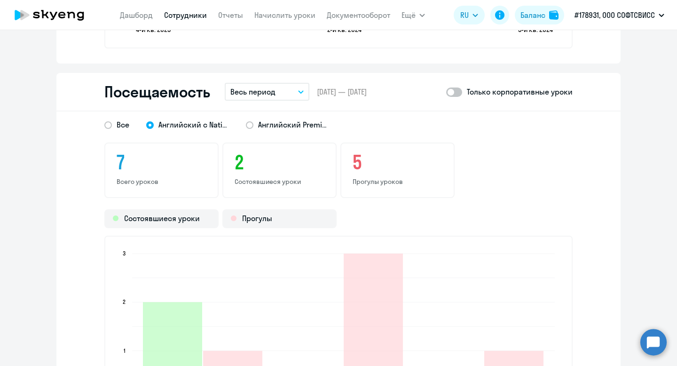
scroll to position [1076, 0]
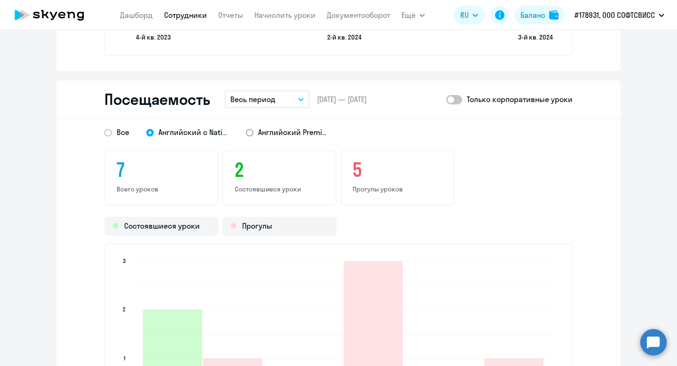
click at [278, 132] on span "Английский Premium" at bounding box center [293, 132] width 71 height 10
click at [0, 0] on input "Английский Premium" at bounding box center [0, 0] width 0 height 0
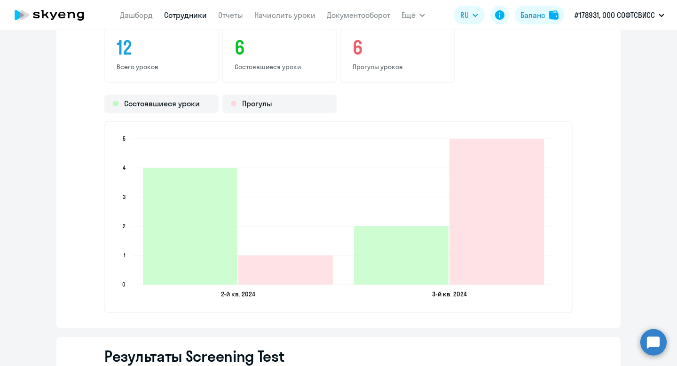
scroll to position [1080, 0]
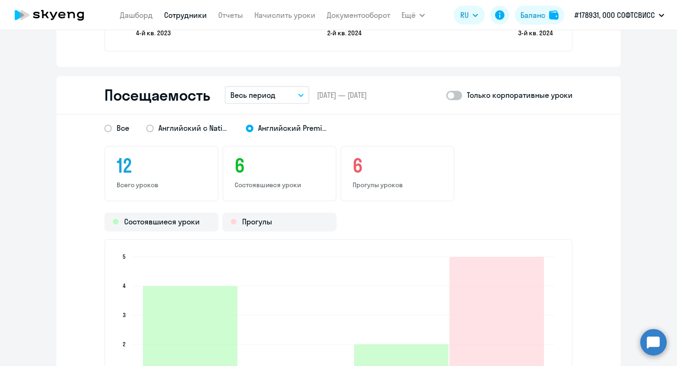
click at [187, 121] on div "Все Английский с Native Английский Premium" at bounding box center [329, 125] width 485 height 17
click at [187, 125] on span "Английский с Native" at bounding box center [193, 128] width 71 height 10
click at [0, 0] on input "Английский с Native" at bounding box center [0, 0] width 0 height 0
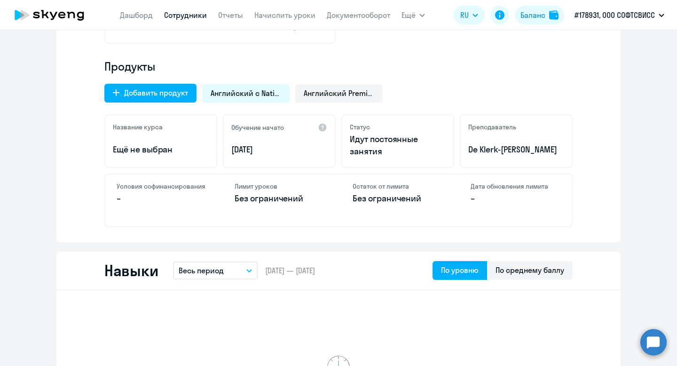
scroll to position [0, 0]
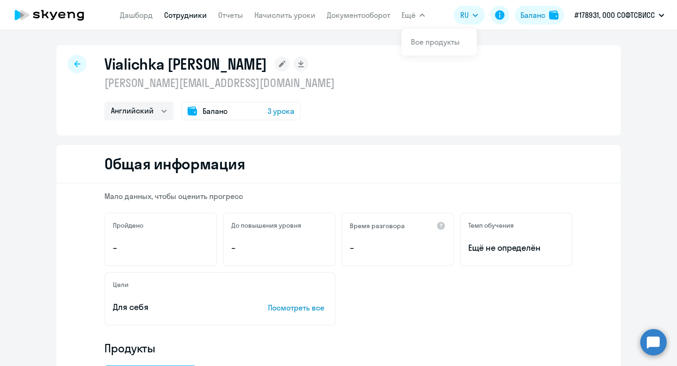
click at [78, 68] on div at bounding box center [77, 64] width 19 height 19
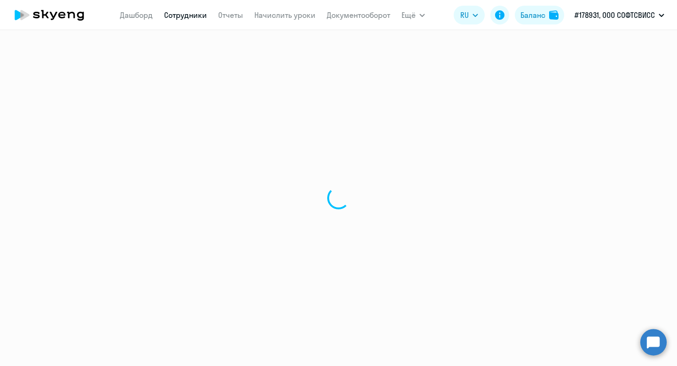
select select "30"
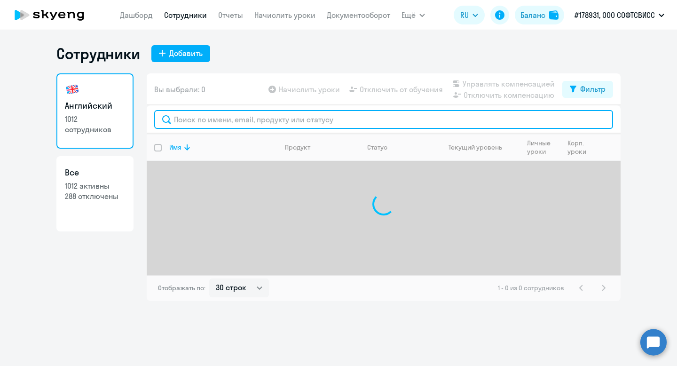
click at [222, 119] on input "text" at bounding box center [383, 119] width 459 height 19
paste input "Vashkou"
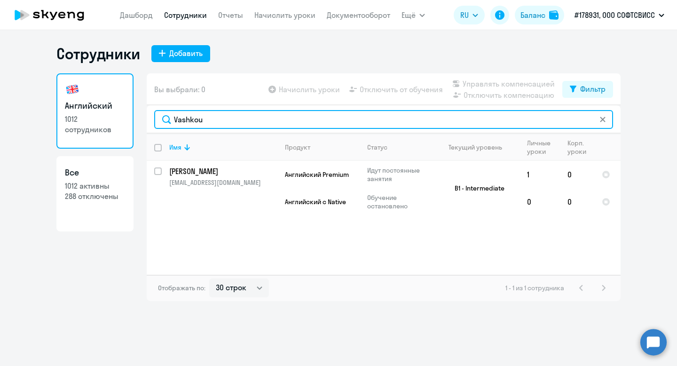
click at [185, 117] on input "Vashkou" at bounding box center [383, 119] width 459 height 19
paste input "ranovich"
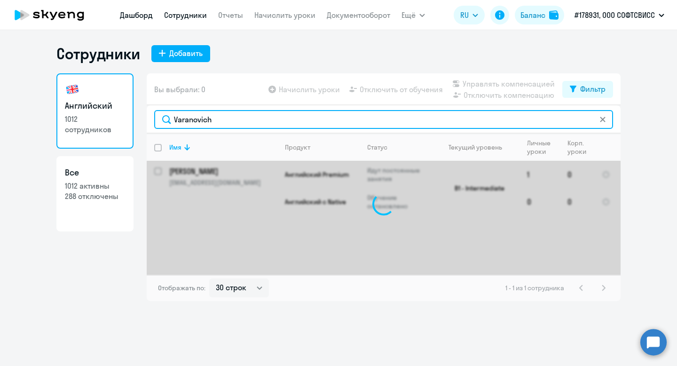
type input "Varanovich"
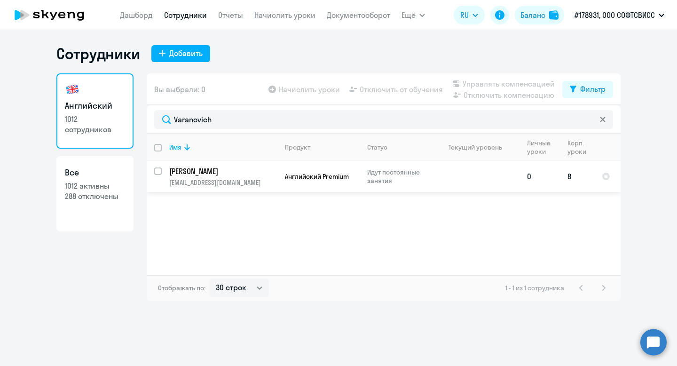
click at [233, 174] on p "[PERSON_NAME]" at bounding box center [222, 171] width 106 height 10
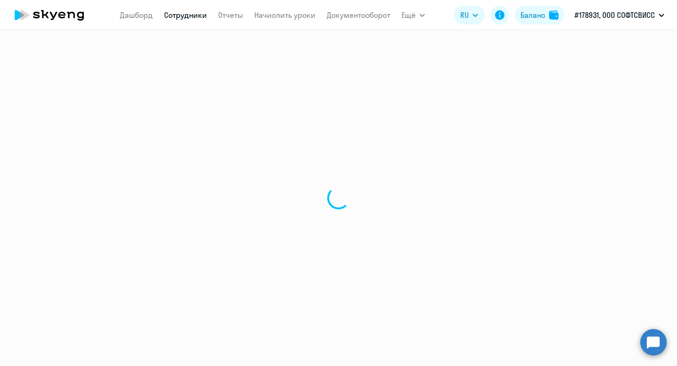
select select "english"
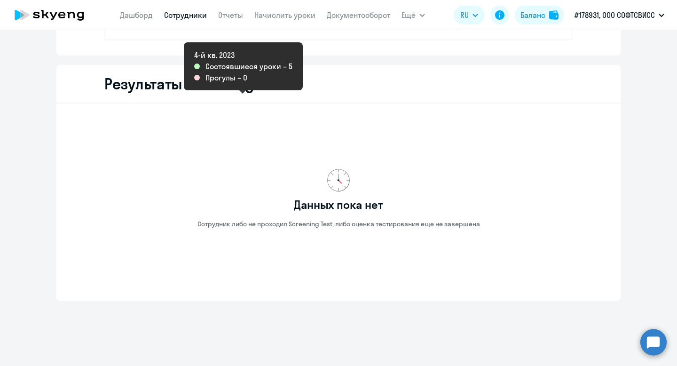
scroll to position [1470, 0]
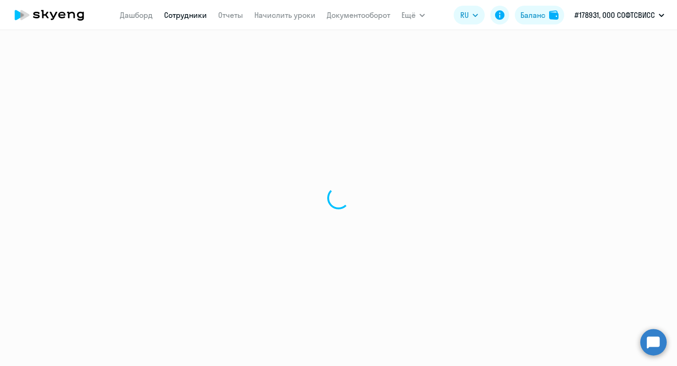
select select "30"
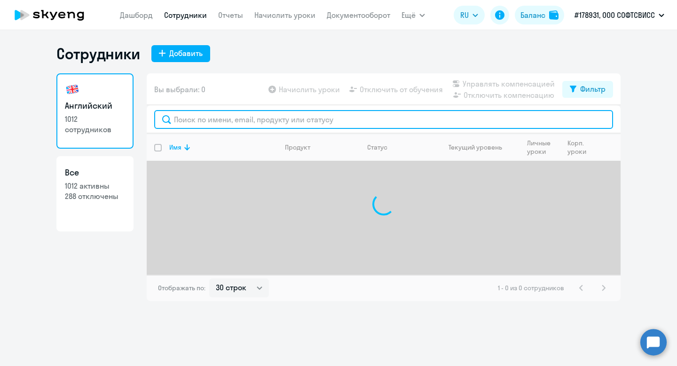
click at [259, 118] on input "text" at bounding box center [383, 119] width 459 height 19
paste input "Anufriev"
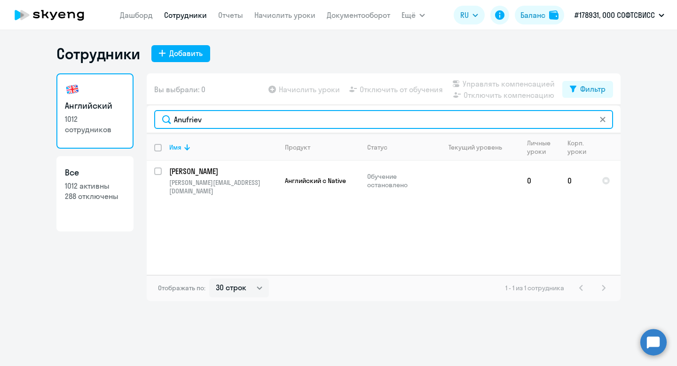
type input "Anufriev"
